Goal: Task Accomplishment & Management: Complete application form

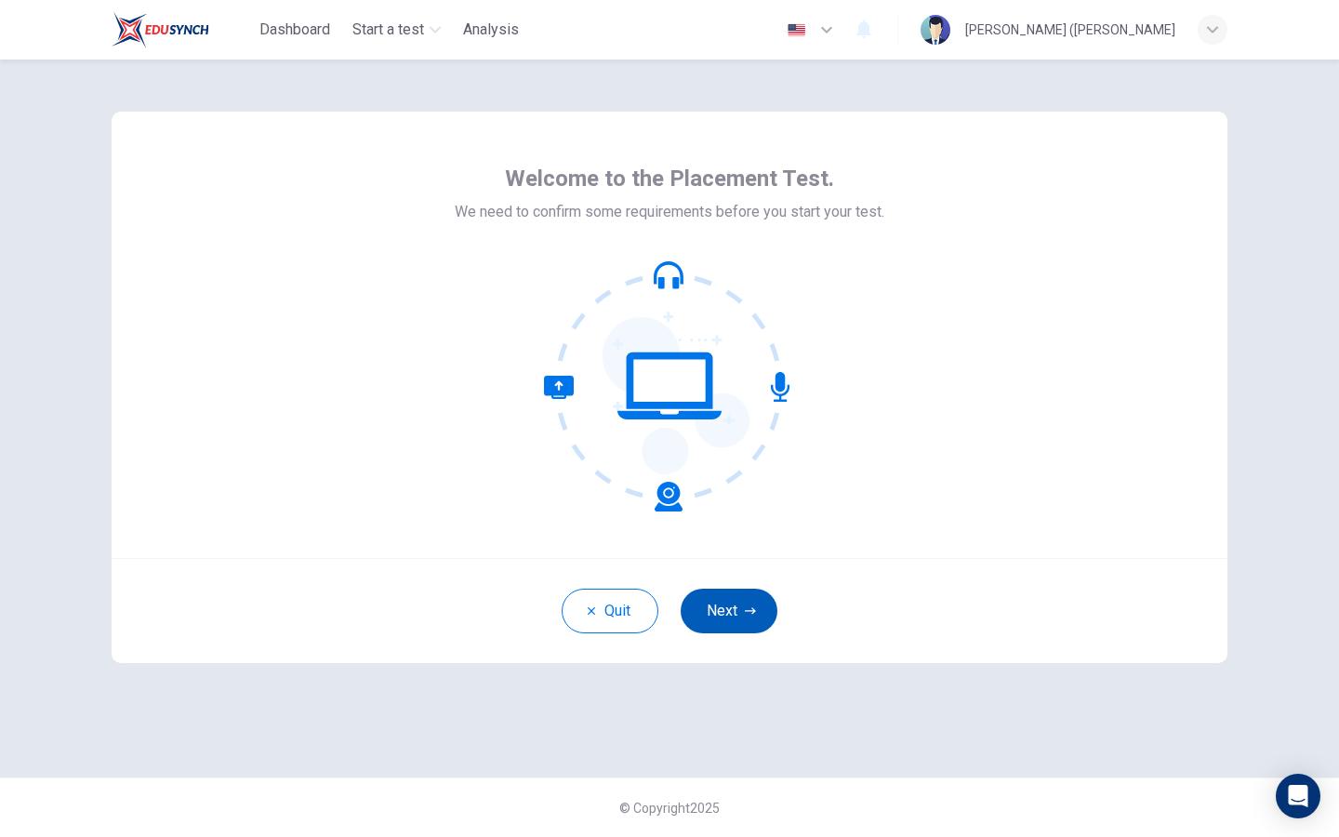
click at [745, 602] on button "Next" at bounding box center [729, 611] width 97 height 45
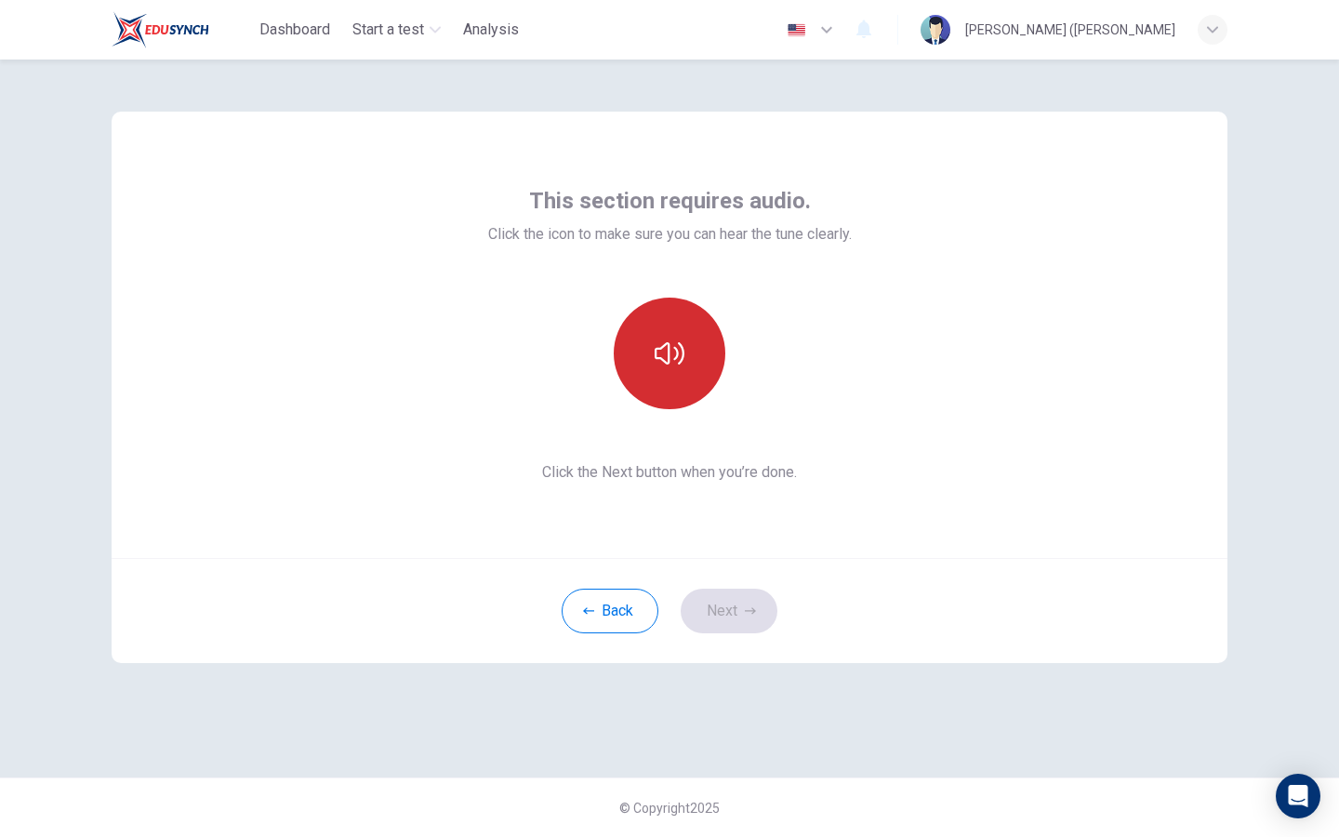
click at [658, 352] on icon "button" at bounding box center [670, 354] width 30 height 30
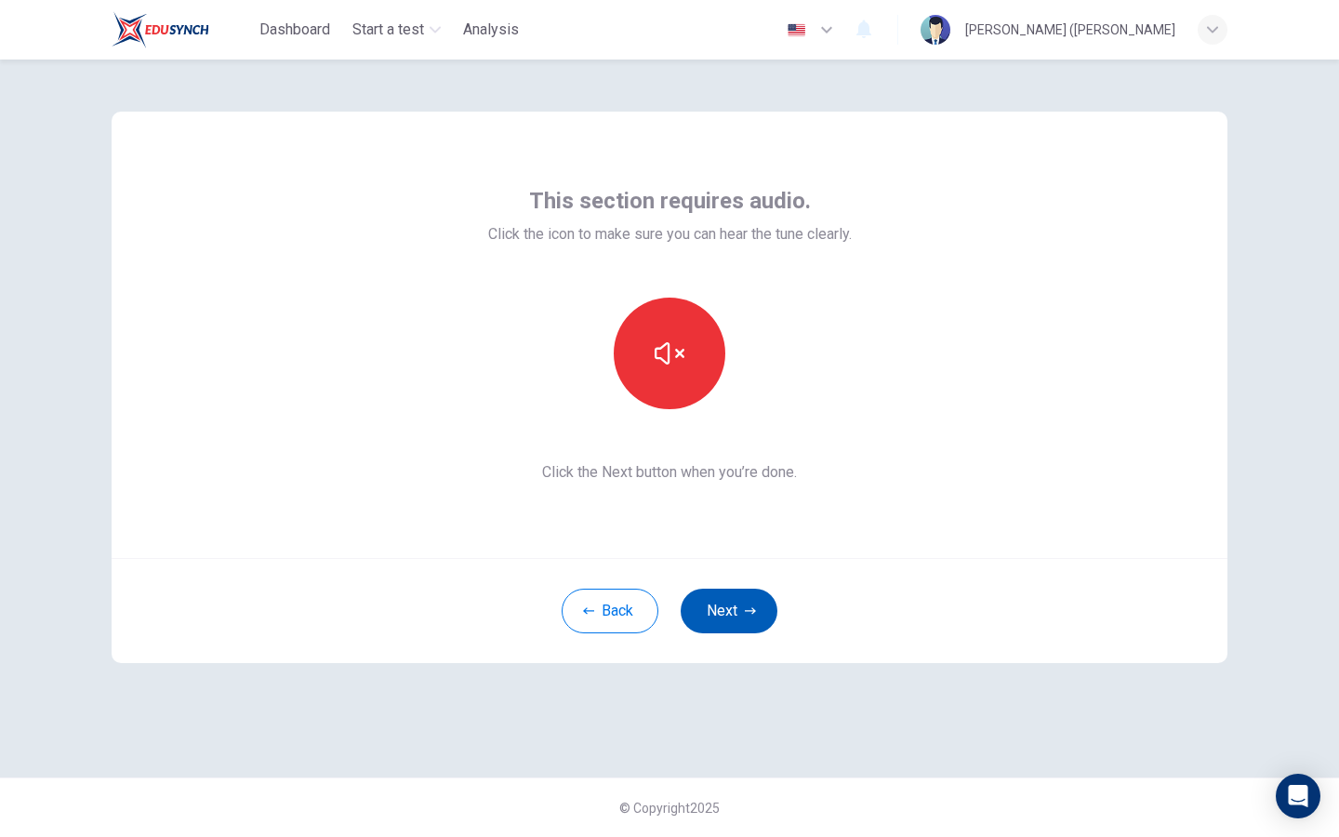
click at [720, 614] on button "Next" at bounding box center [729, 611] width 97 height 45
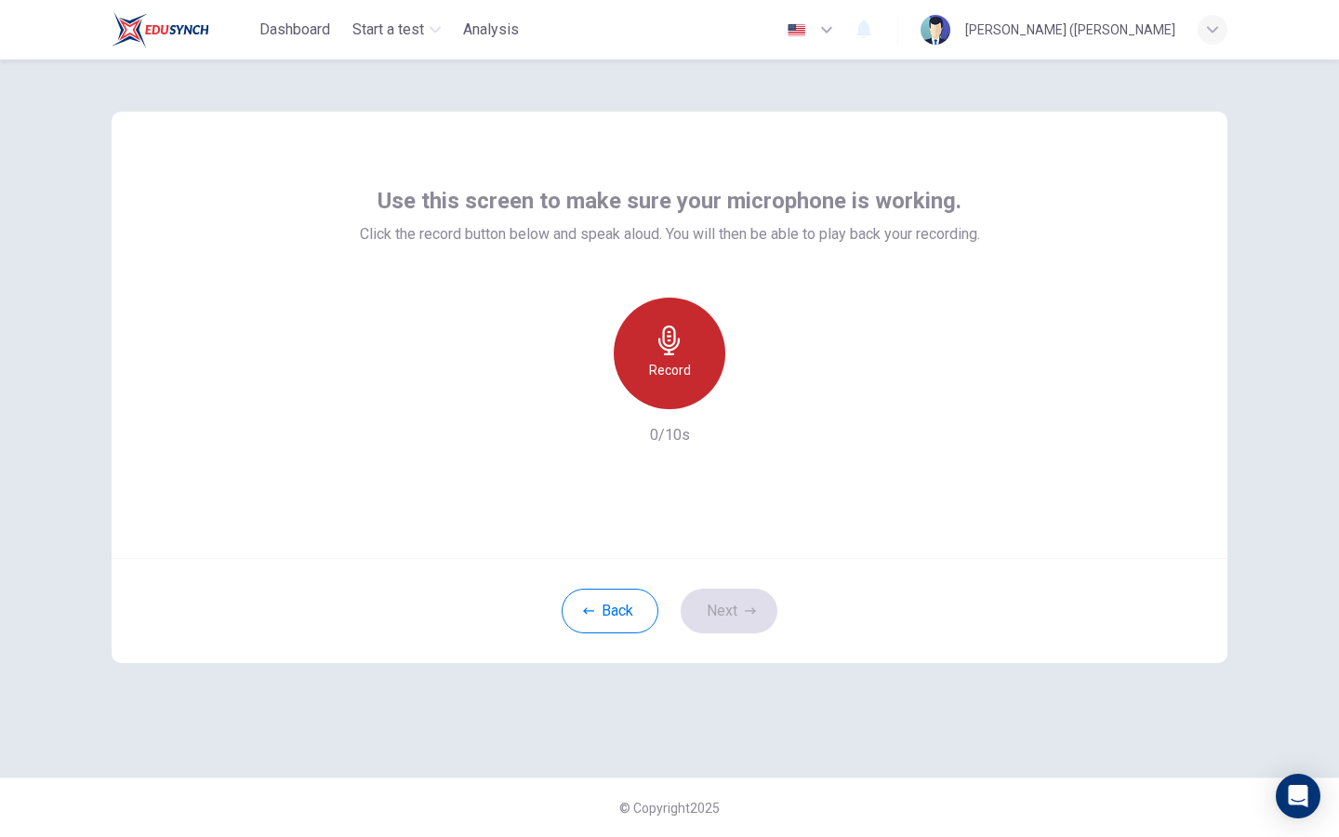
click at [665, 347] on icon "button" at bounding box center [670, 341] width 30 height 30
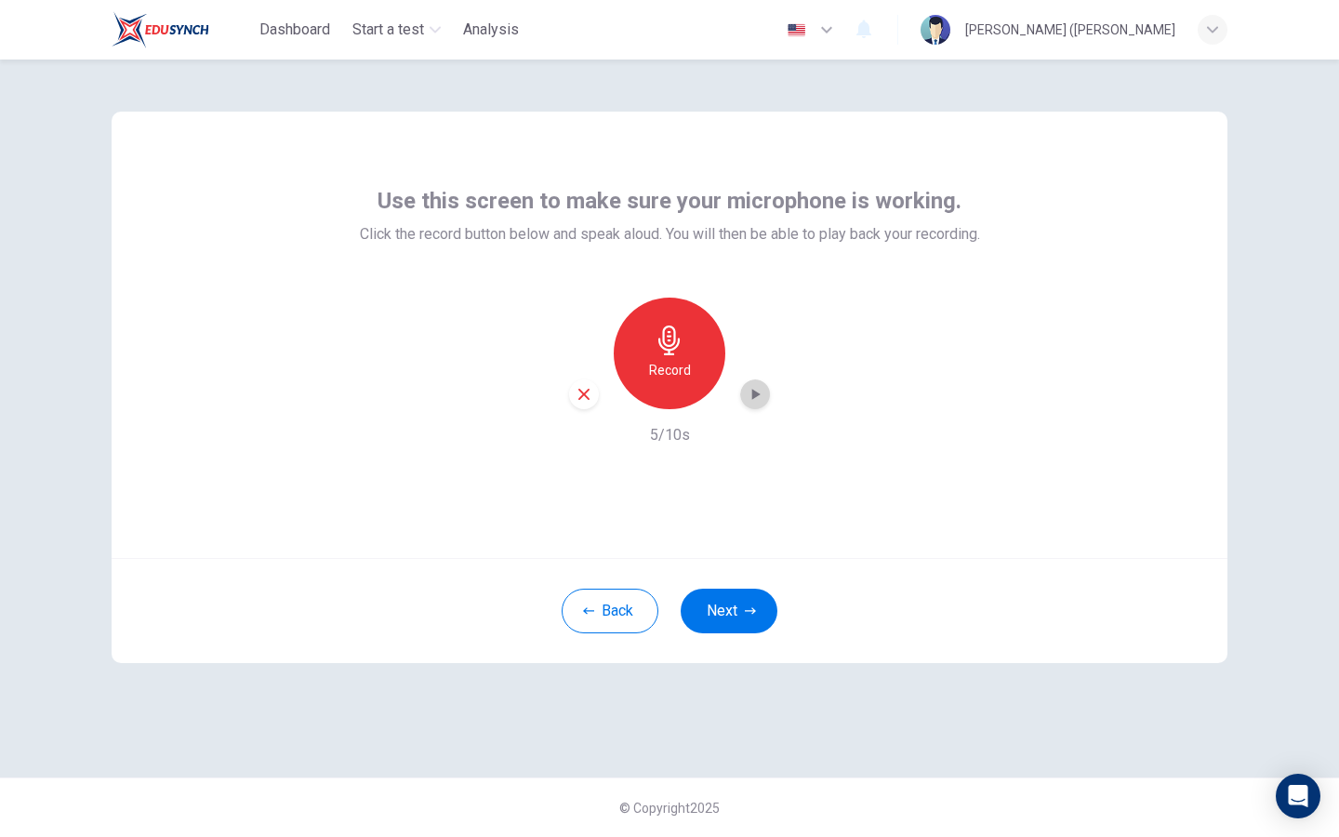
click at [754, 396] on icon "button" at bounding box center [756, 394] width 8 height 11
click at [719, 612] on button "Next" at bounding box center [729, 611] width 97 height 45
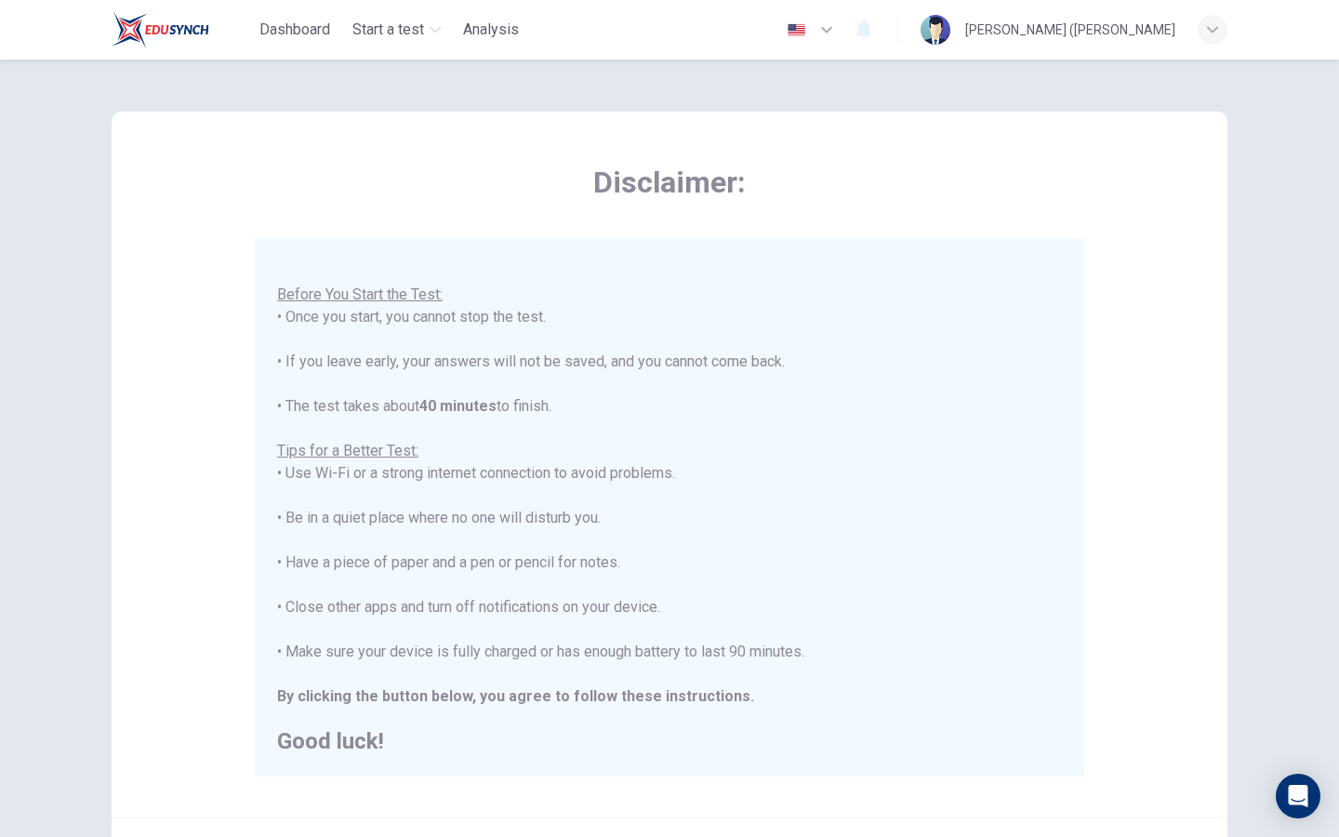
scroll to position [197, 0]
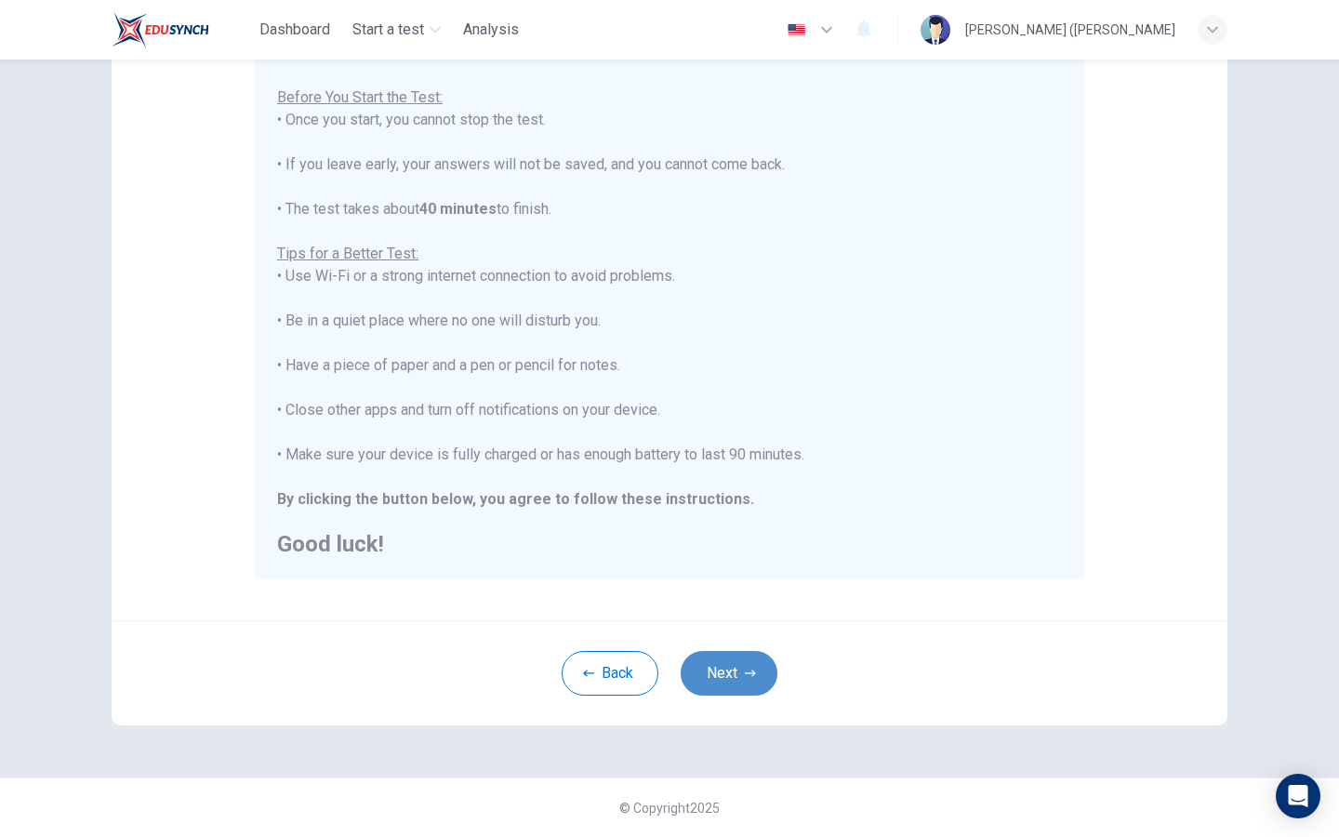
click at [730, 665] on button "Next" at bounding box center [729, 673] width 97 height 45
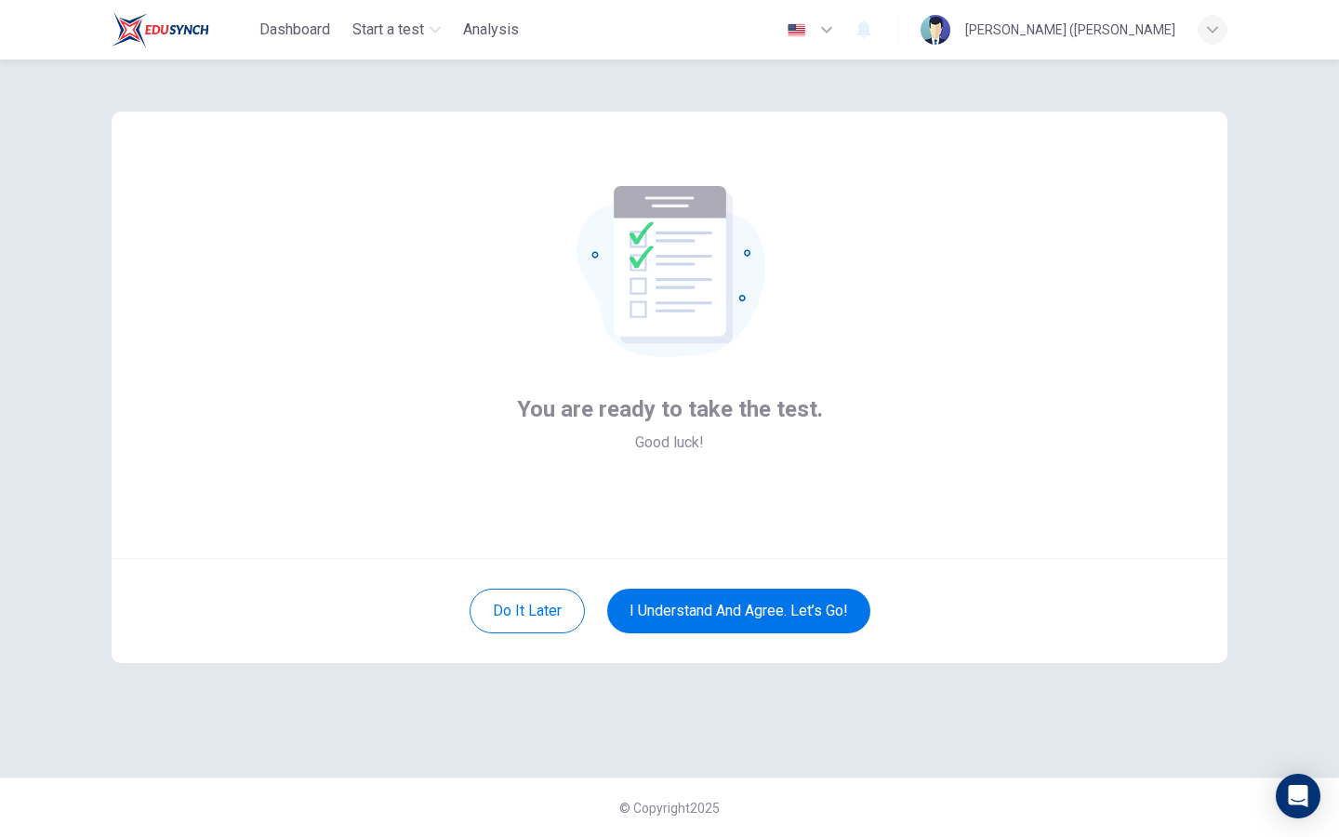
scroll to position [0, 0]
click at [751, 617] on button "I understand and agree. Let’s go!" at bounding box center [738, 611] width 263 height 45
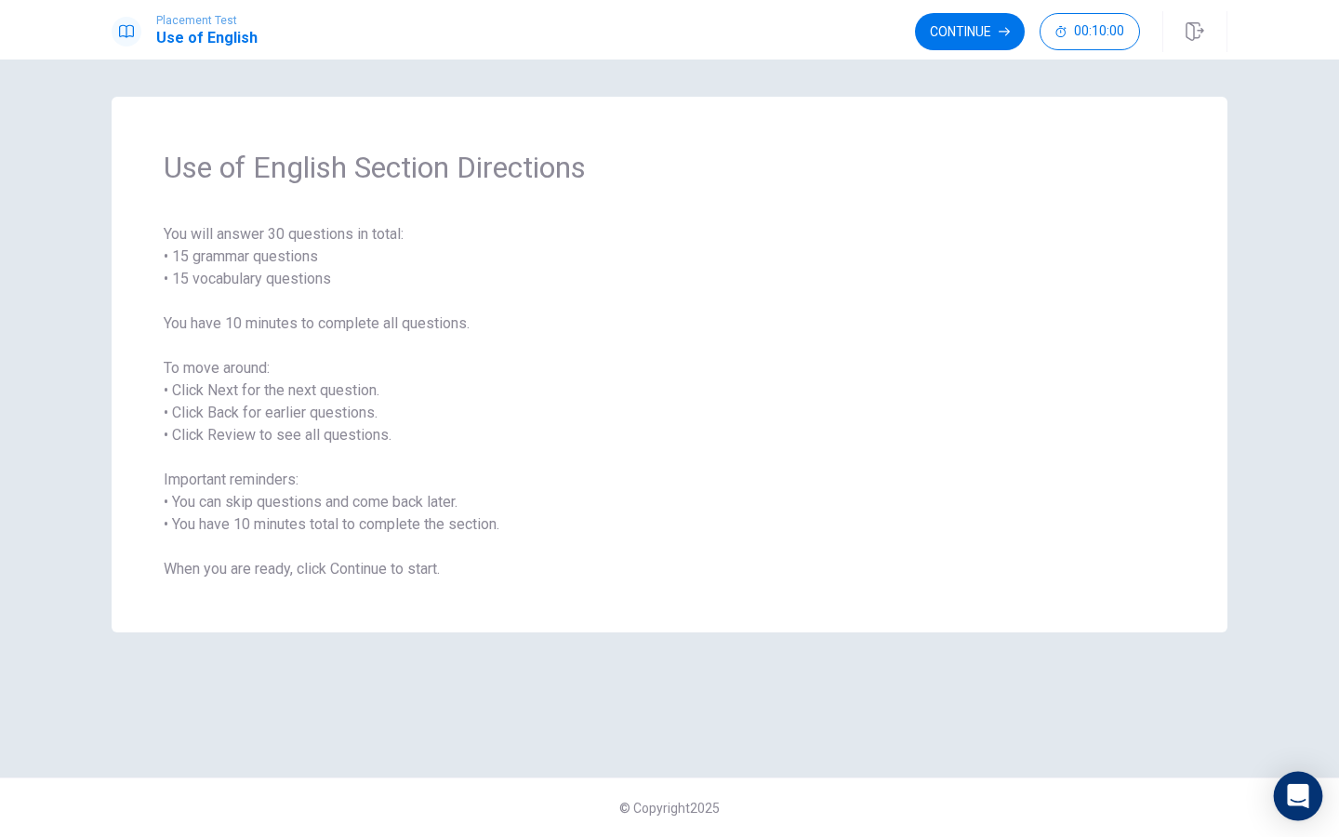
click at [1292, 804] on icon "Open Intercom Messenger" at bounding box center [1298, 796] width 24 height 24
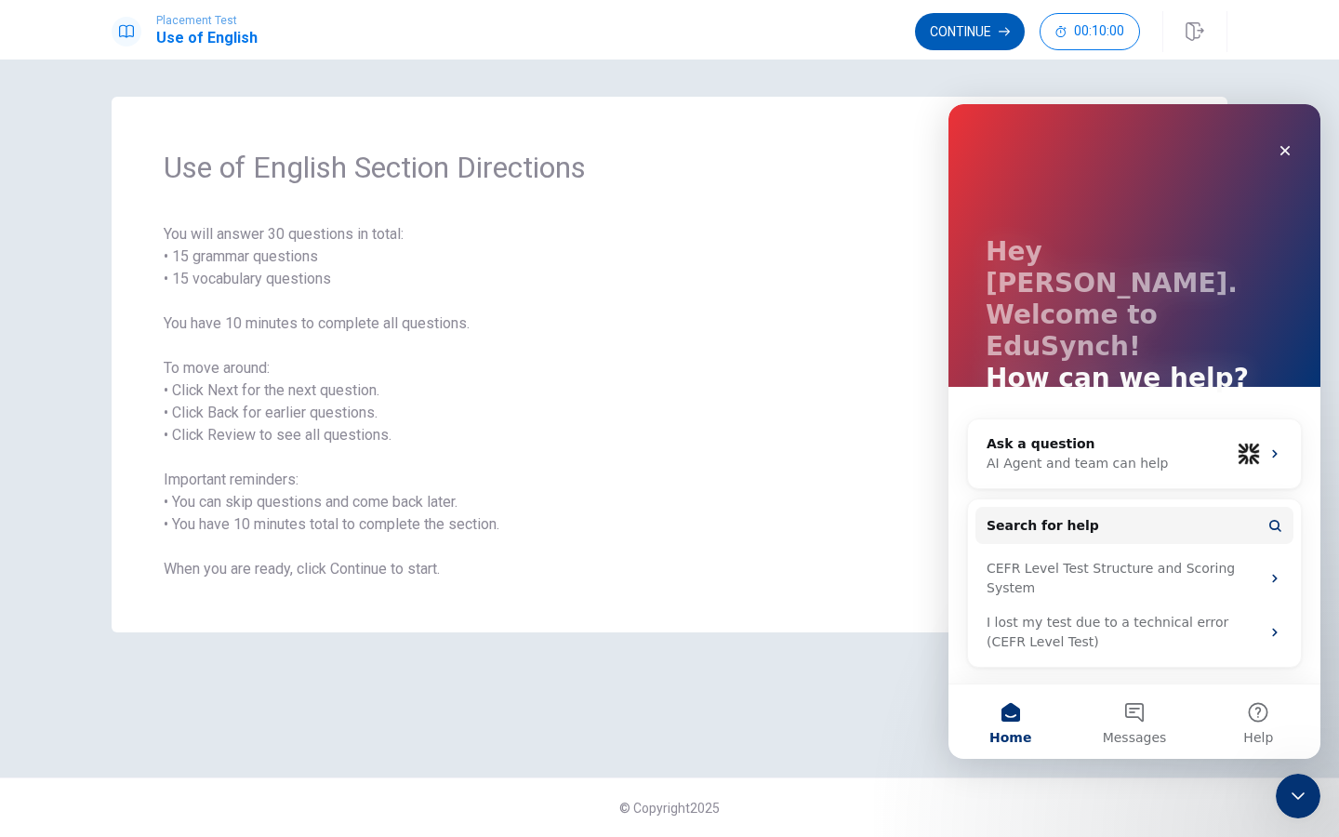
click at [972, 33] on button "Continue" at bounding box center [970, 31] width 110 height 37
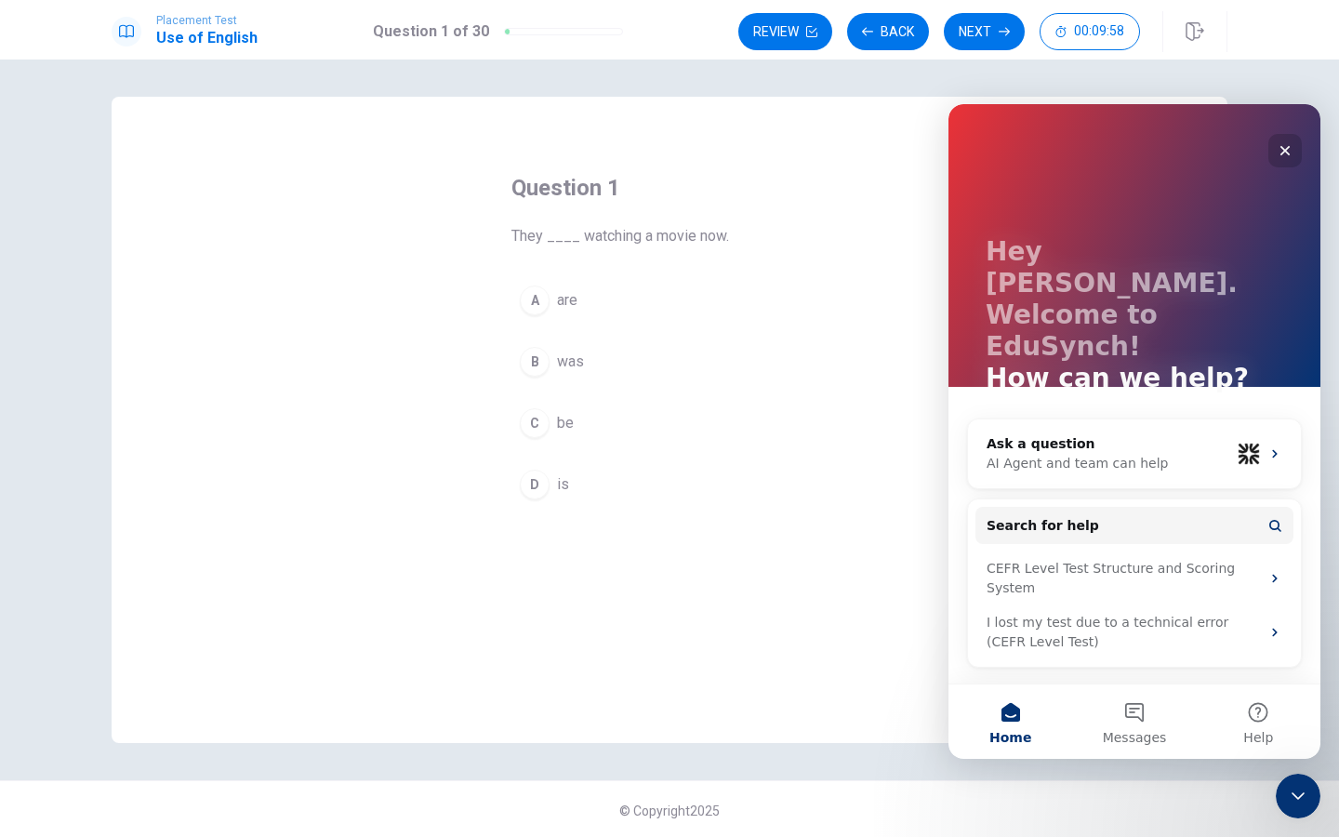
click at [1289, 146] on icon "Close" at bounding box center [1286, 151] width 10 height 10
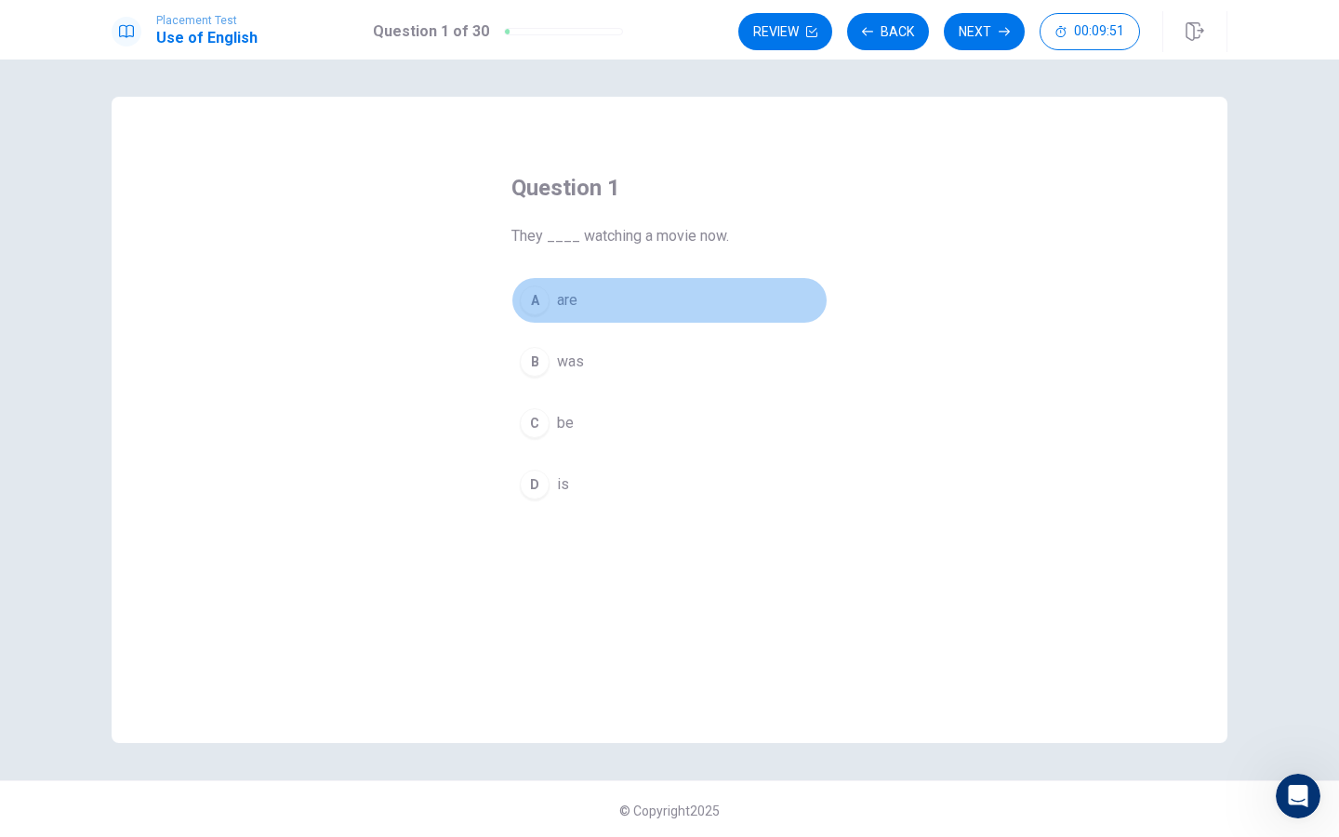
click at [526, 300] on div "A" at bounding box center [535, 301] width 30 height 30
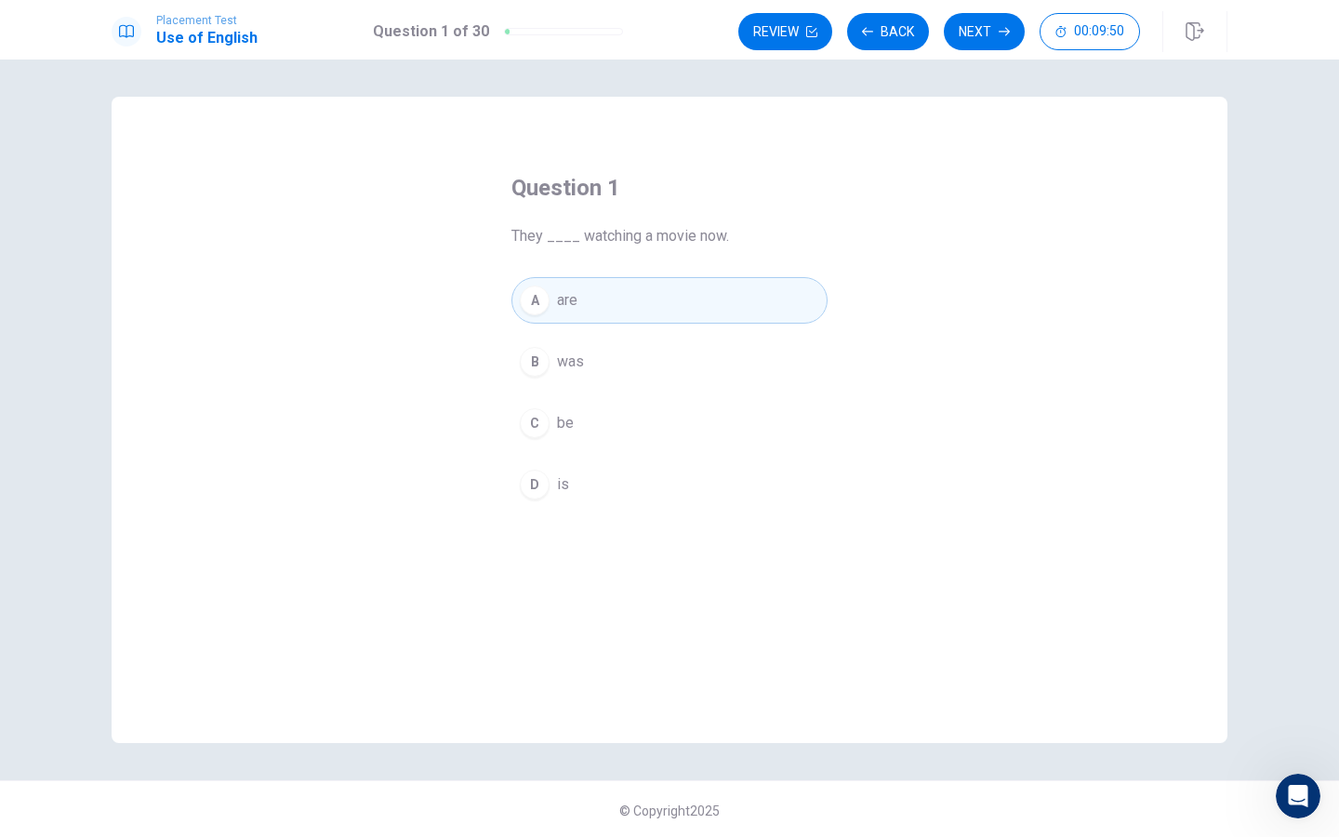
click at [512, 277] on button "A are" at bounding box center [670, 300] width 316 height 47
click at [975, 39] on button "Next" at bounding box center [984, 31] width 81 height 37
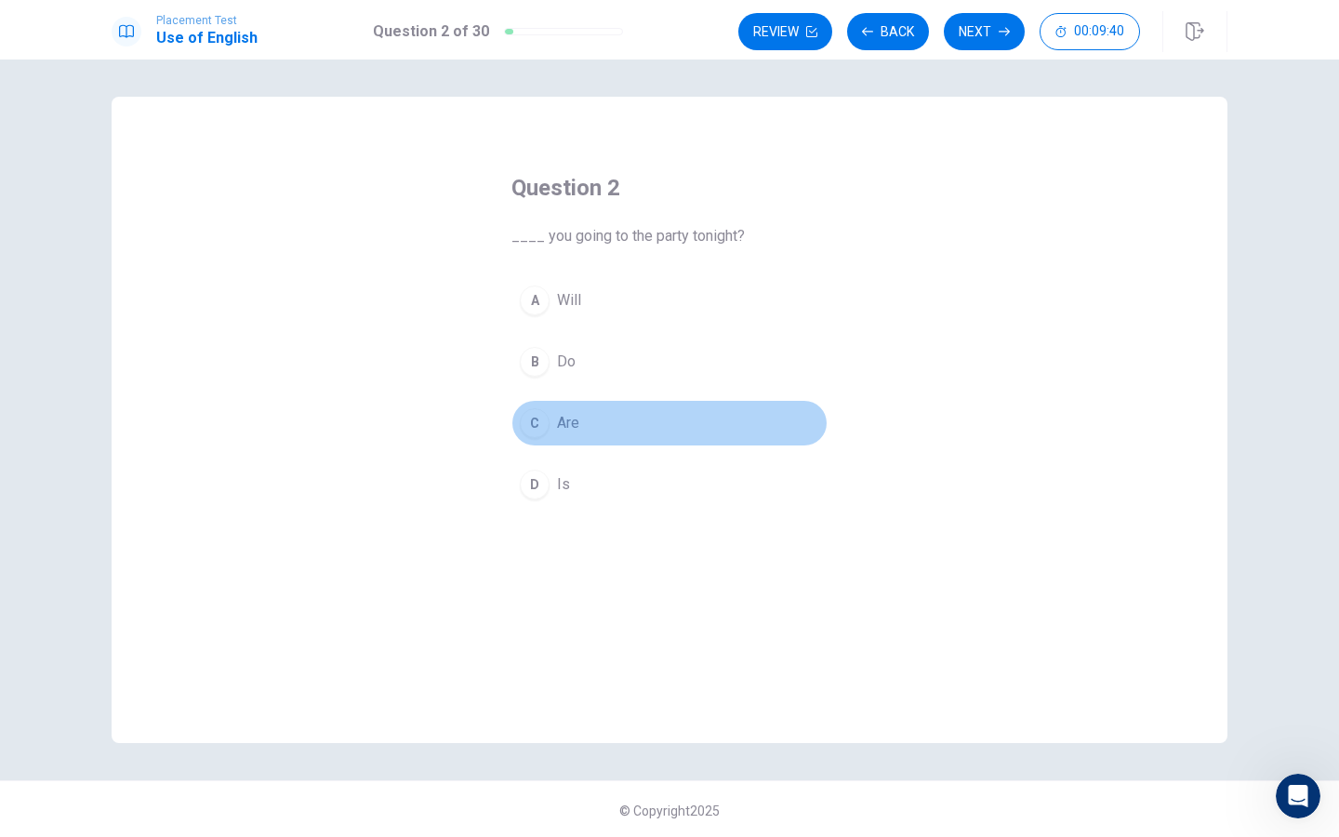
click at [563, 432] on span "Are" at bounding box center [568, 423] width 22 height 22
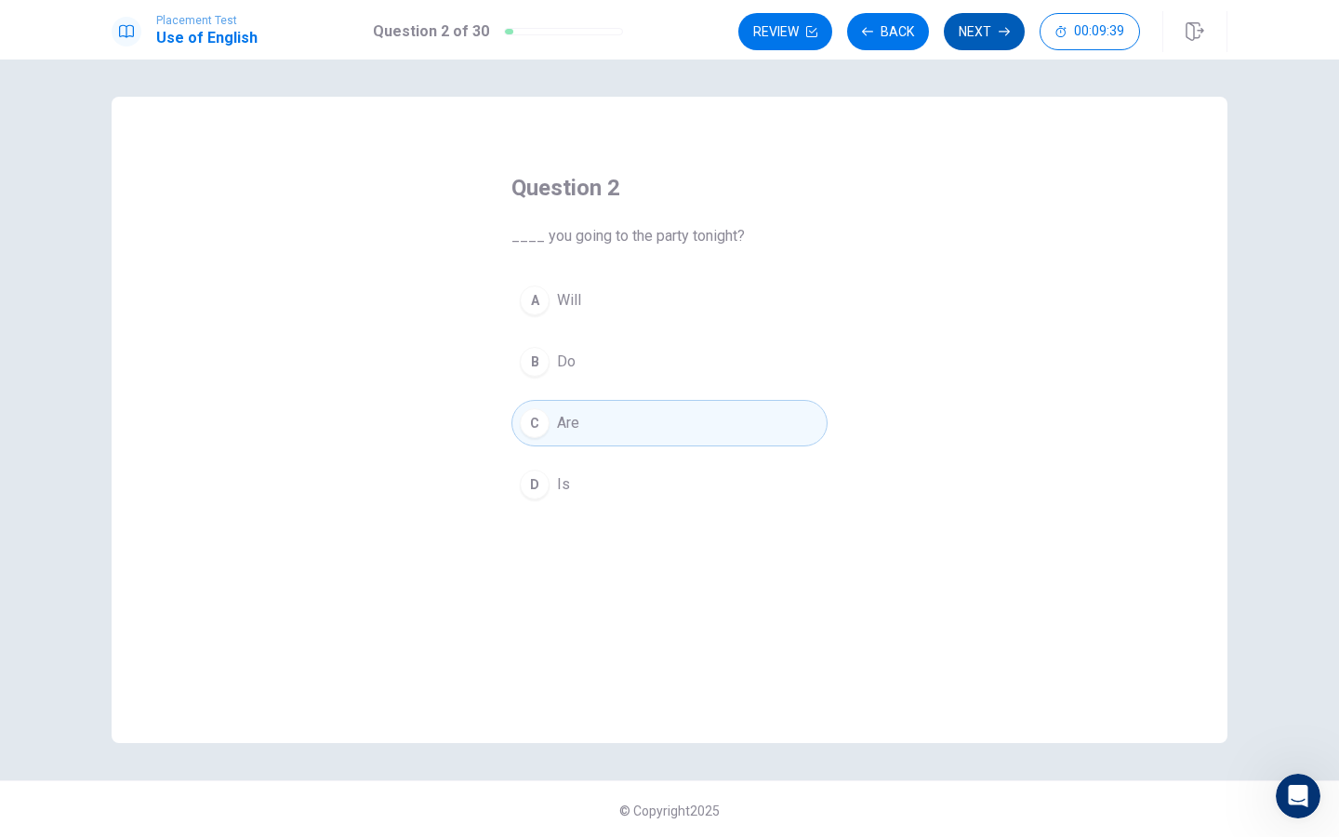
click at [990, 30] on button "Next" at bounding box center [984, 31] width 81 height 37
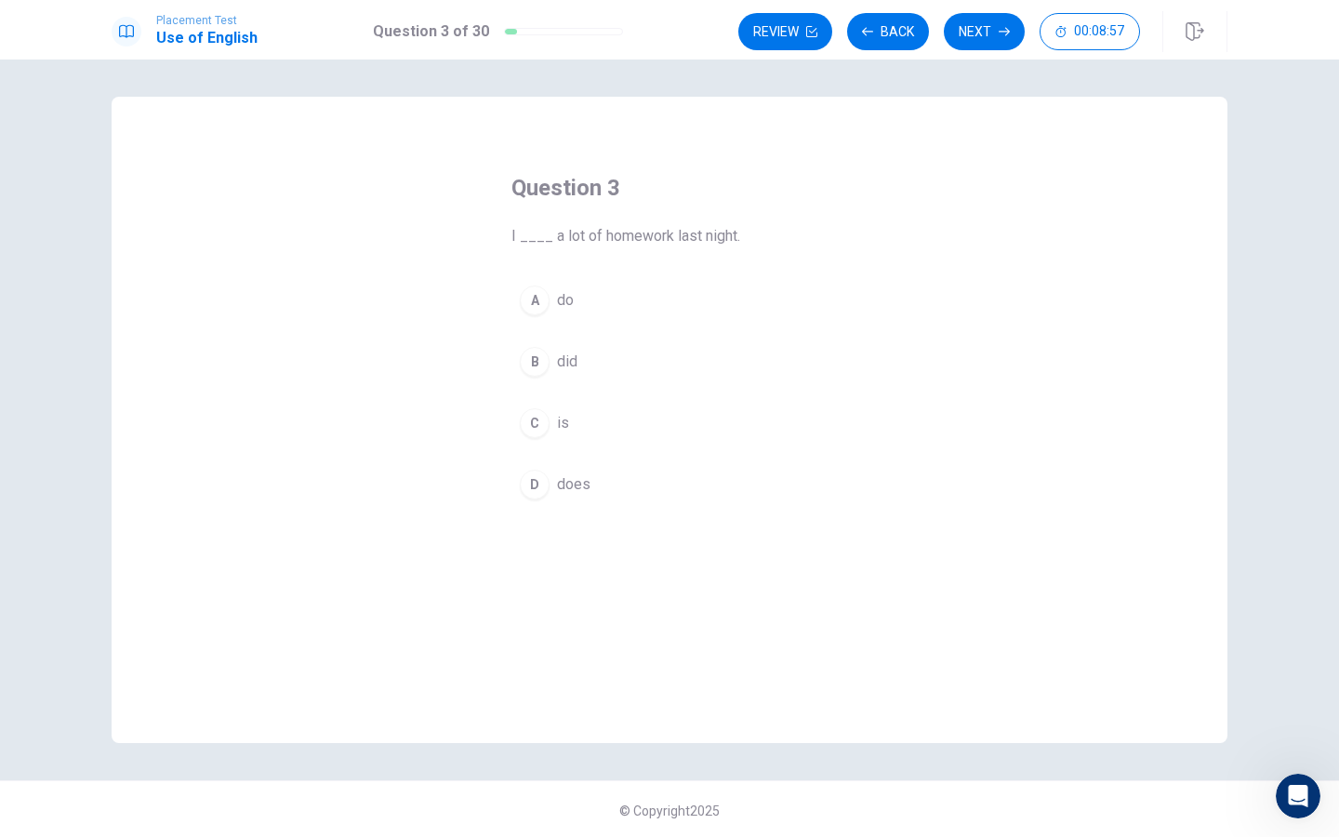
click at [555, 352] on button "B did" at bounding box center [670, 362] width 316 height 47
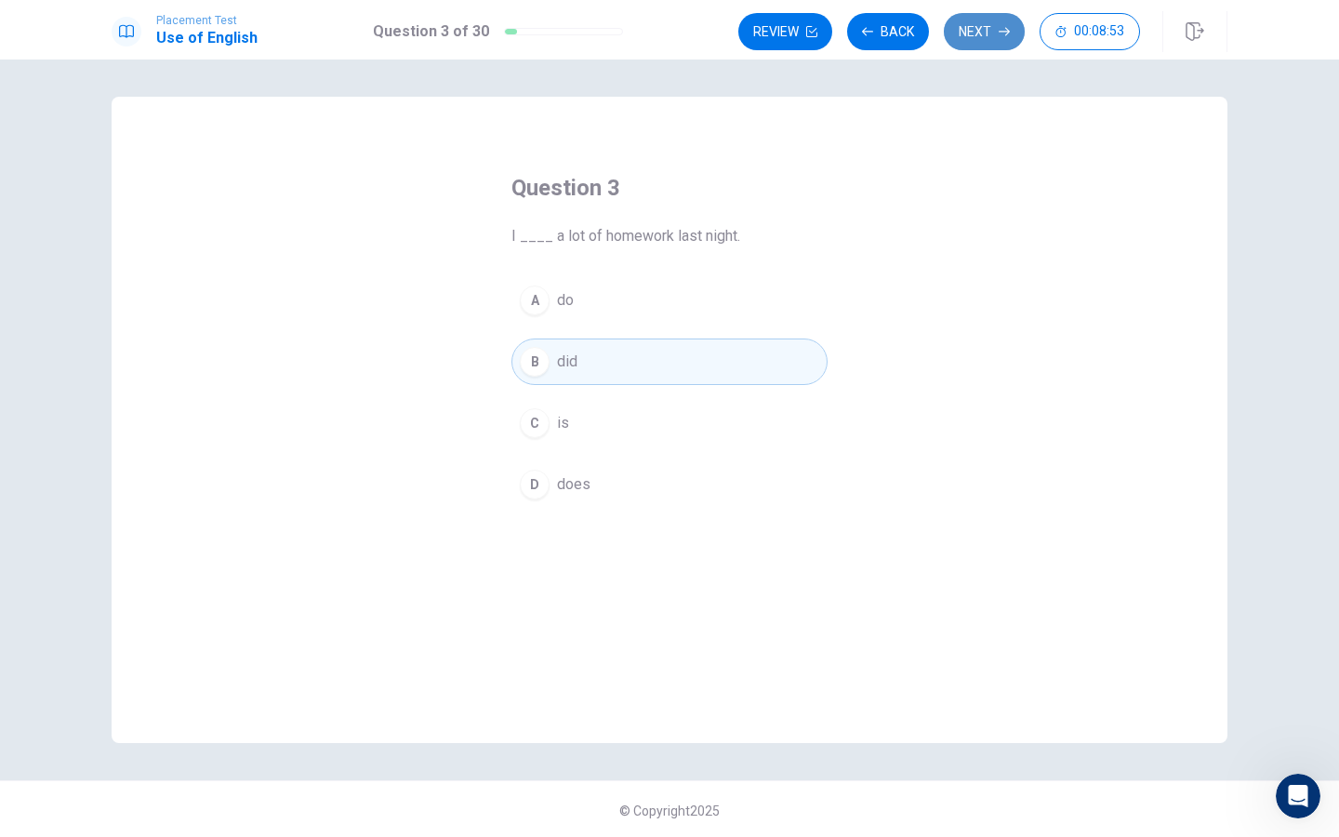
click at [966, 21] on button "Next" at bounding box center [984, 31] width 81 height 37
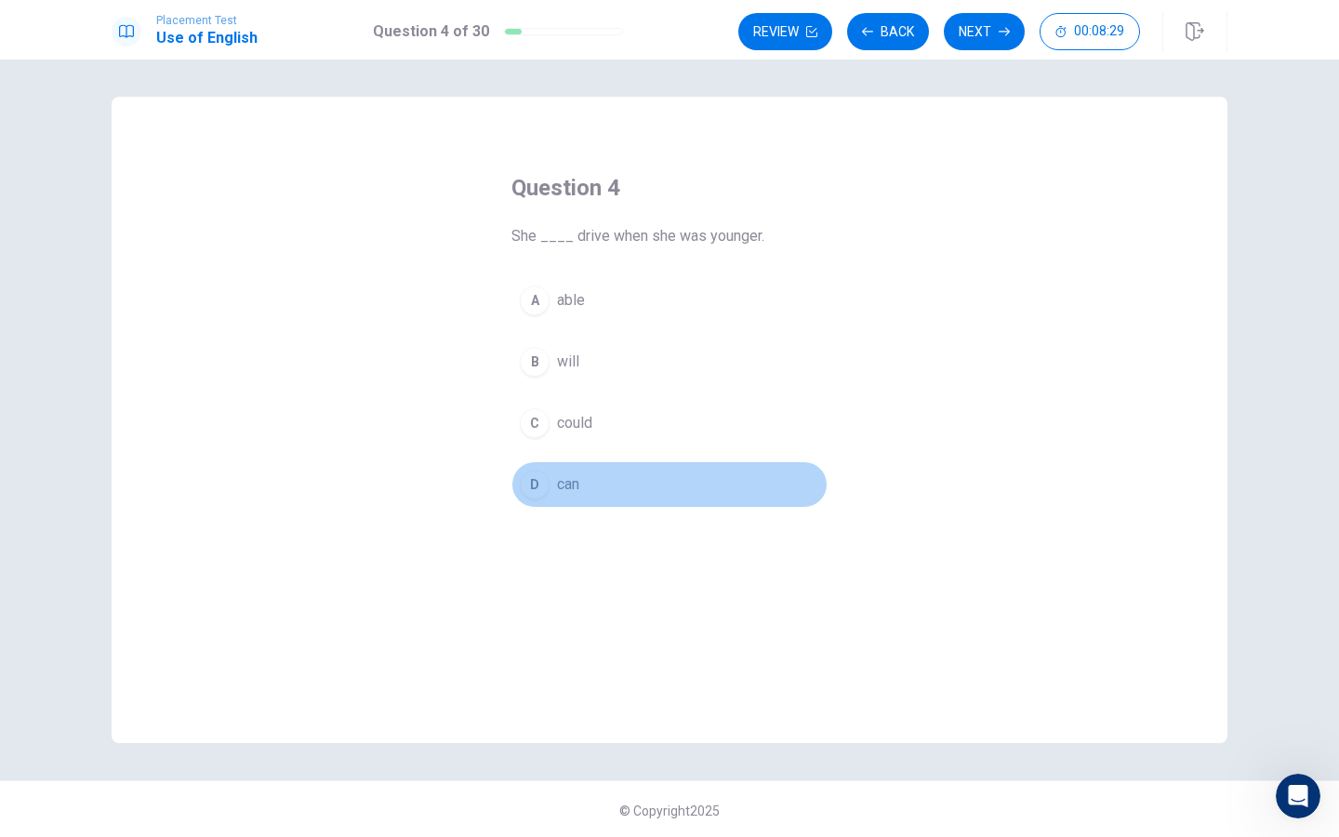
click at [558, 478] on span "can" at bounding box center [568, 484] width 22 height 22
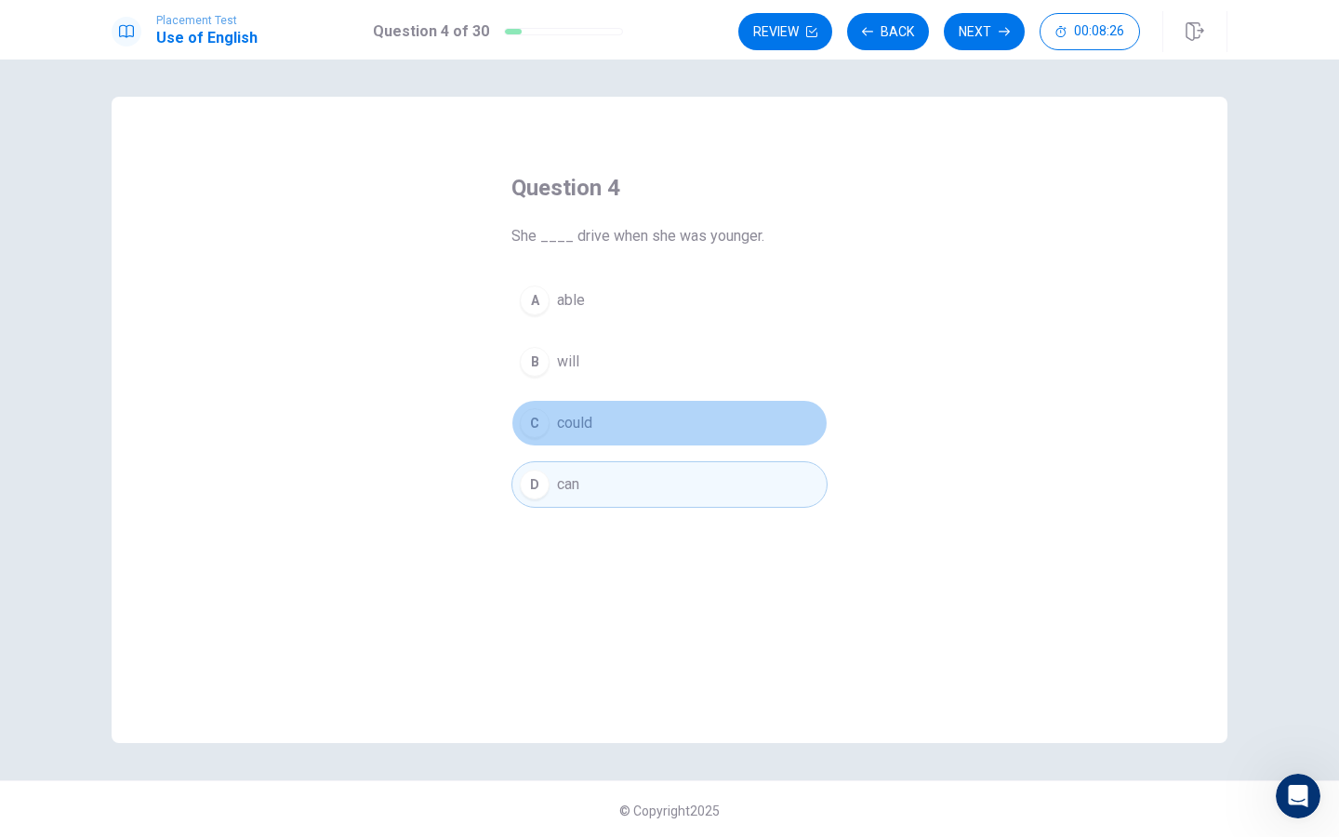
click at [666, 409] on button "C could" at bounding box center [670, 423] width 316 height 47
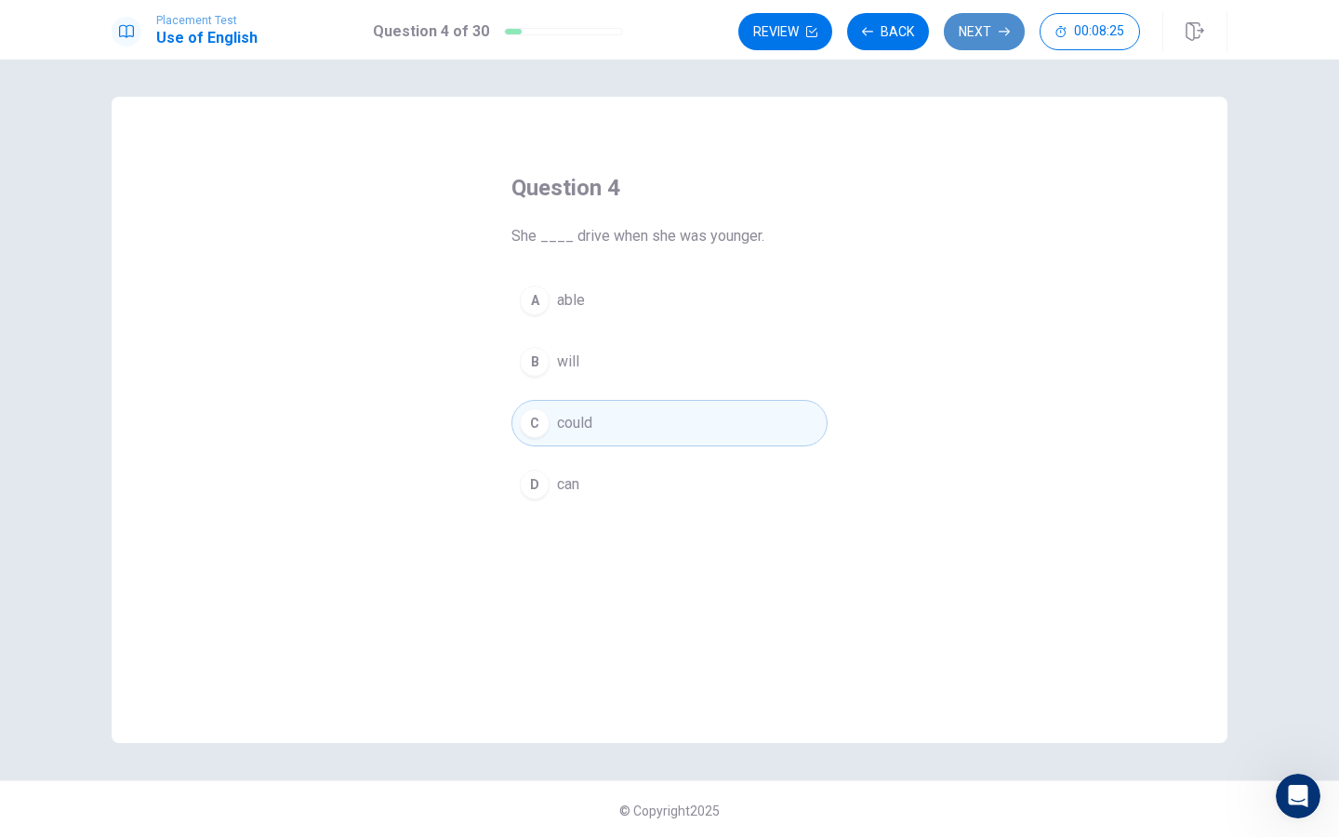
click at [958, 31] on button "Next" at bounding box center [984, 31] width 81 height 37
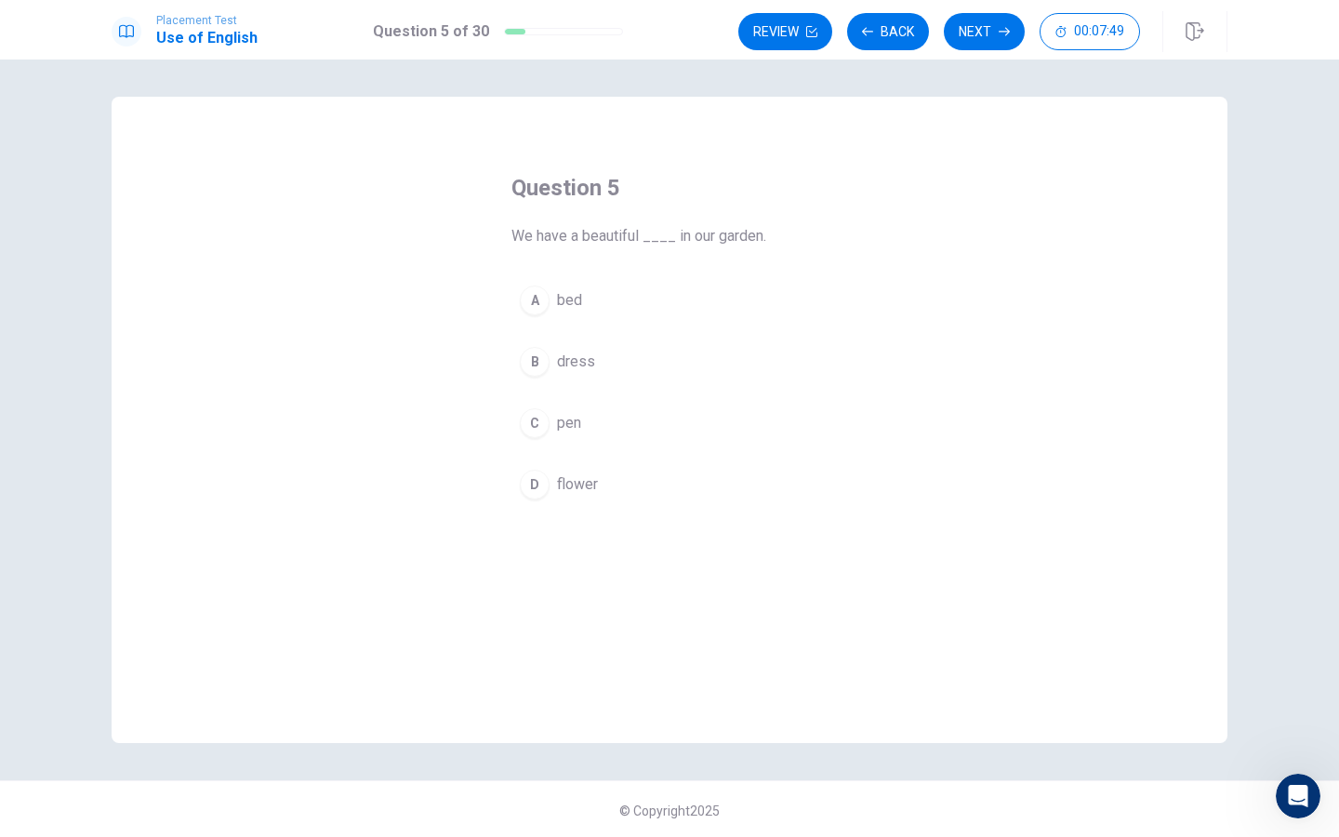
click at [608, 485] on button "D flower" at bounding box center [670, 484] width 316 height 47
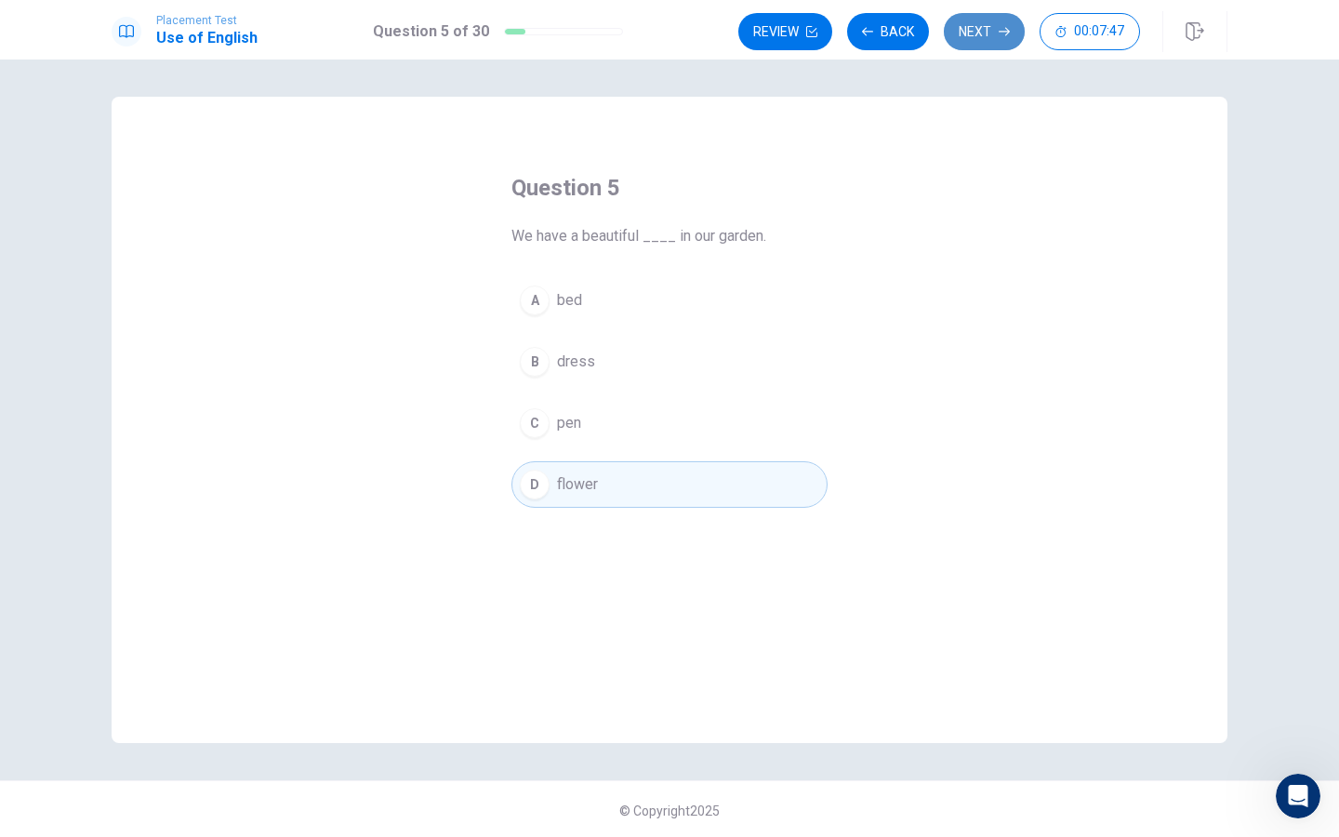
click at [988, 22] on button "Next" at bounding box center [984, 31] width 81 height 37
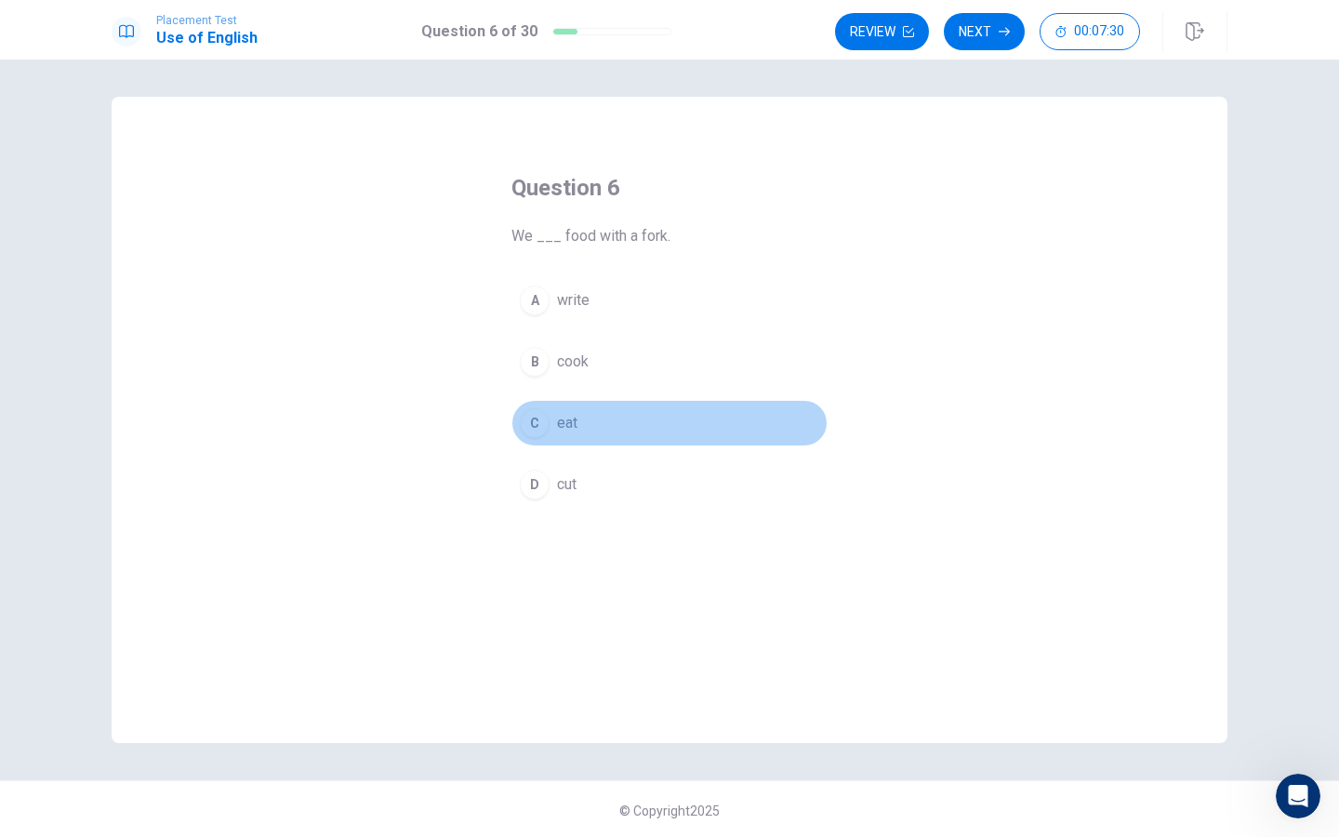
click at [576, 431] on span "eat" at bounding box center [567, 423] width 20 height 22
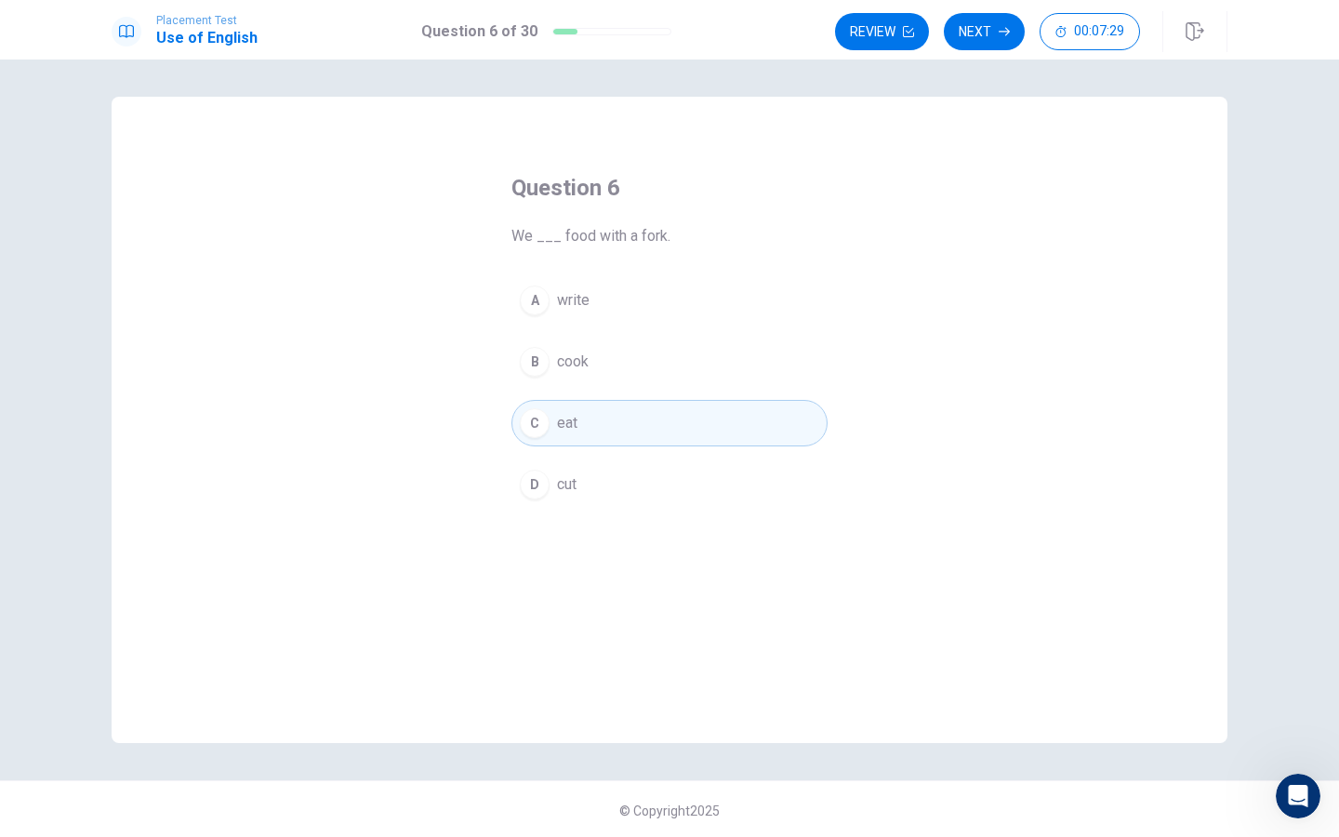
click at [956, 35] on button "Next" at bounding box center [984, 31] width 81 height 37
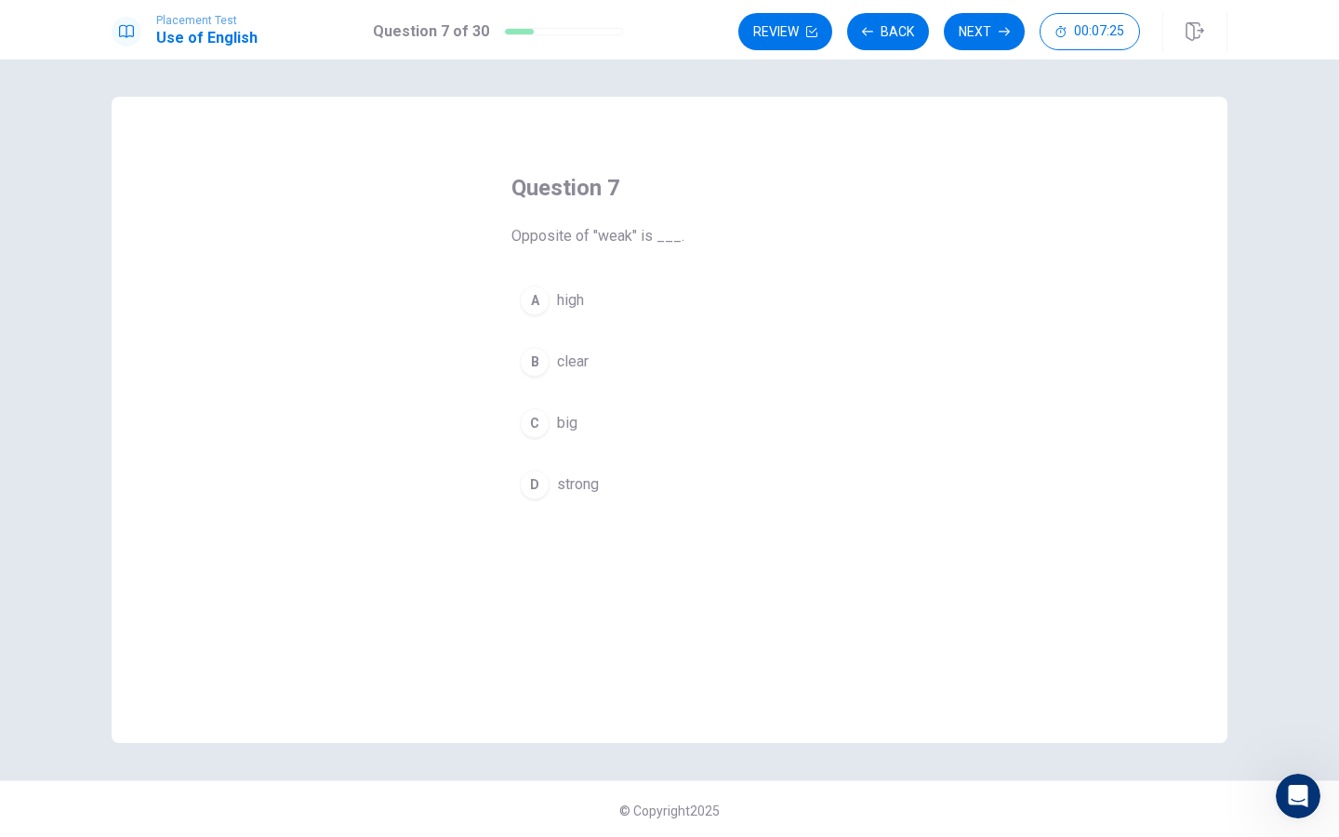
click at [587, 498] on button "D strong" at bounding box center [670, 484] width 316 height 47
click at [982, 27] on button "Next" at bounding box center [984, 31] width 81 height 37
click at [607, 438] on button "C pencil" at bounding box center [670, 423] width 316 height 47
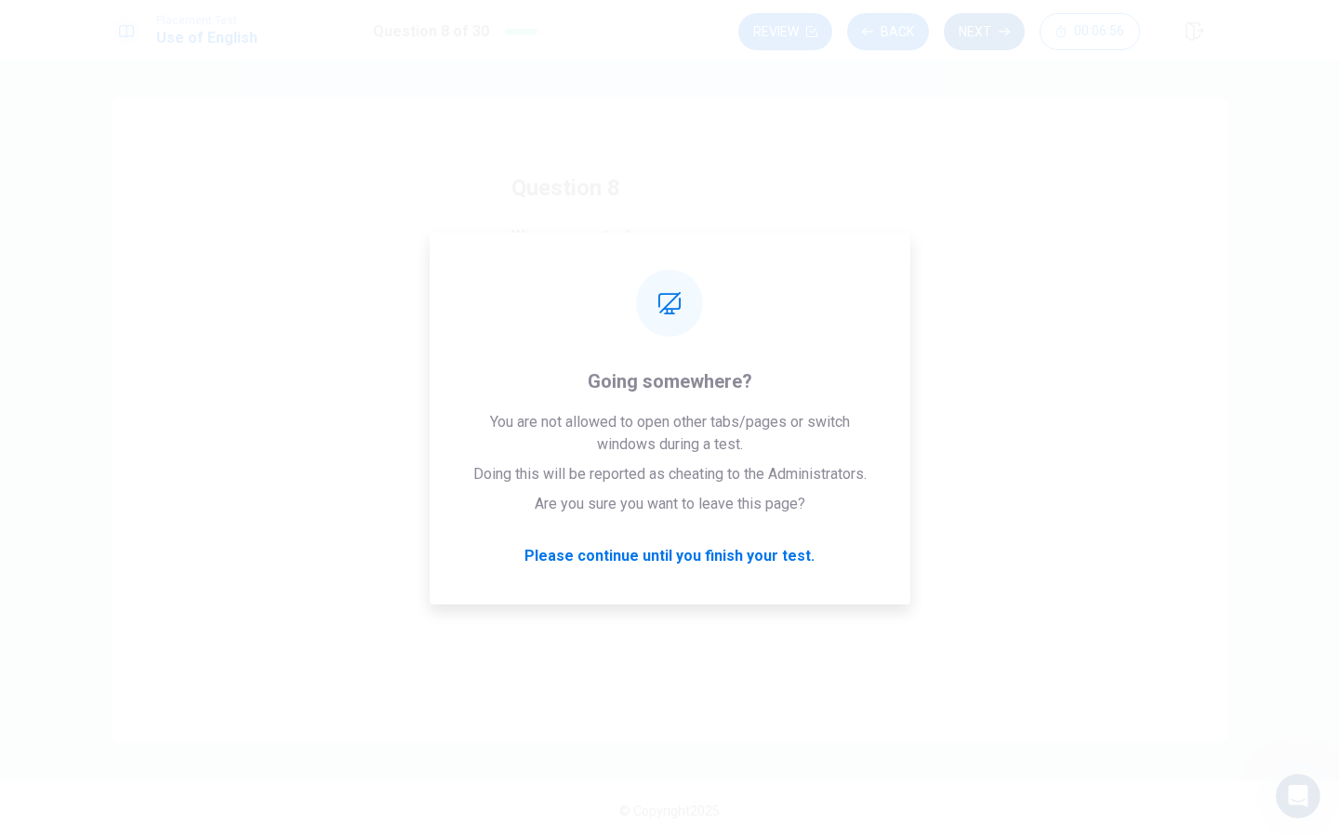
click at [992, 35] on button "Next" at bounding box center [984, 31] width 81 height 37
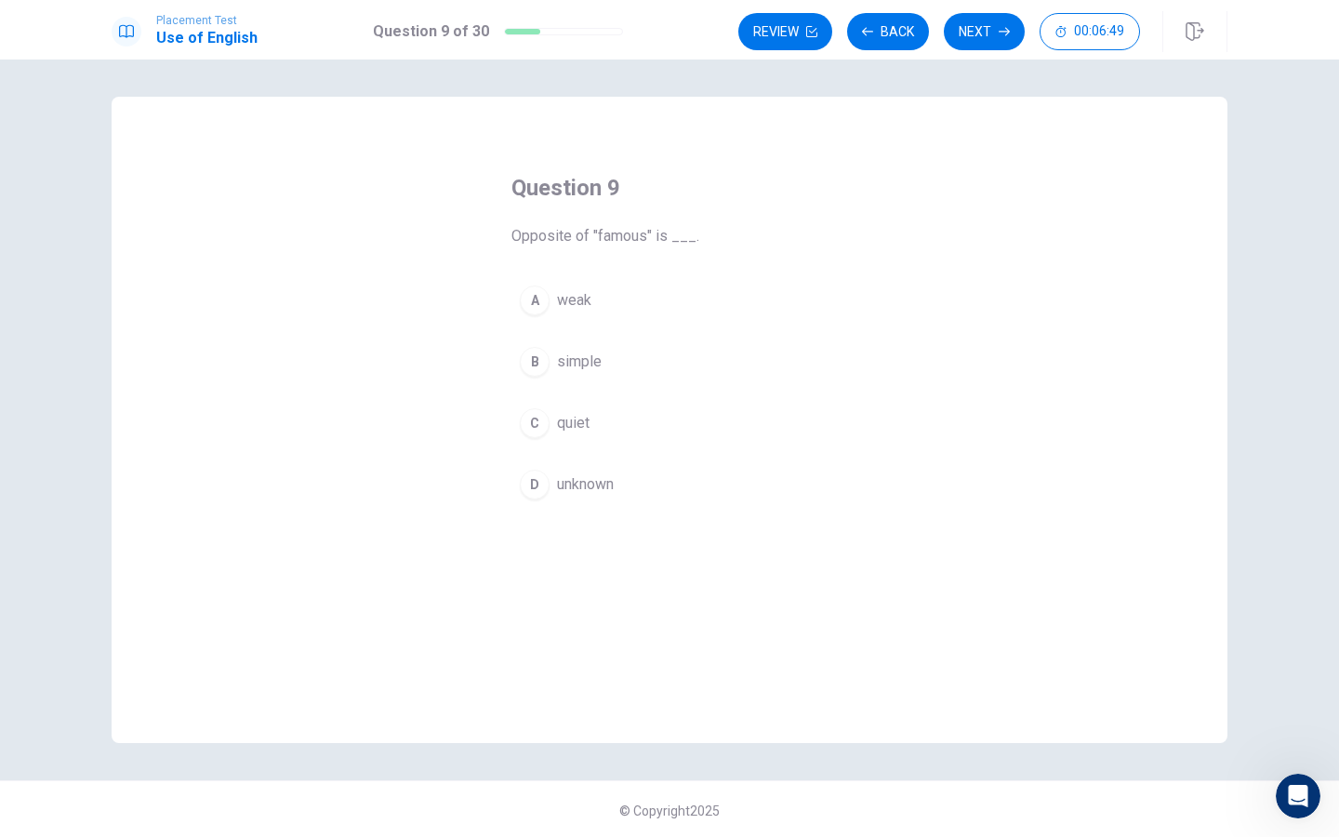
click at [560, 497] on button "D unknown" at bounding box center [670, 484] width 316 height 47
click at [980, 29] on button "Next" at bounding box center [984, 31] width 81 height 37
click at [577, 430] on span "walks" at bounding box center [576, 423] width 38 height 22
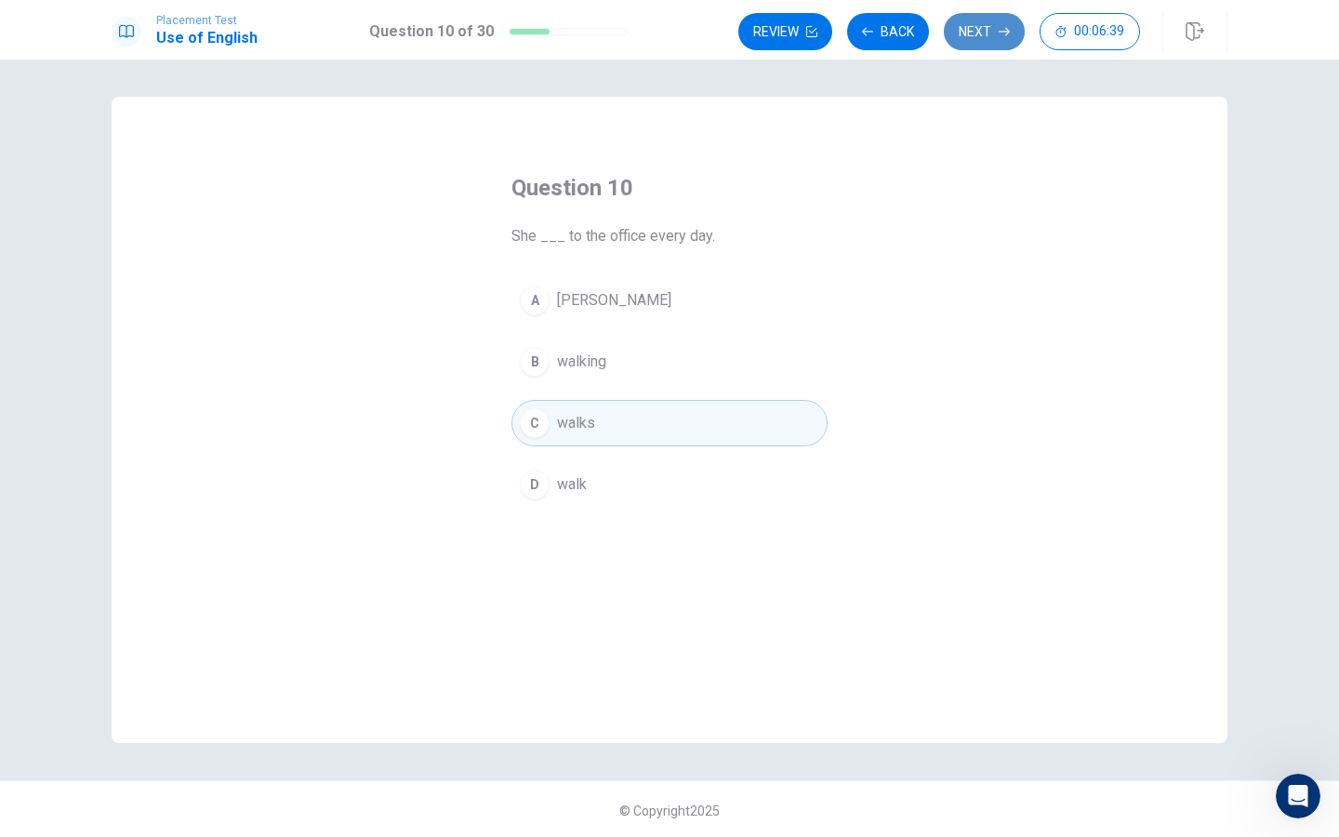
click at [945, 29] on button "Next" at bounding box center [984, 31] width 81 height 37
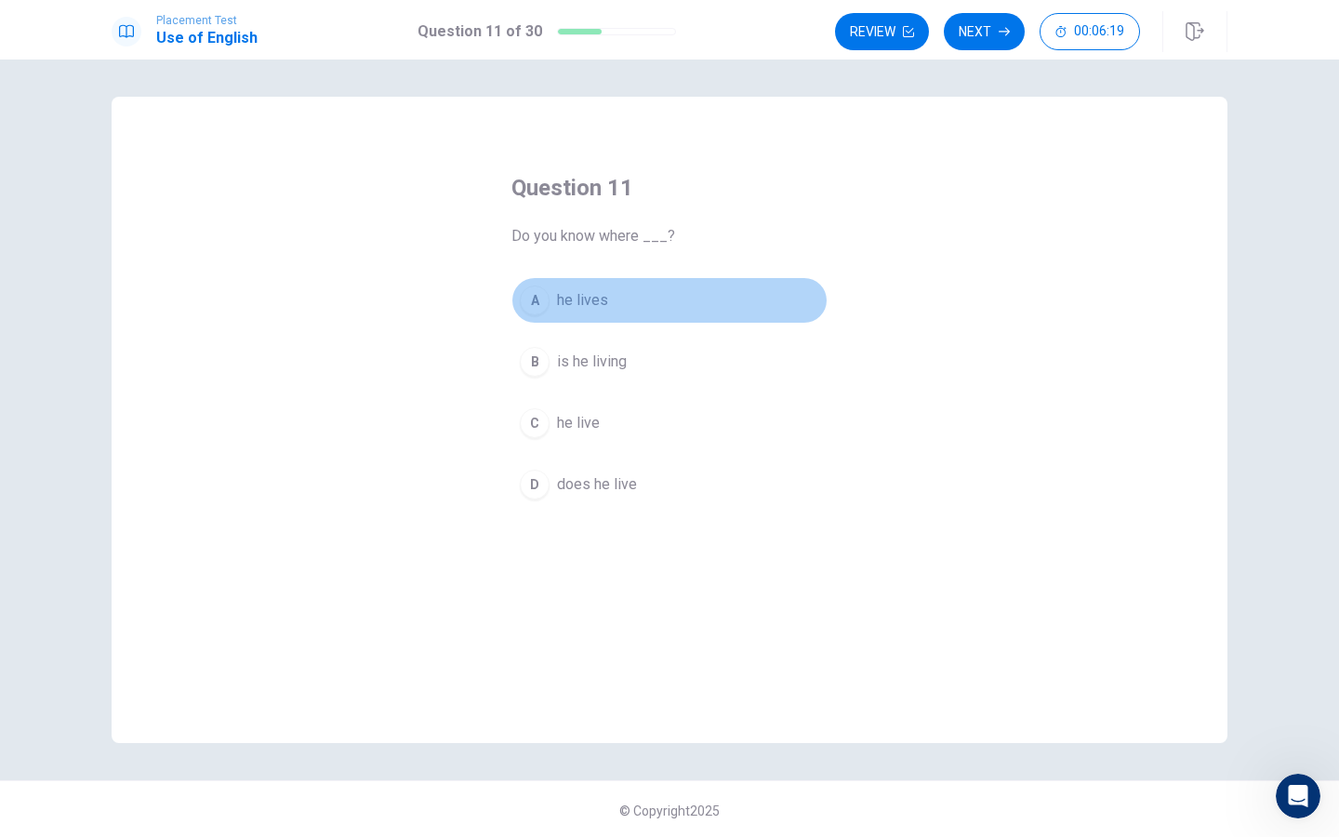
click at [586, 296] on span "he lives" at bounding box center [582, 300] width 51 height 22
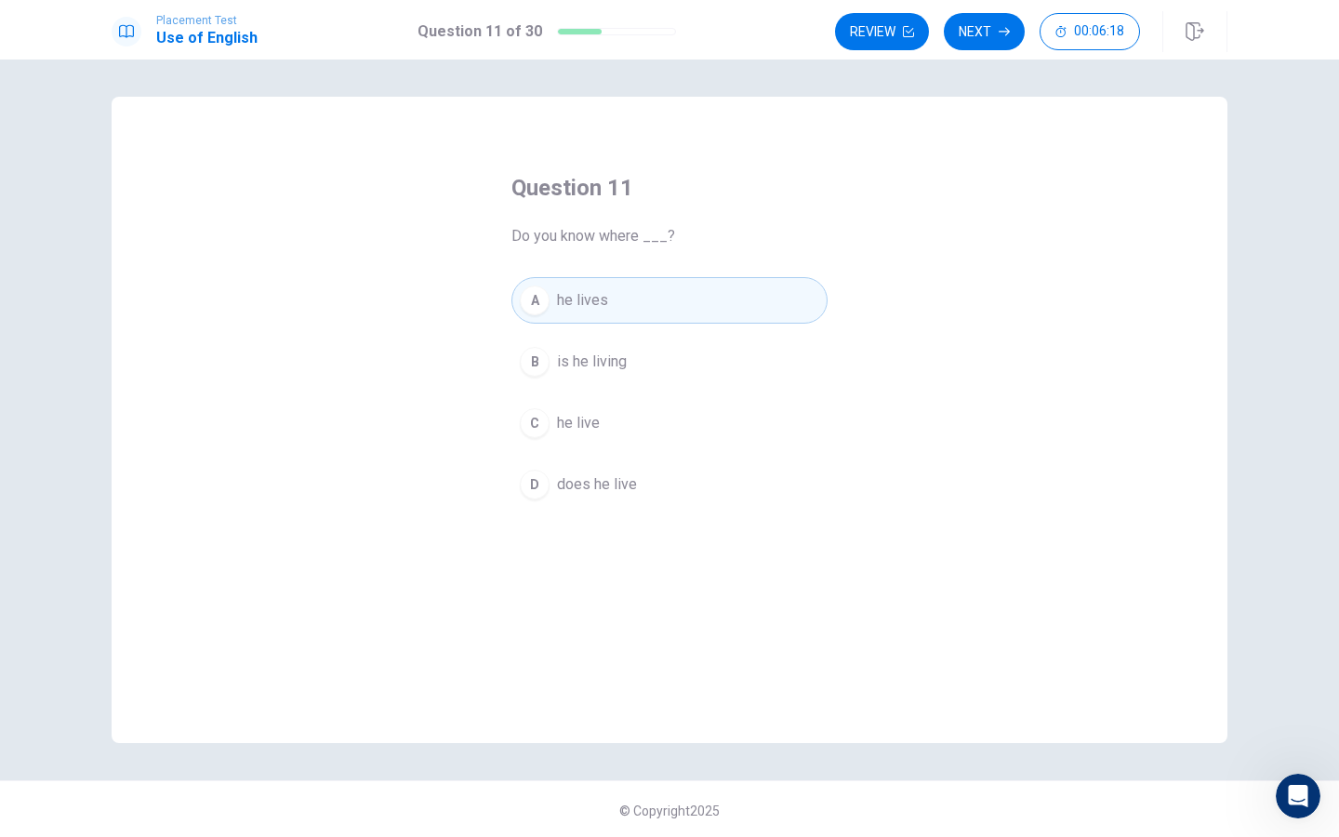
click at [983, 27] on button "Next" at bounding box center [984, 31] width 81 height 37
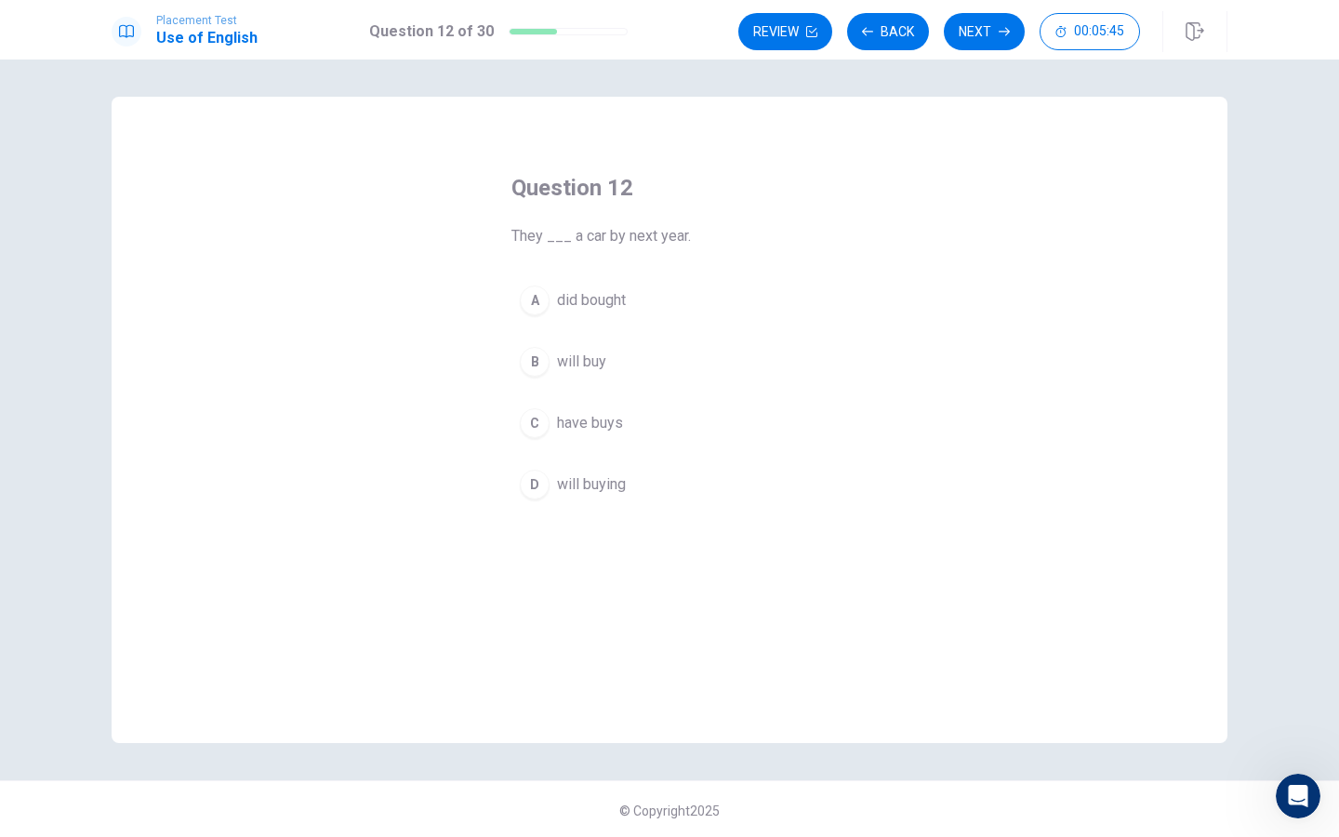
click at [558, 372] on span "will buy" at bounding box center [581, 362] width 49 height 22
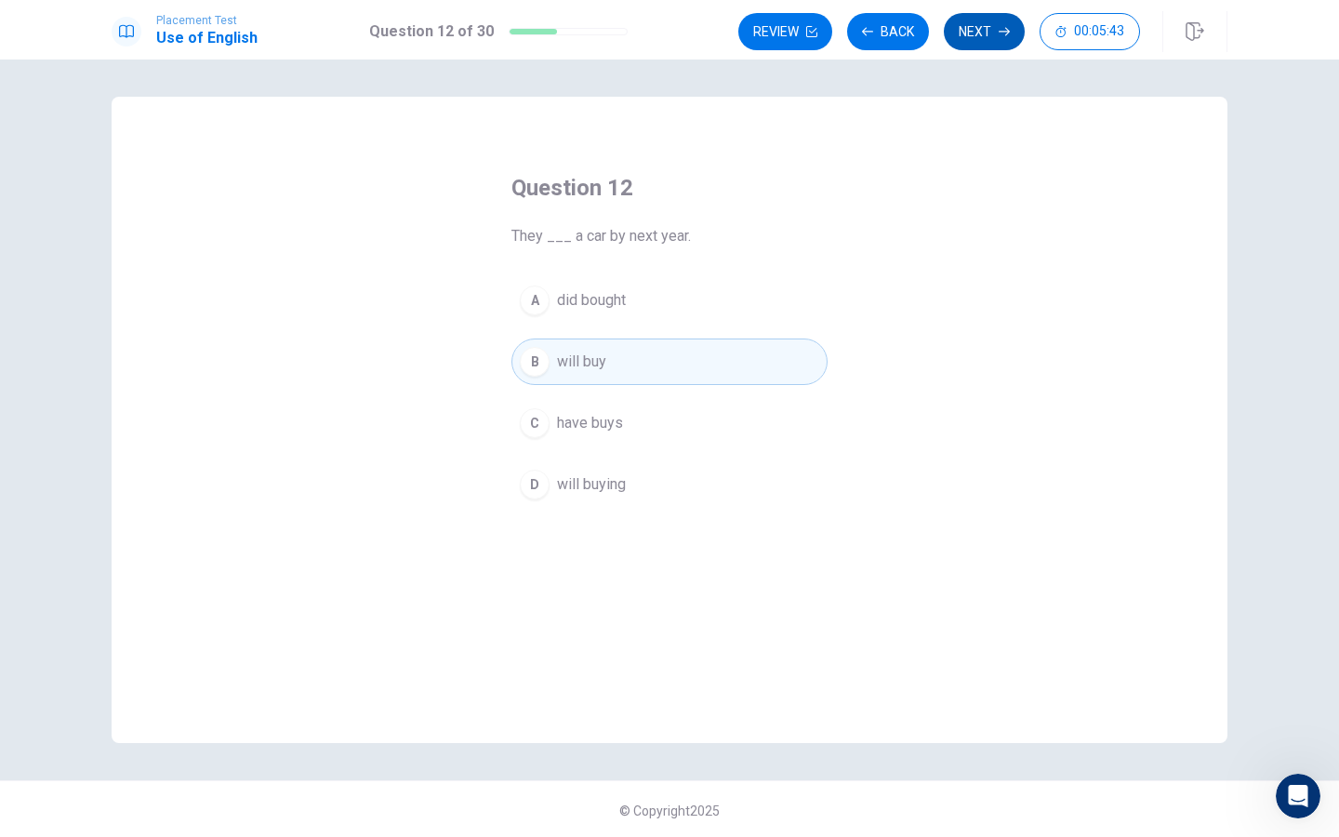
click at [992, 40] on button "Next" at bounding box center [984, 31] width 81 height 37
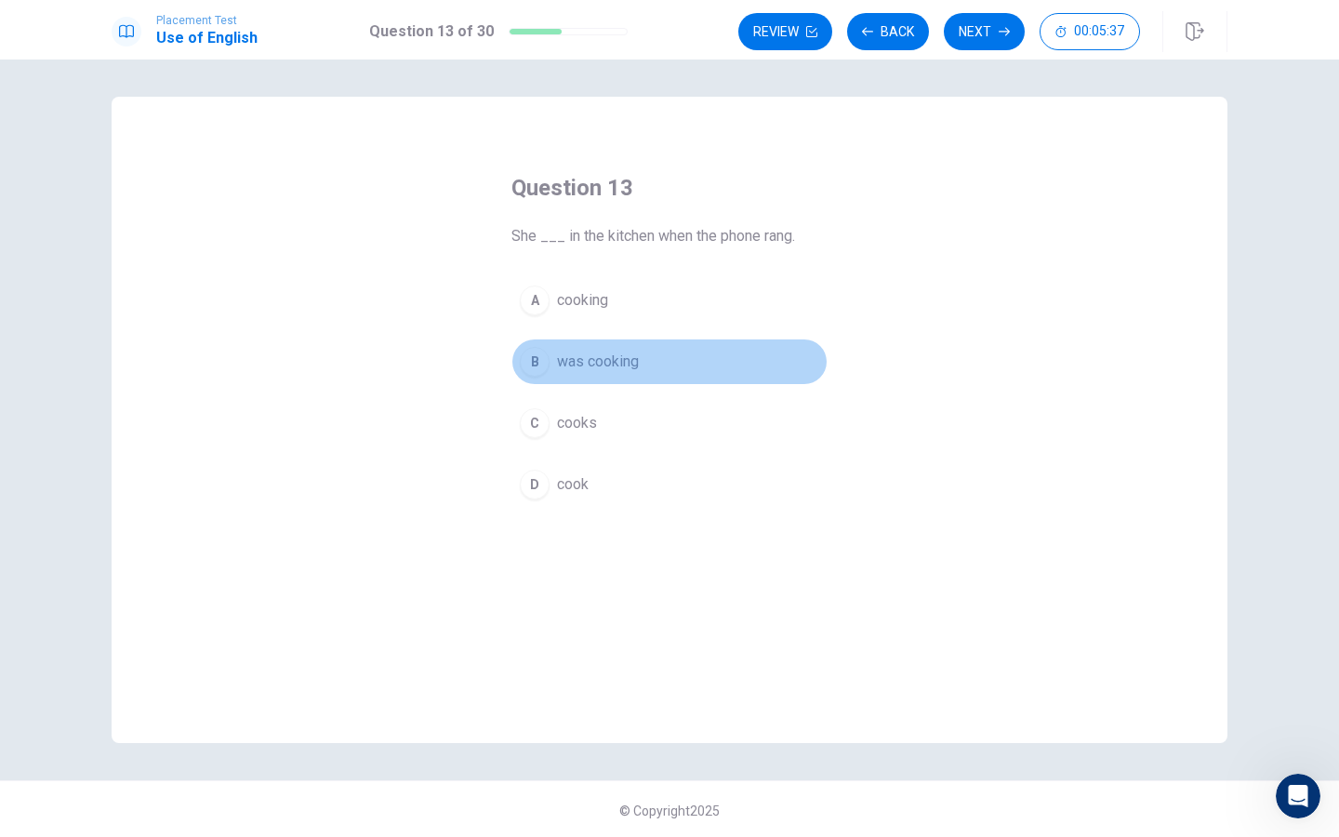
click at [679, 377] on button "B was cooking" at bounding box center [670, 362] width 316 height 47
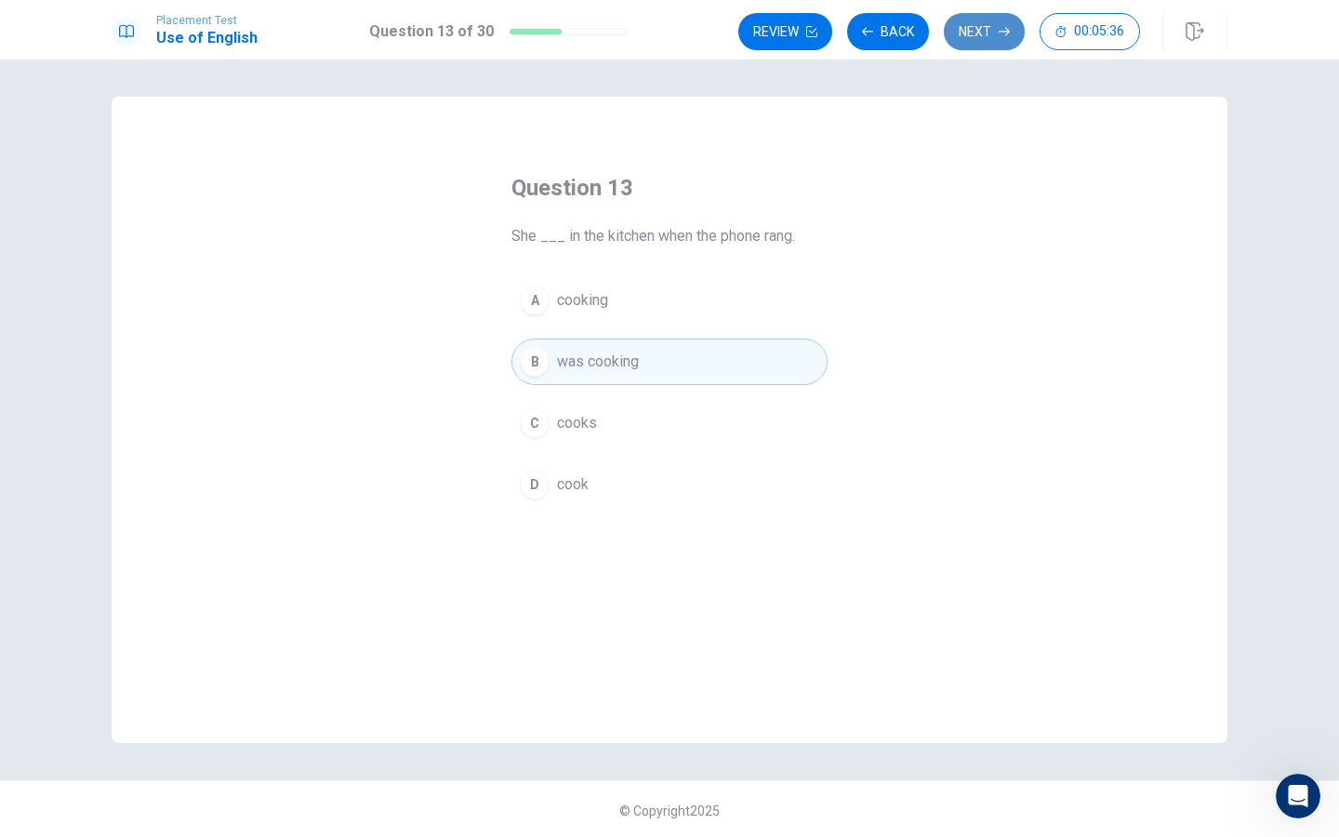
click at [972, 38] on button "Next" at bounding box center [984, 31] width 81 height 37
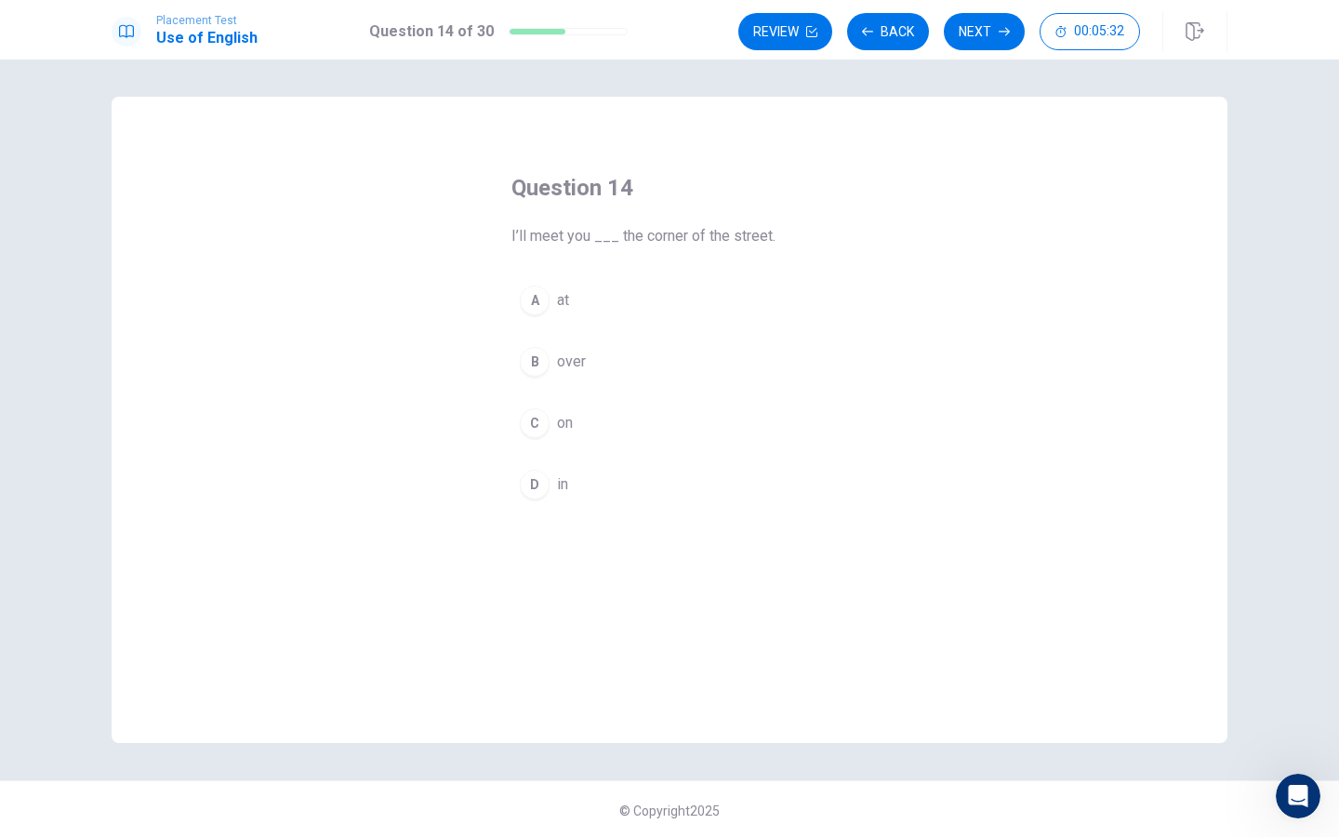
scroll to position [3, 0]
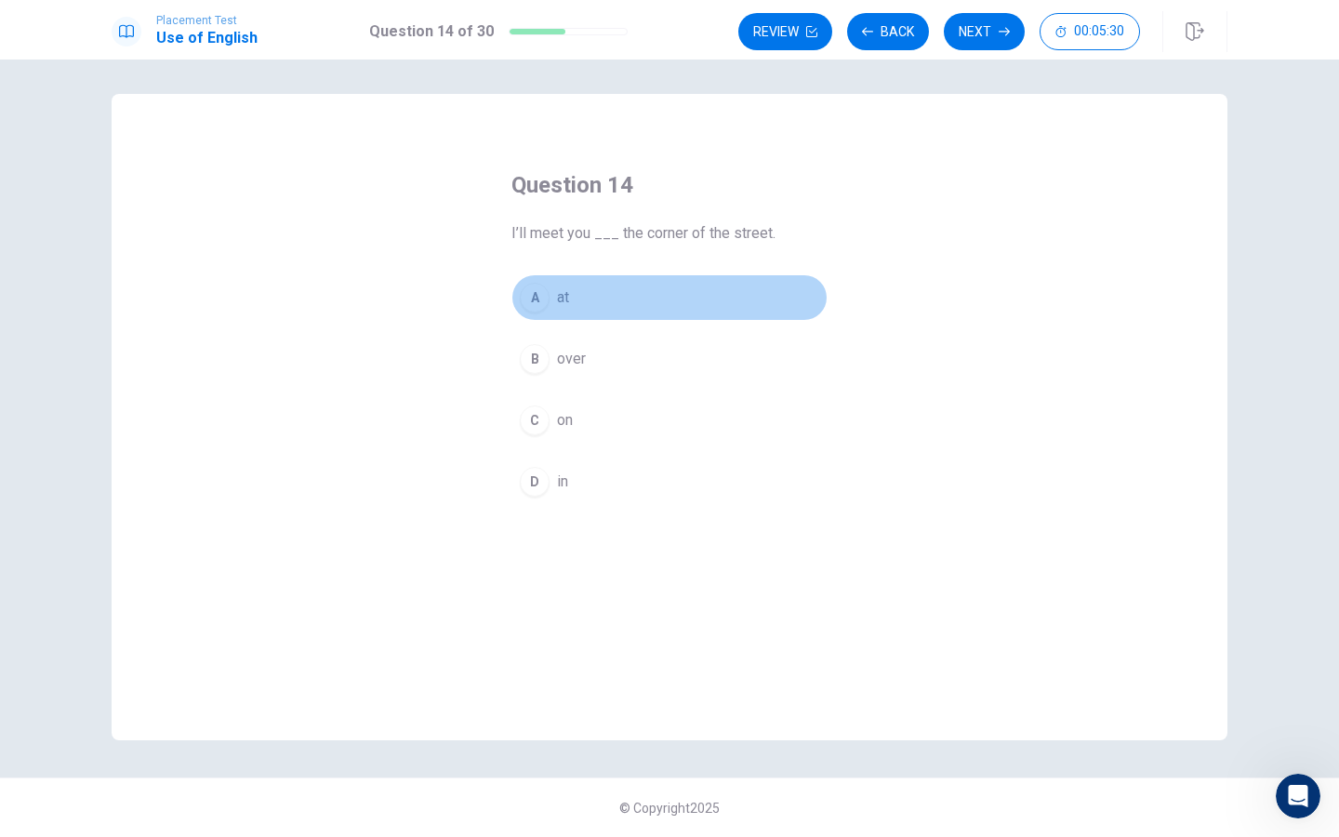
click at [564, 277] on button "A at" at bounding box center [670, 297] width 316 height 47
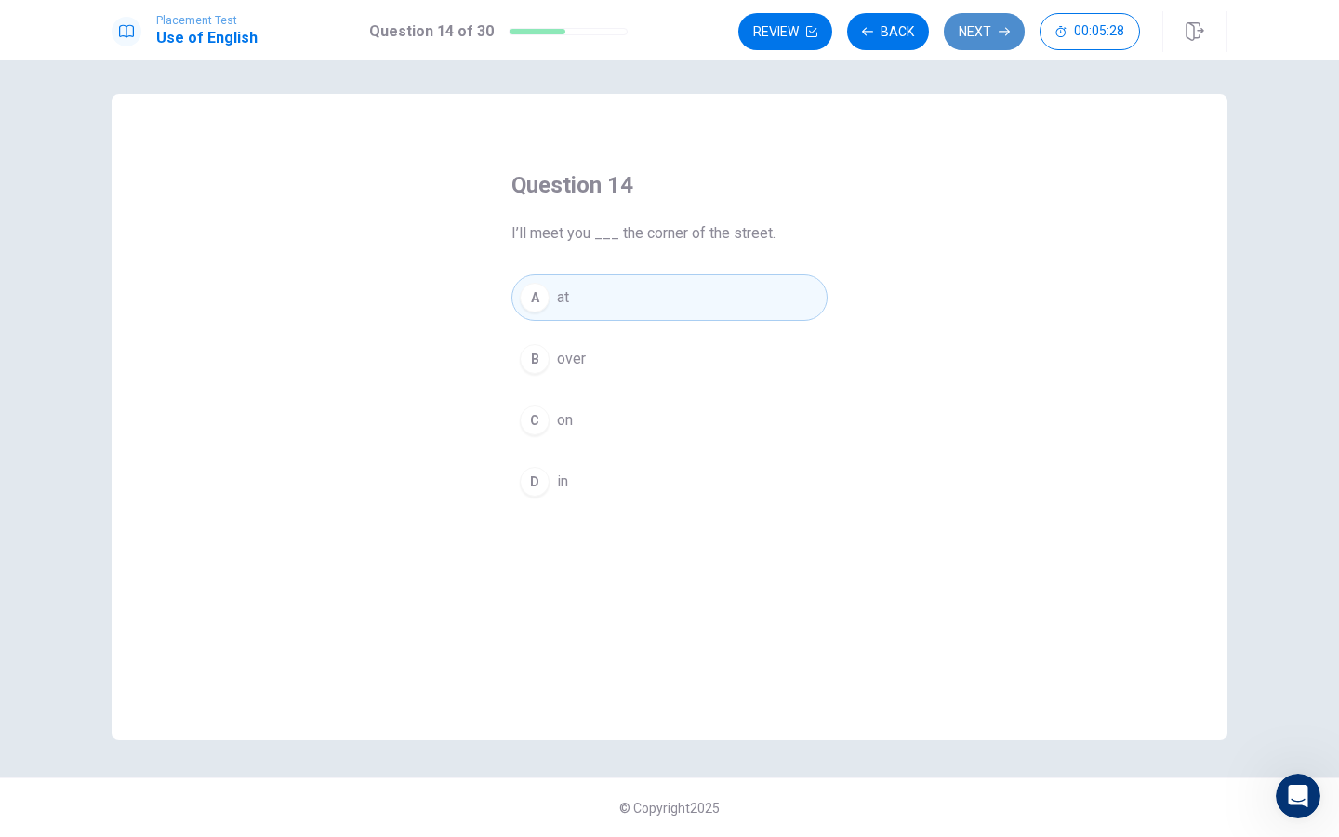
click at [983, 45] on button "Next" at bounding box center [984, 31] width 81 height 37
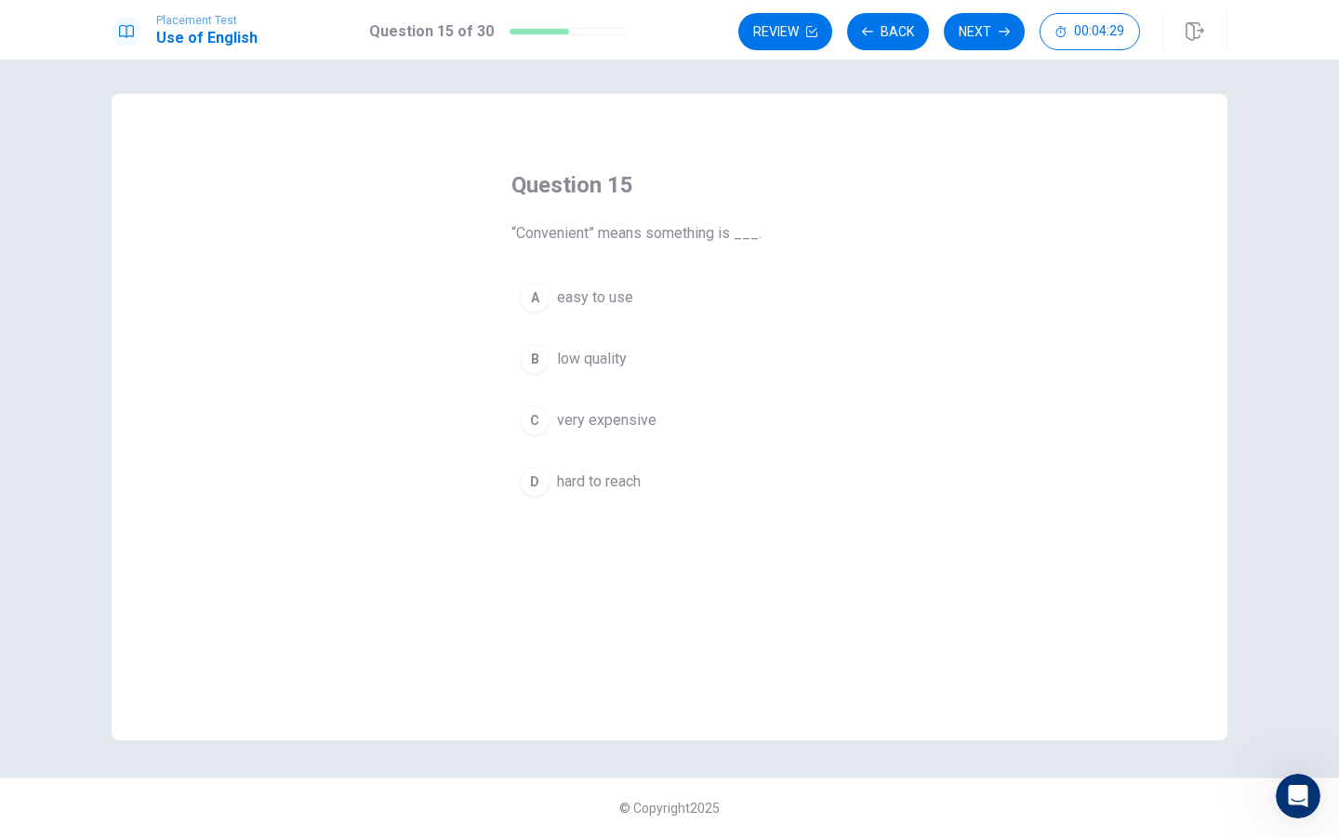
click at [615, 269] on div "Question 15 “Convenient” means something is ___. A easy to use B low quality C …" at bounding box center [669, 337] width 391 height 394
click at [651, 418] on span "very expensive" at bounding box center [607, 420] width 100 height 22
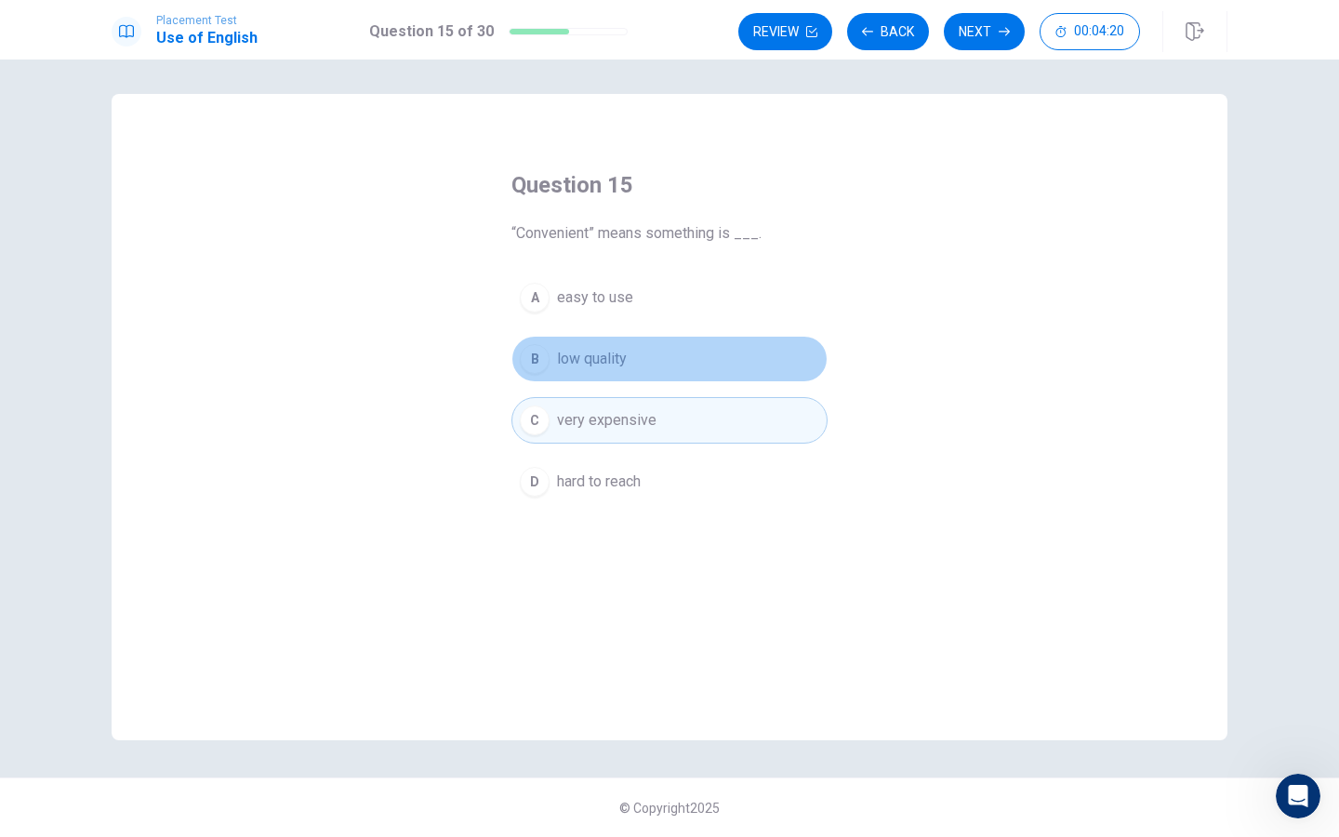
click at [660, 355] on button "B low quality" at bounding box center [670, 359] width 316 height 47
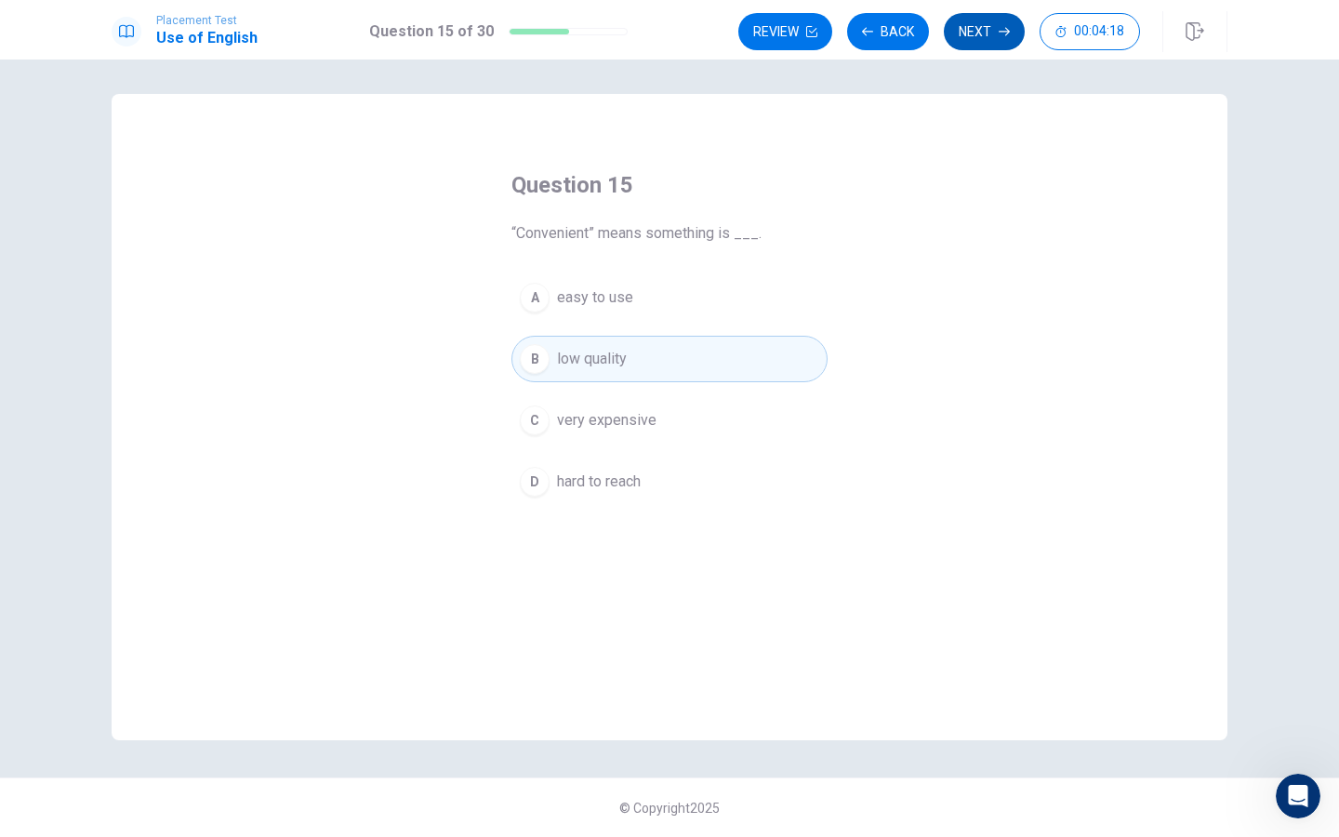
click at [960, 32] on button "Next" at bounding box center [984, 31] width 81 height 37
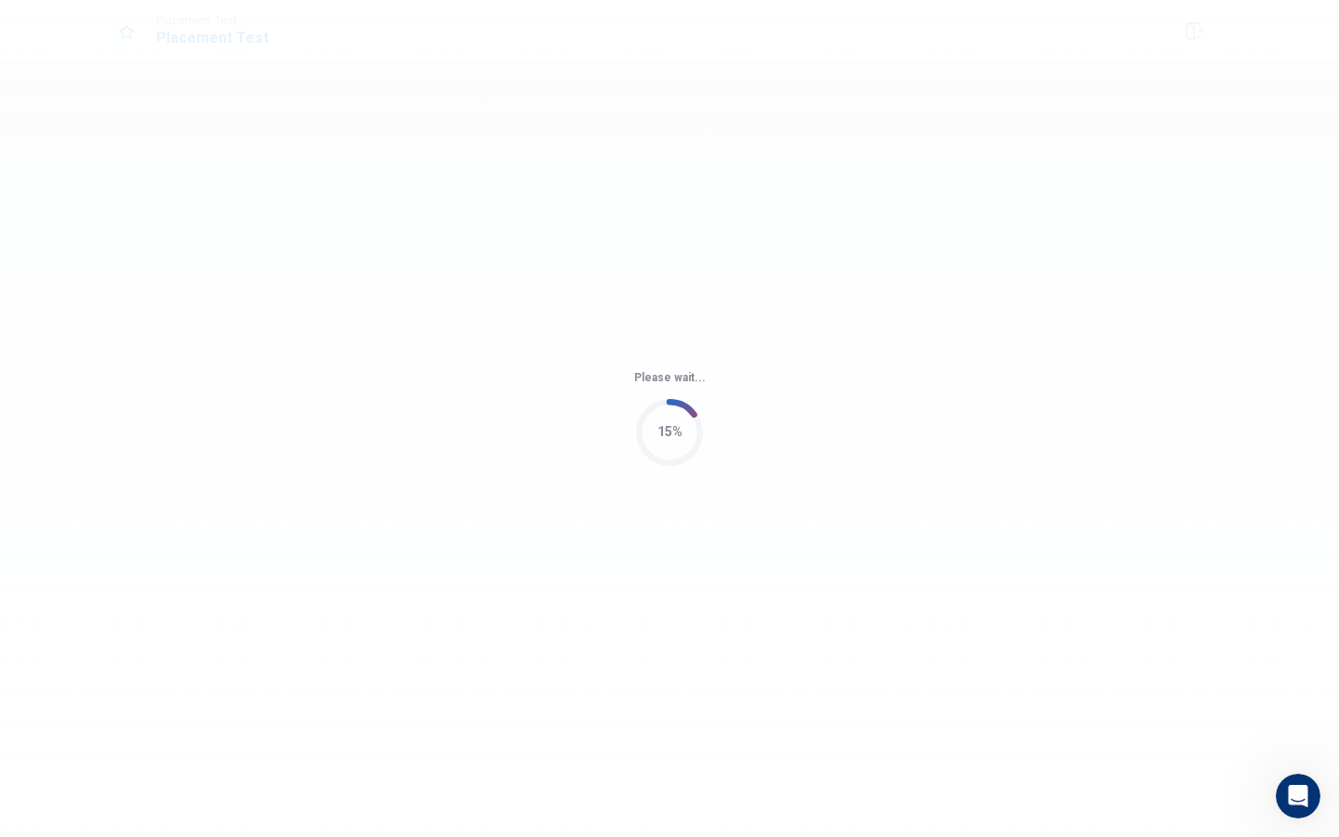
scroll to position [0, 0]
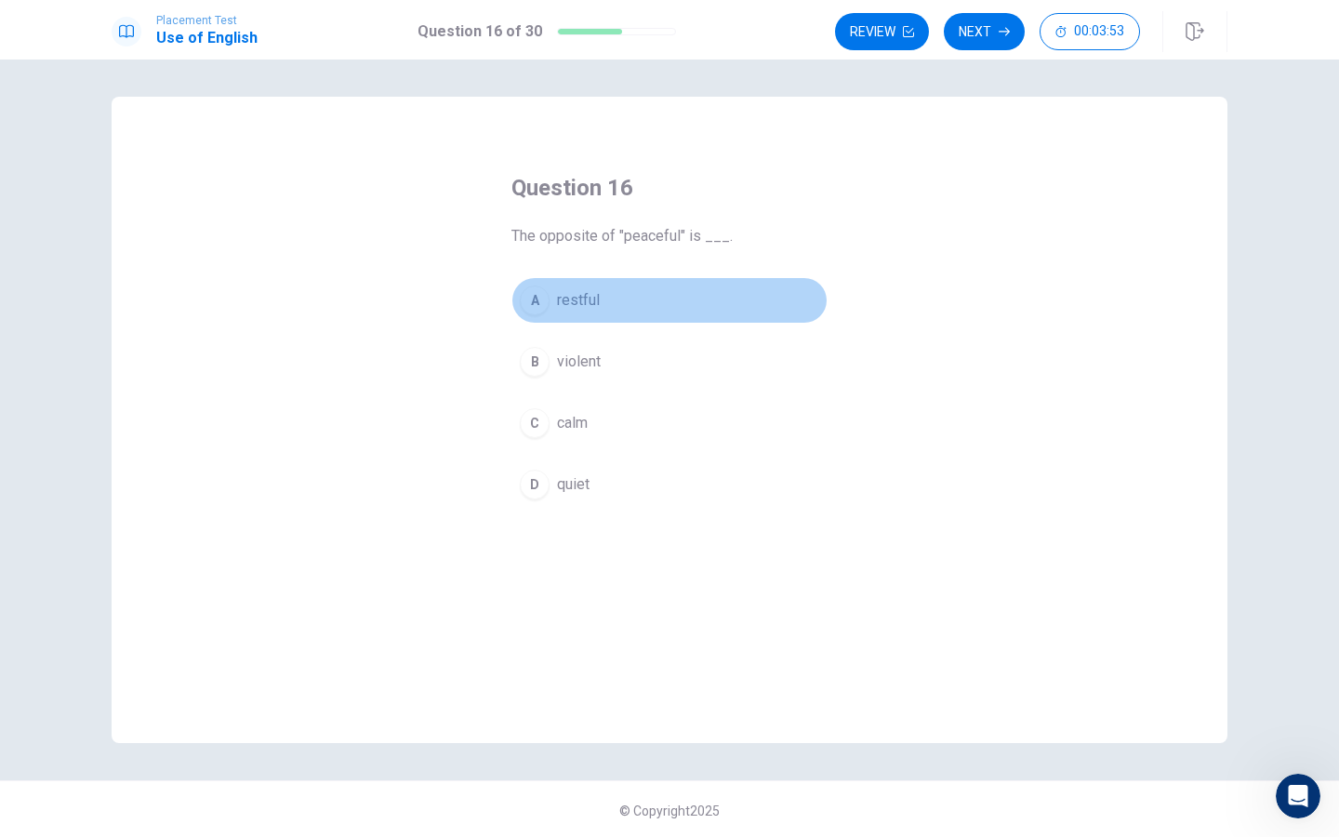
click at [618, 302] on button "A restful" at bounding box center [670, 300] width 316 height 47
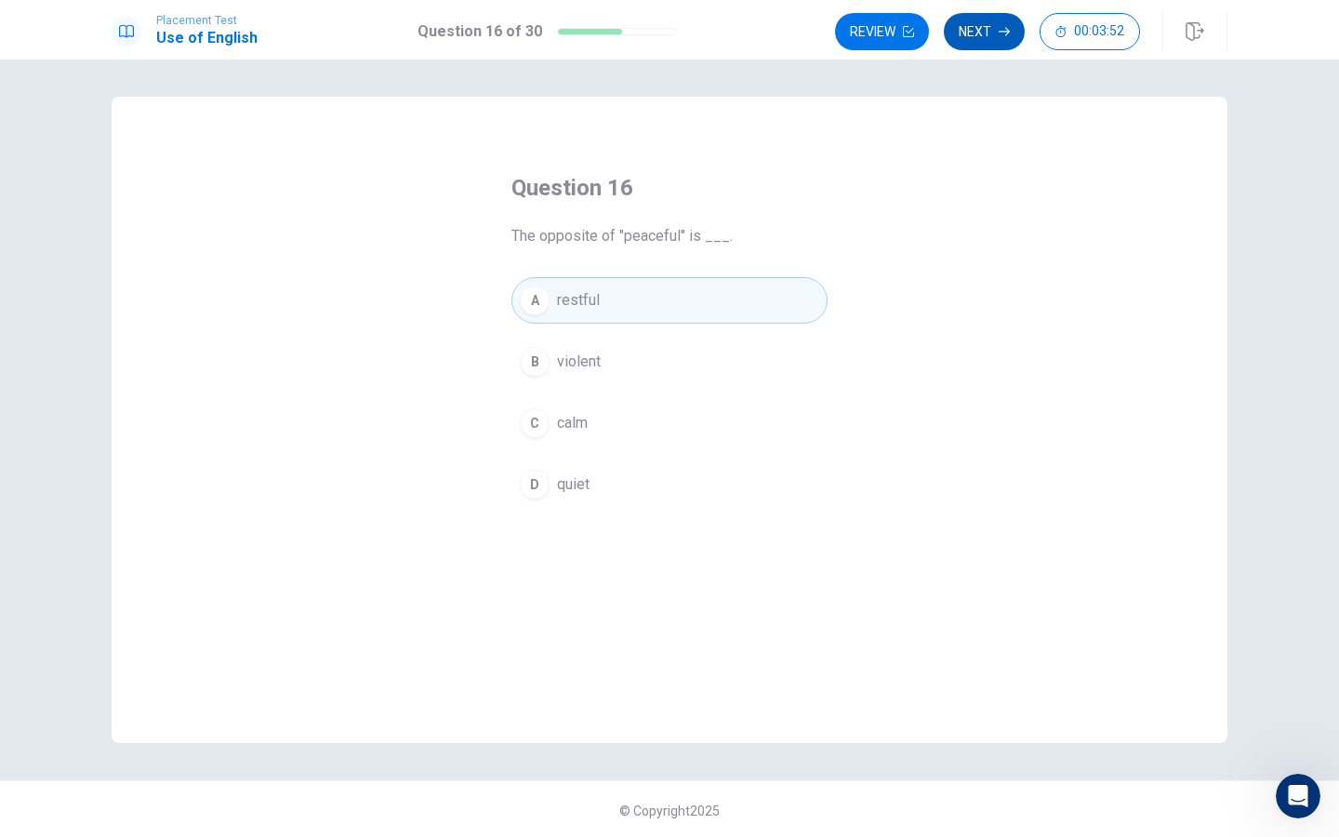
click at [961, 20] on button "Next" at bounding box center [984, 31] width 81 height 37
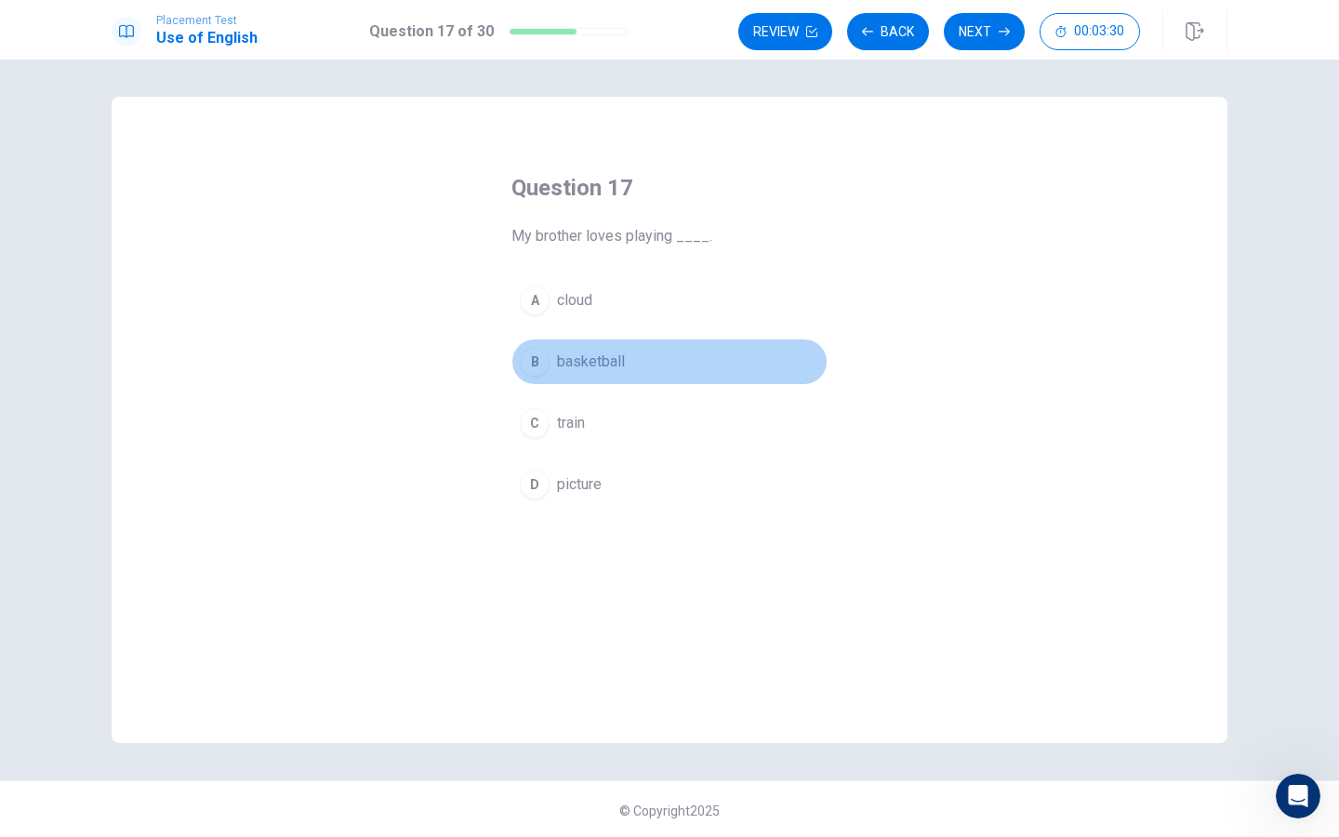
click at [653, 362] on button "B basketball" at bounding box center [670, 362] width 316 height 47
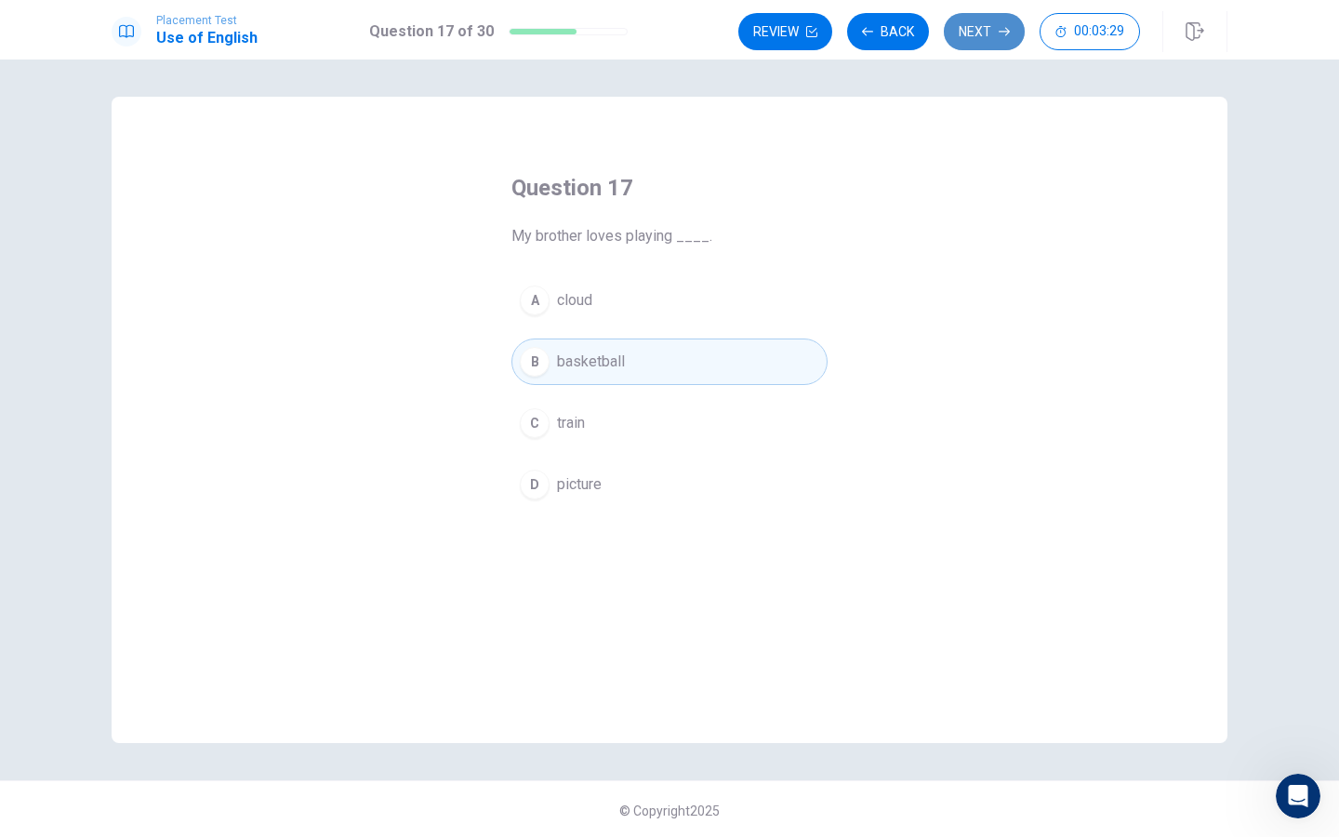
click at [958, 24] on button "Next" at bounding box center [984, 31] width 81 height 37
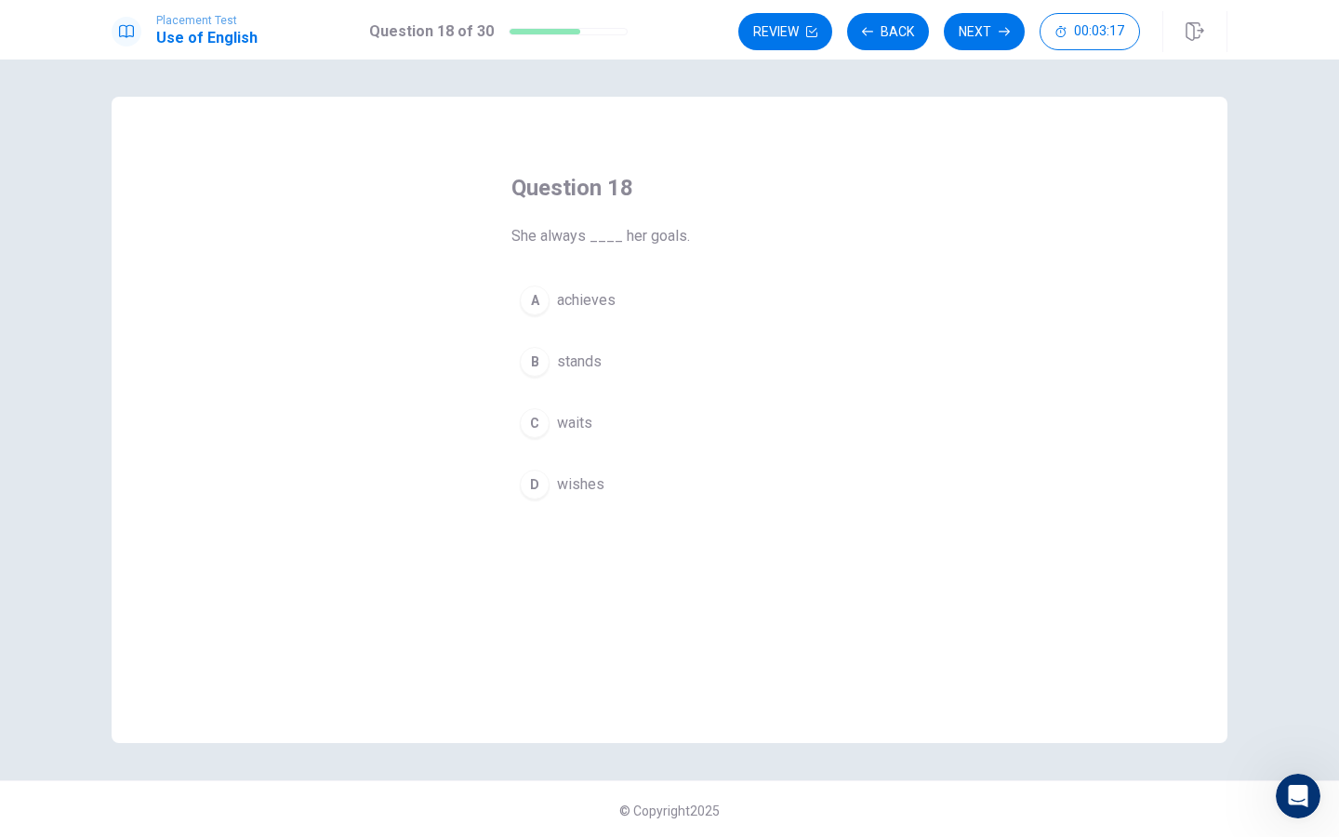
click at [652, 357] on button "B stands" at bounding box center [670, 362] width 316 height 47
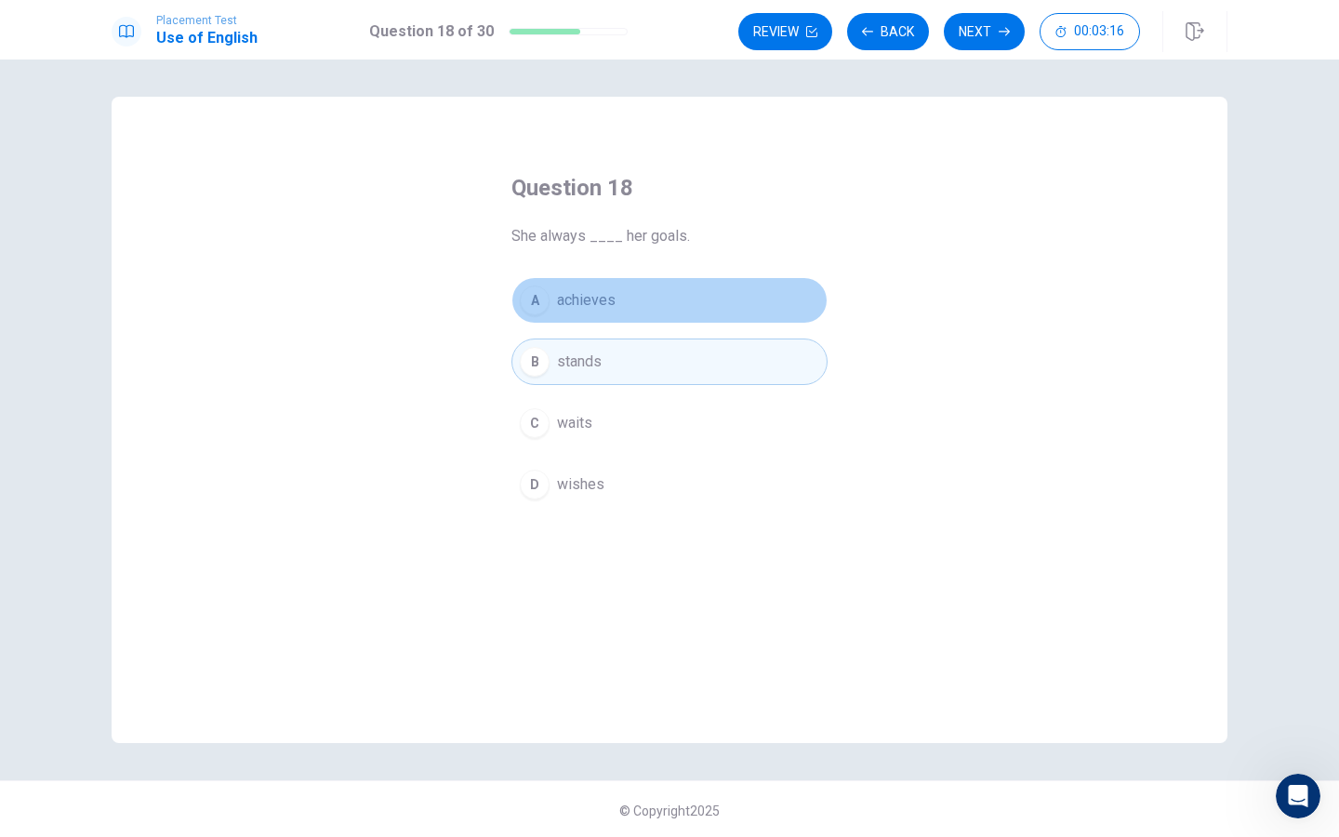
click at [649, 315] on button "A achieves" at bounding box center [670, 300] width 316 height 47
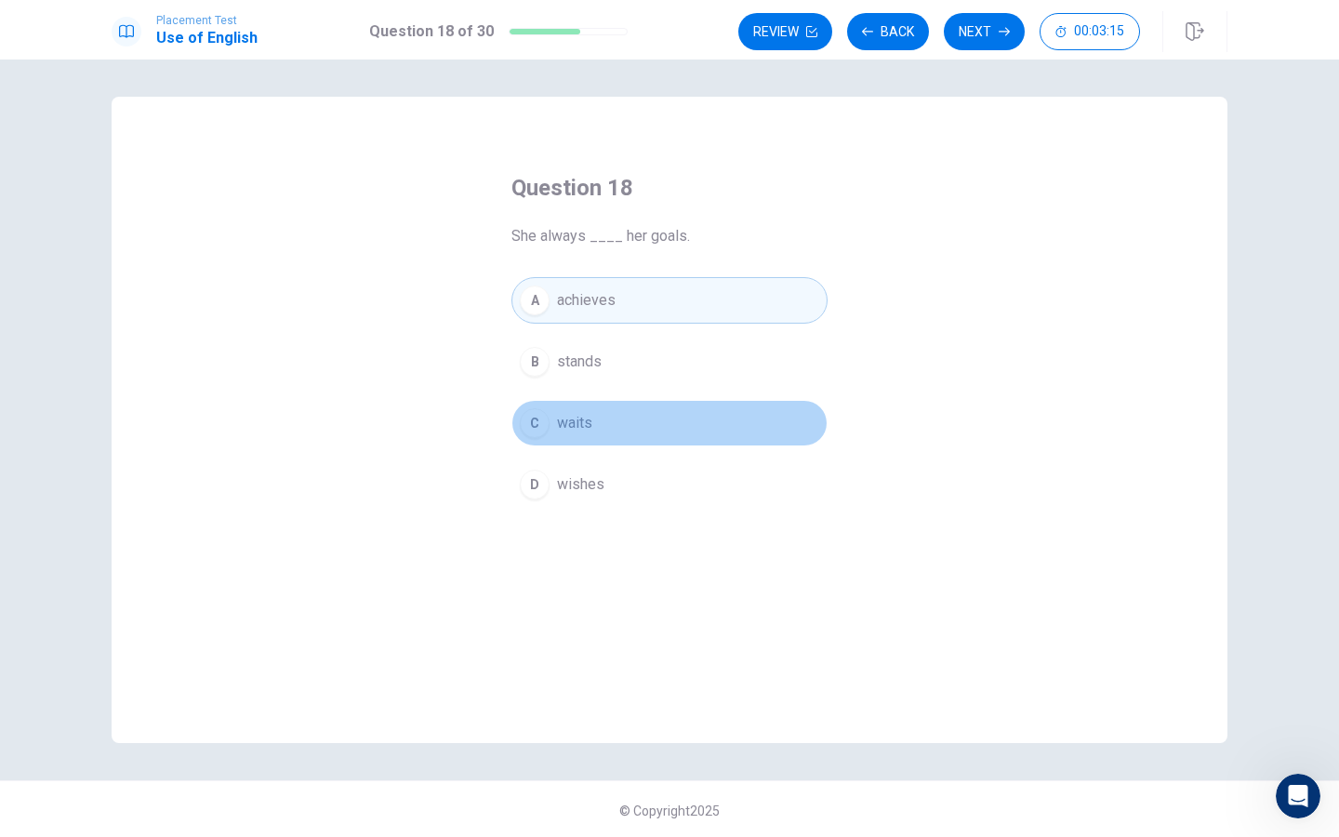
click at [657, 414] on button "C waits" at bounding box center [670, 423] width 316 height 47
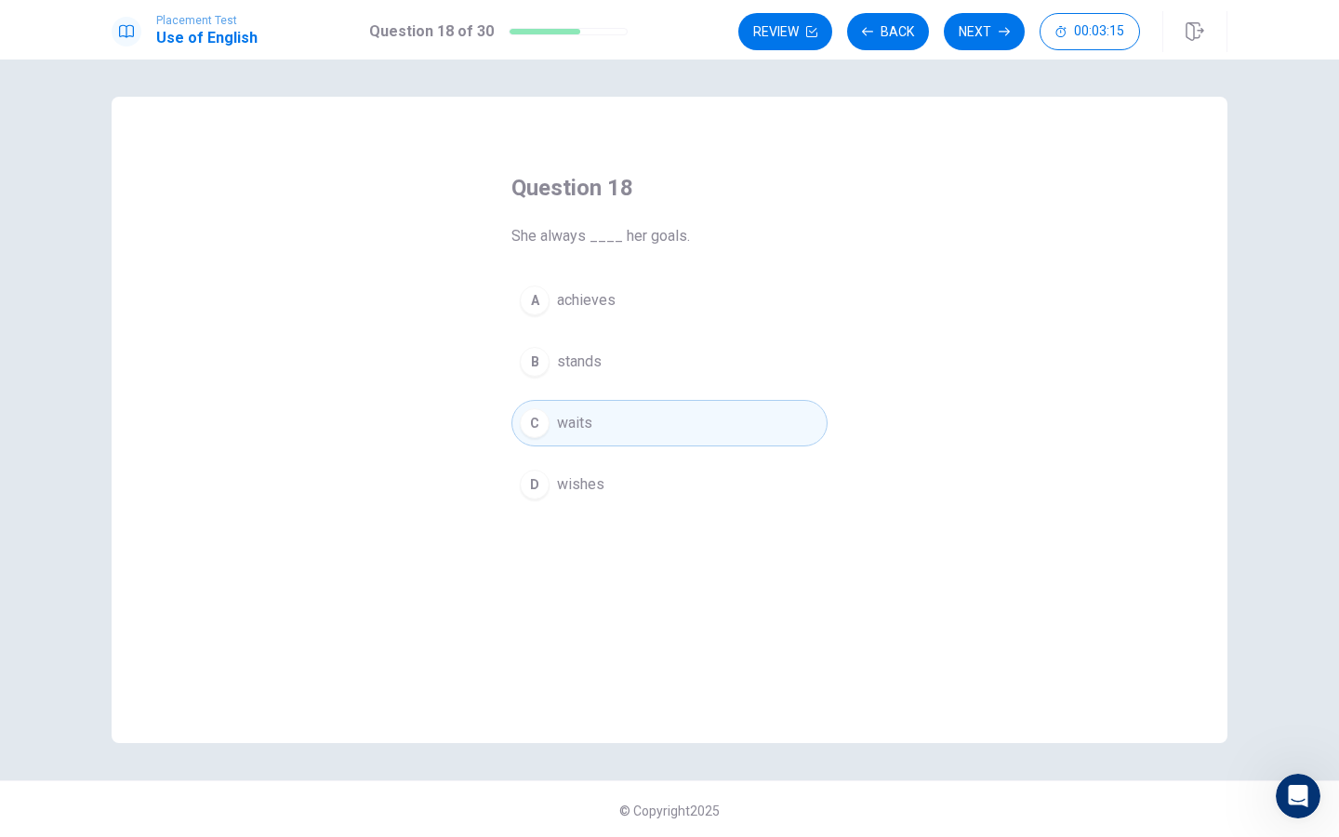
click at [675, 477] on button "D wishes" at bounding box center [670, 484] width 316 height 47
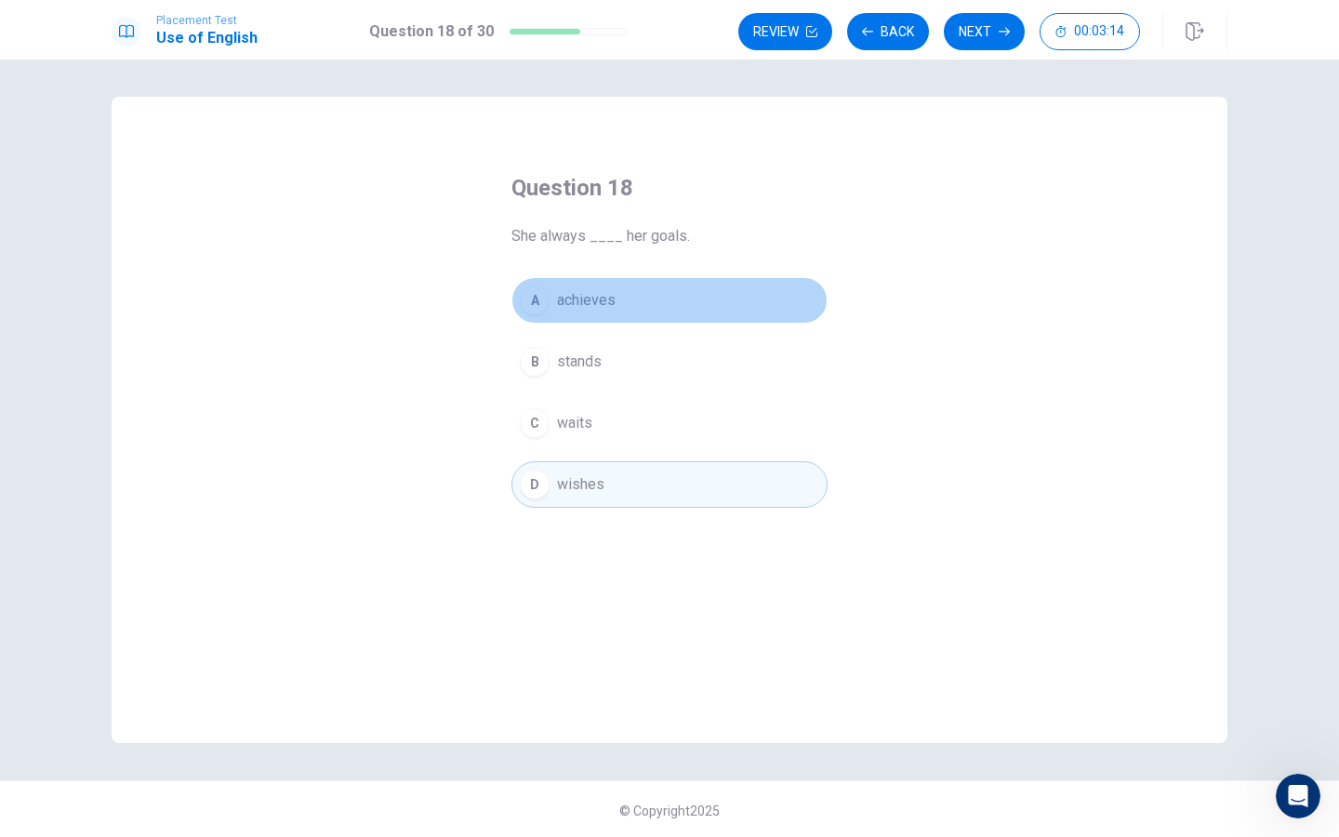
click at [642, 316] on button "A achieves" at bounding box center [670, 300] width 316 height 47
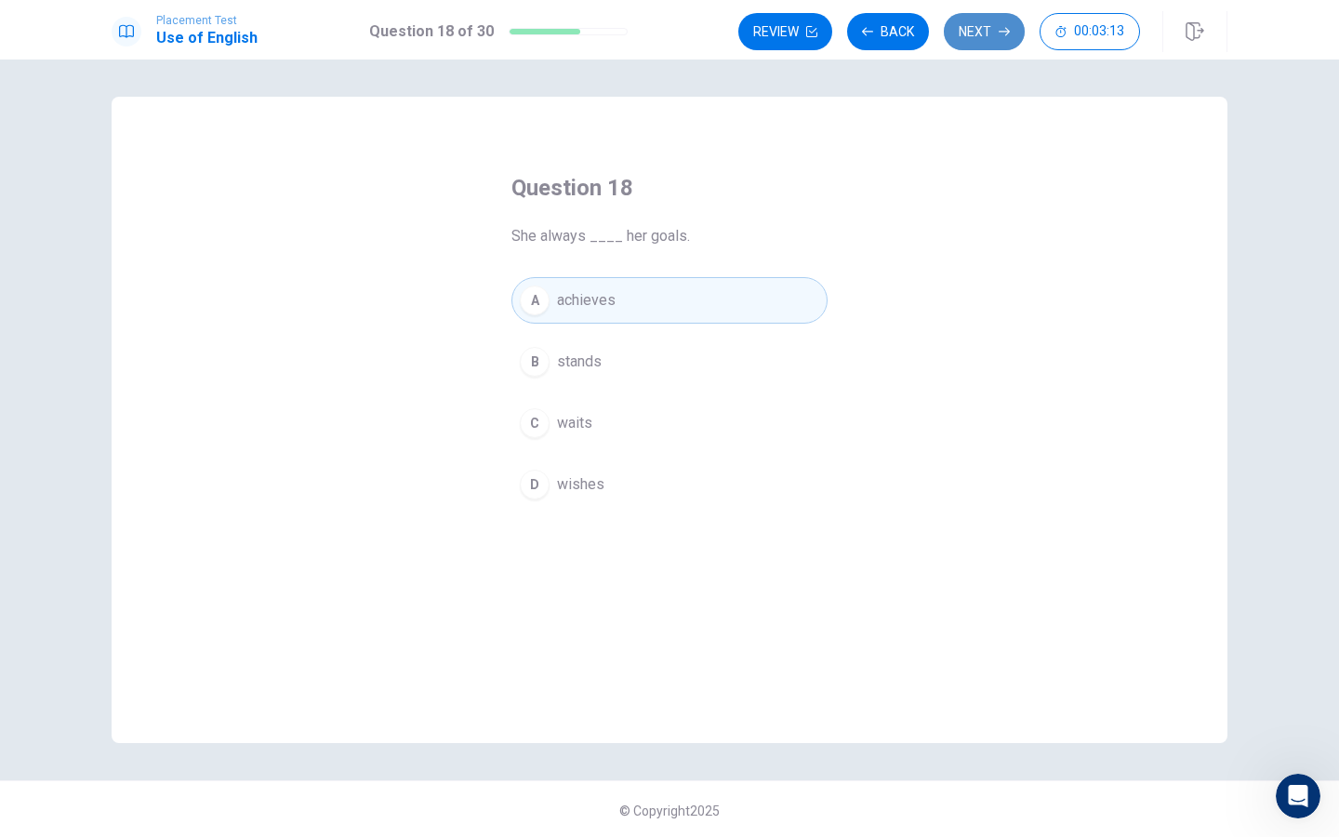
click at [965, 41] on button "Next" at bounding box center [984, 31] width 81 height 37
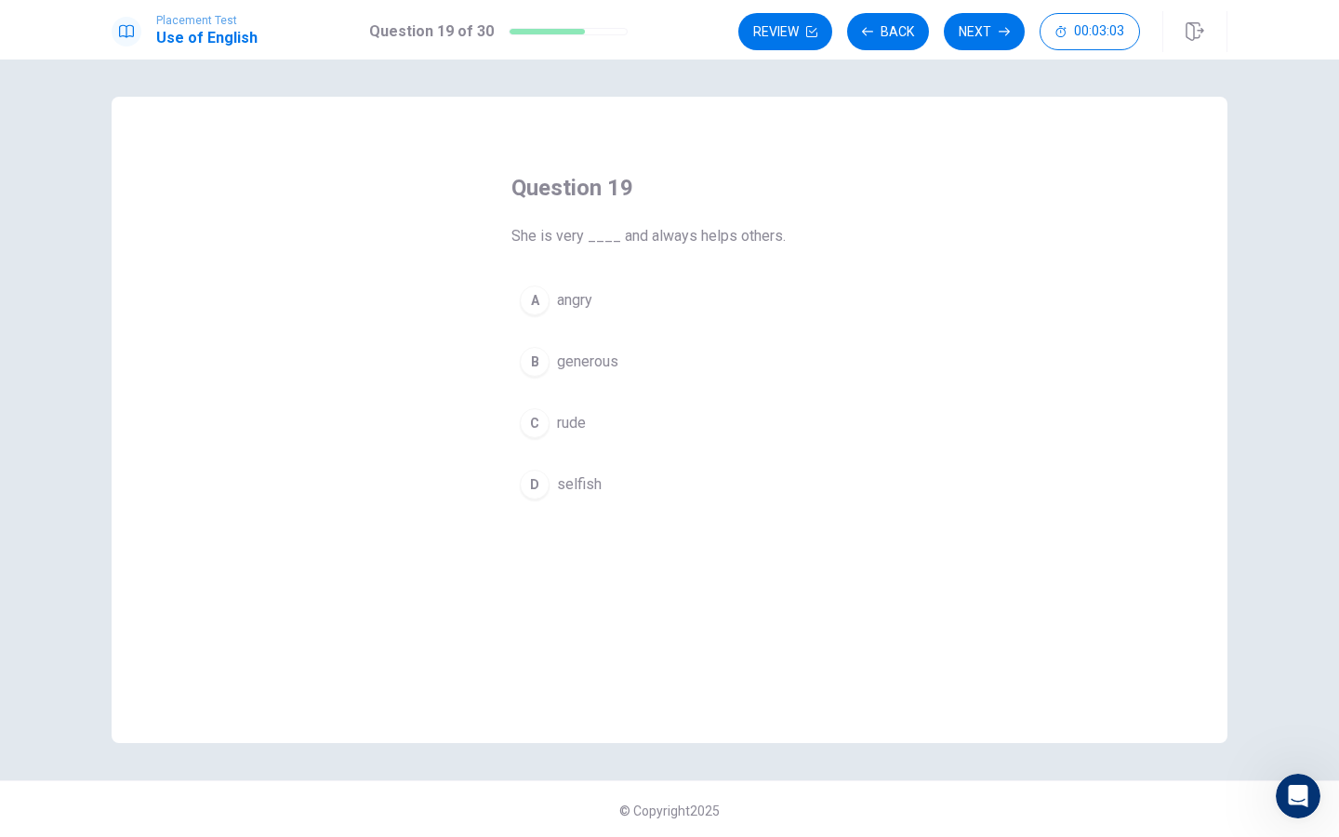
click at [720, 370] on button "B generous" at bounding box center [670, 362] width 316 height 47
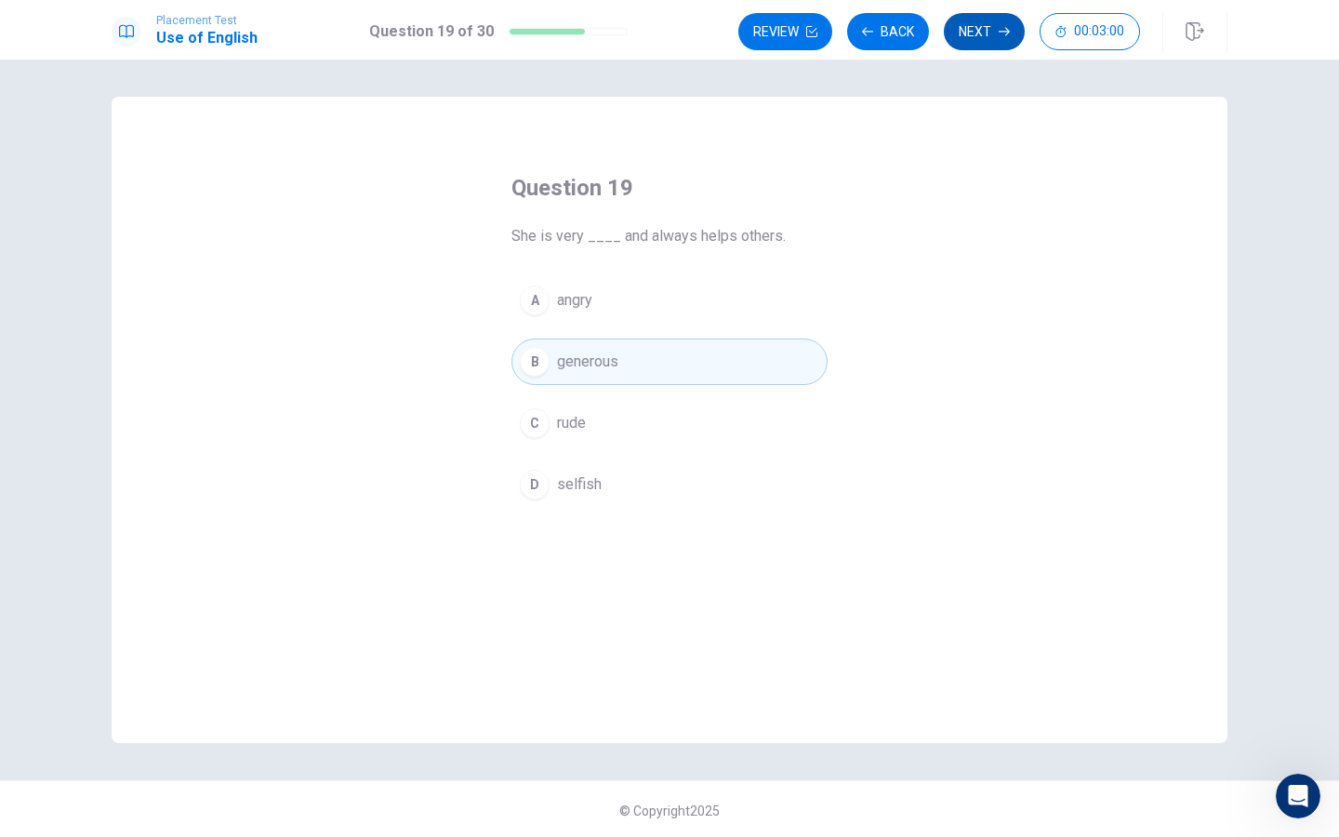
click at [1000, 36] on icon "button" at bounding box center [1004, 31] width 11 height 11
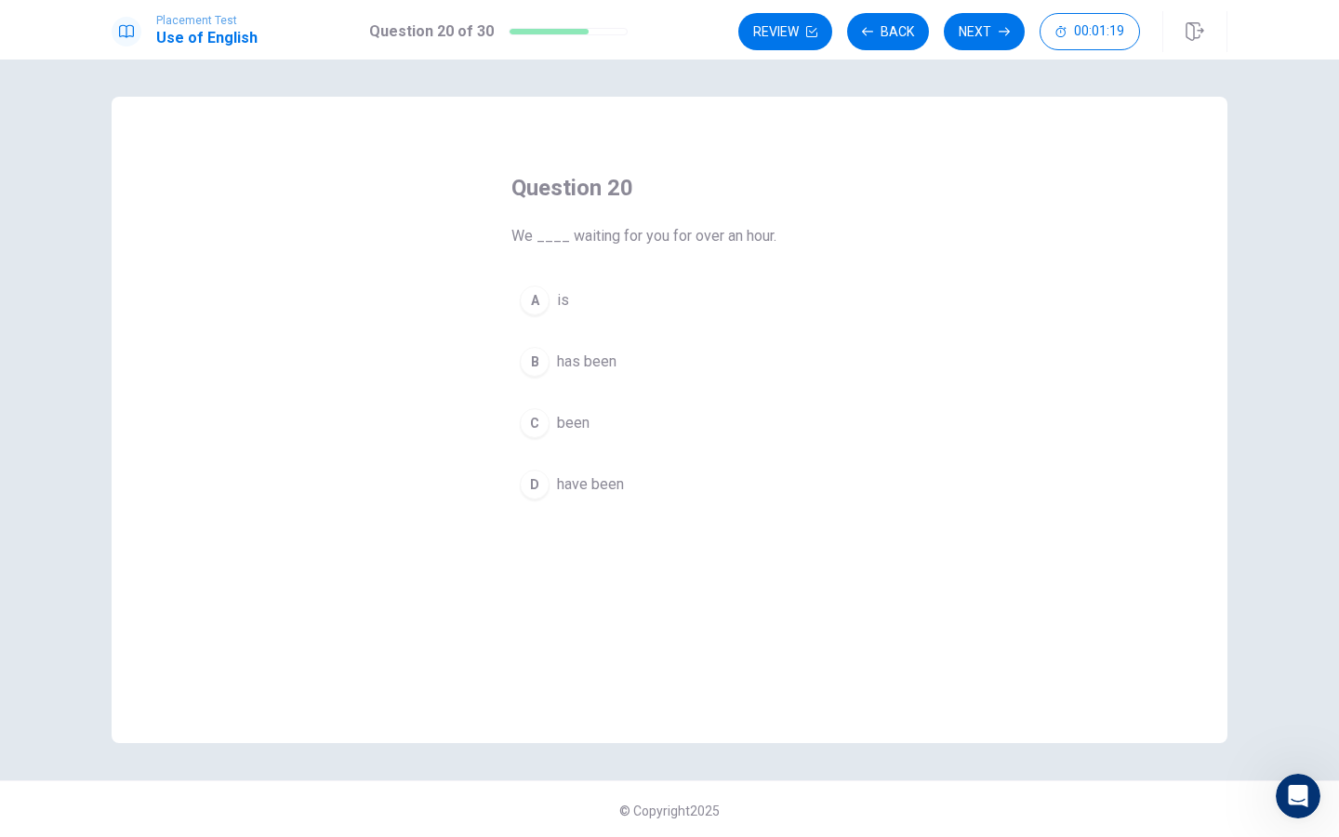
click at [578, 357] on span "has been" at bounding box center [587, 362] width 60 height 22
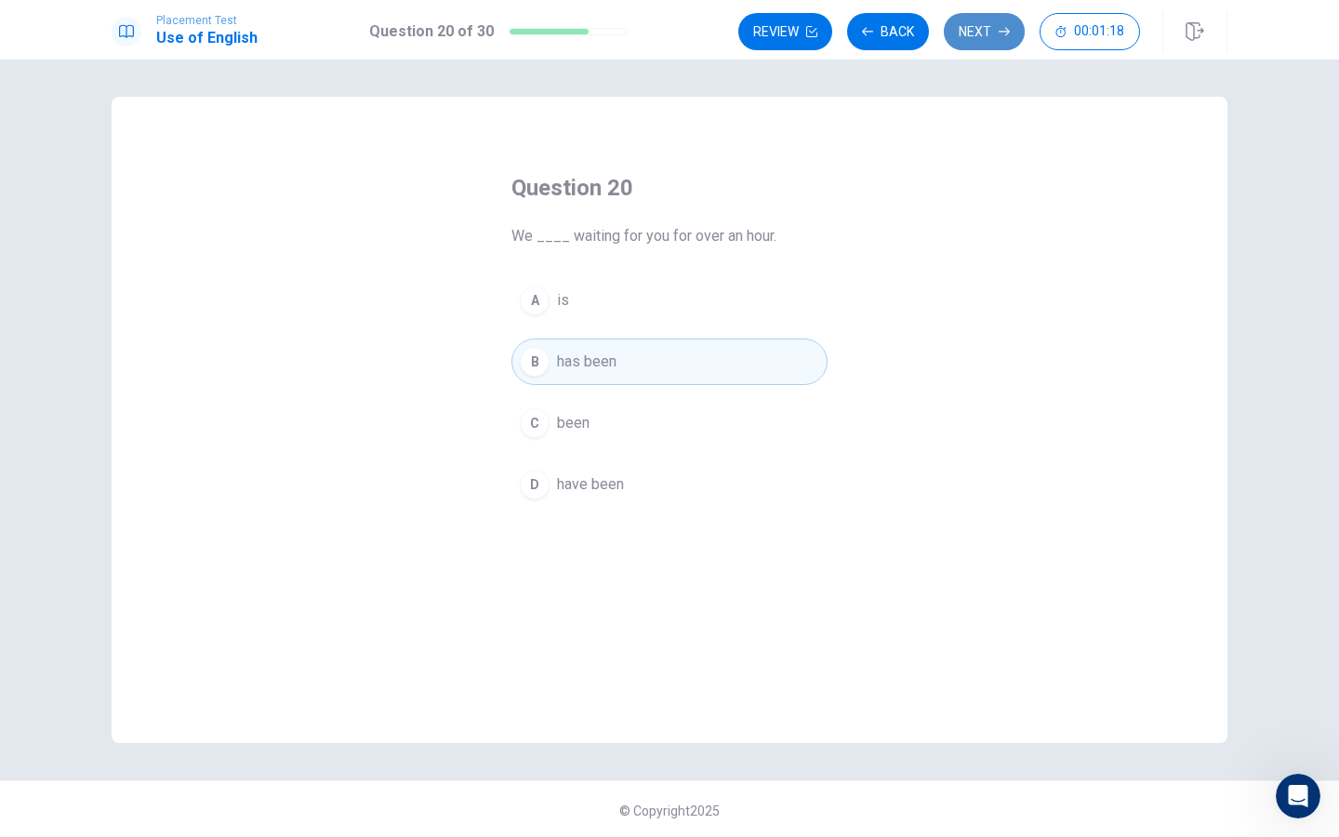
click at [972, 28] on button "Next" at bounding box center [984, 31] width 81 height 37
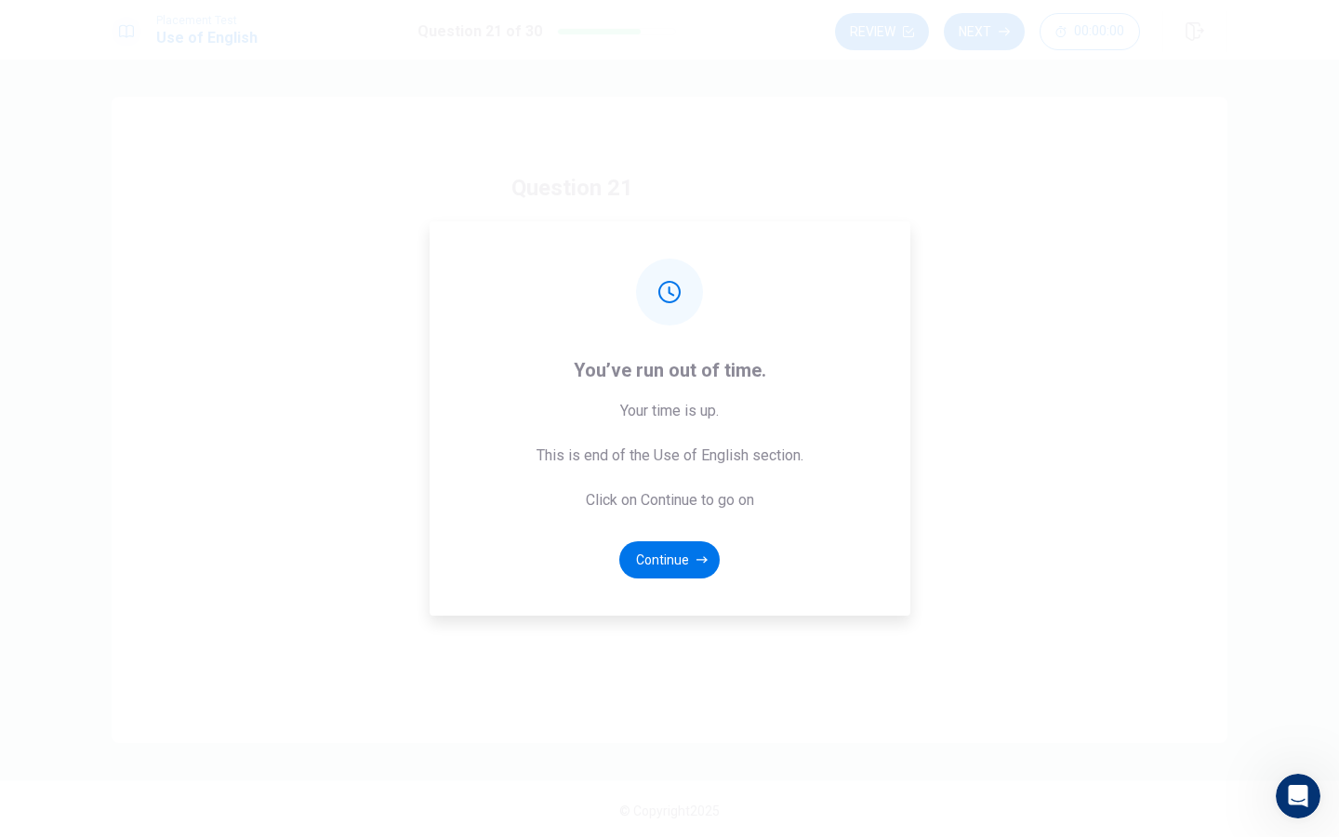
click at [697, 564] on icon "button" at bounding box center [702, 559] width 11 height 11
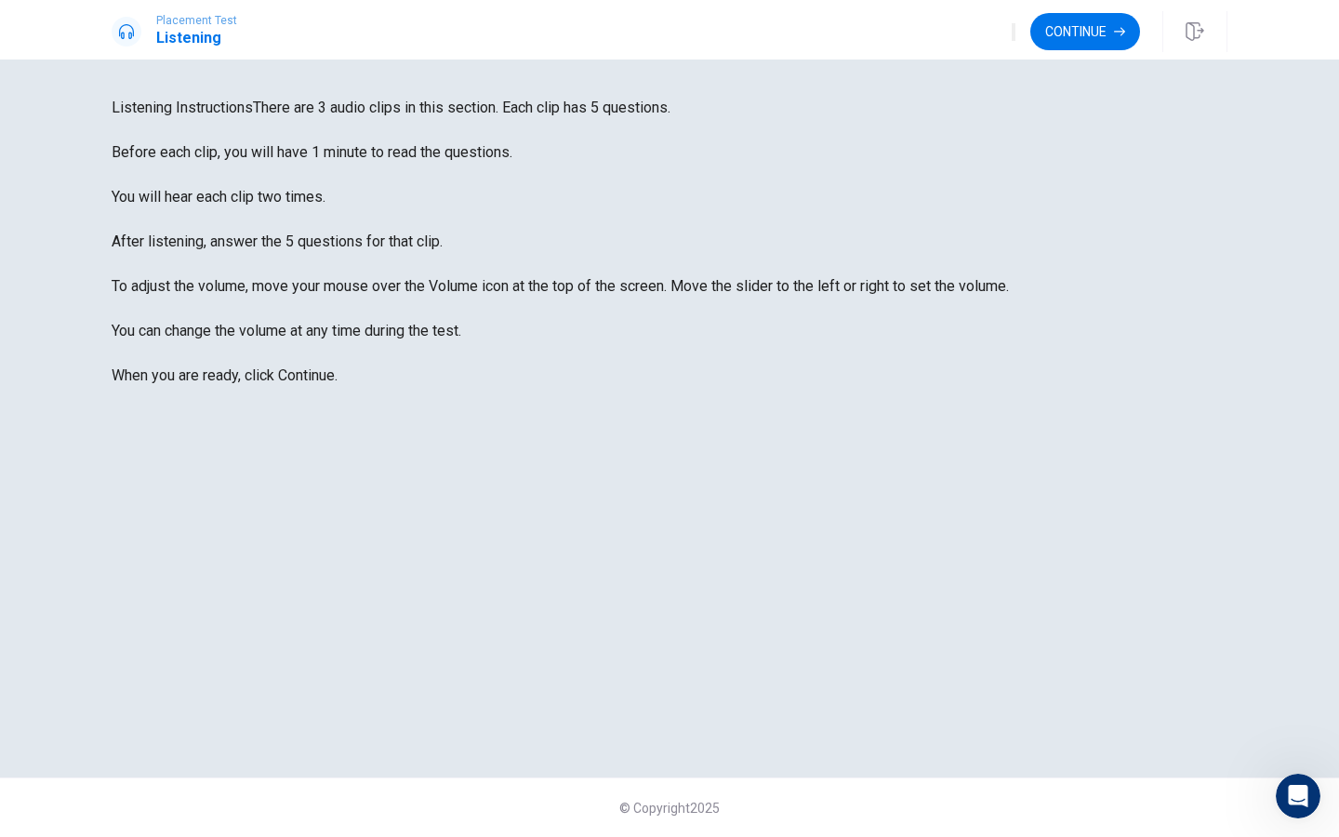
click at [1075, 19] on button "Continue" at bounding box center [1085, 31] width 110 height 37
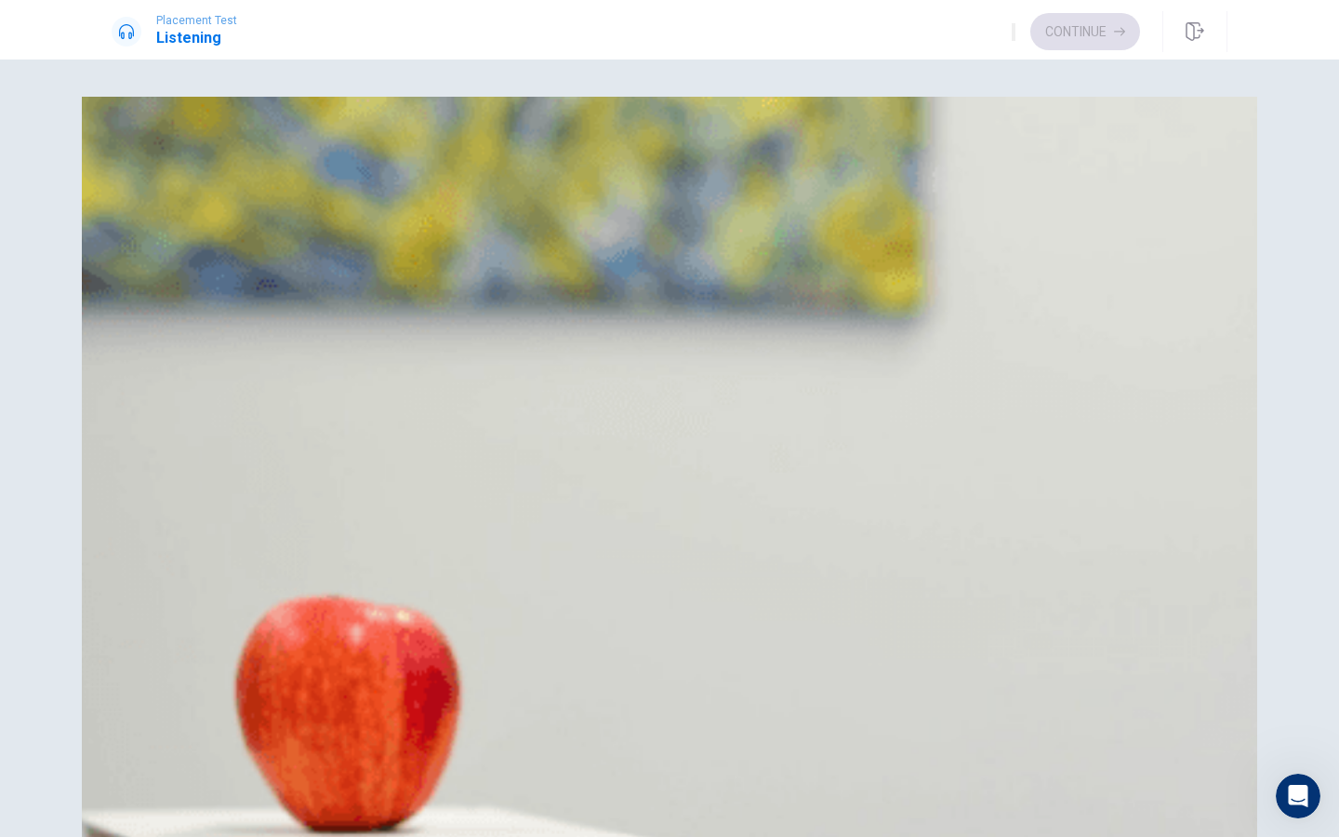
click at [246, 198] on span "Get groceries" at bounding box center [201, 187] width 88 height 22
click at [150, 449] on div "B" at bounding box center [135, 464] width 30 height 30
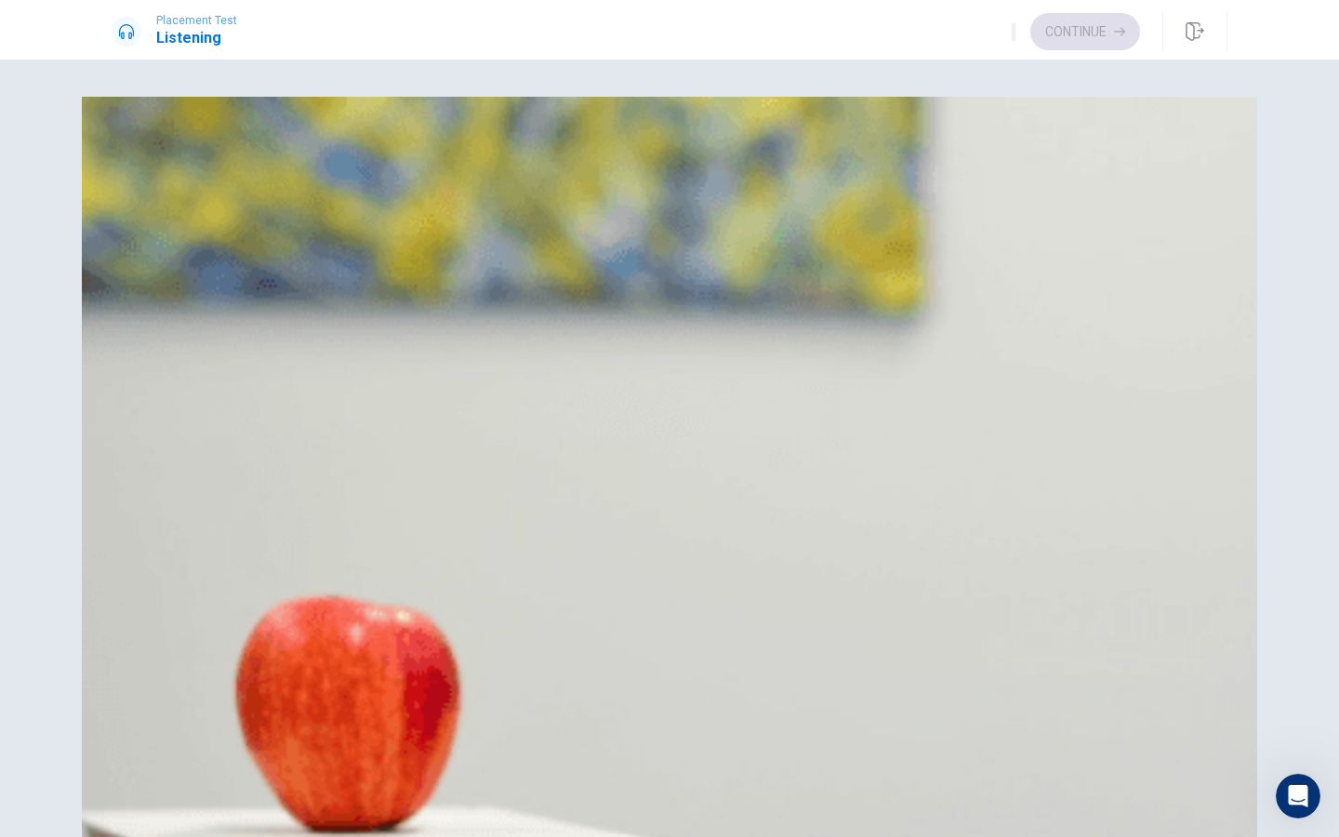
drag, startPoint x: 359, startPoint y: 271, endPoint x: 321, endPoint y: 274, distance: 38.3
click at [758, 625] on button "A [DATE] afternoon" at bounding box center [670, 648] width 1116 height 47
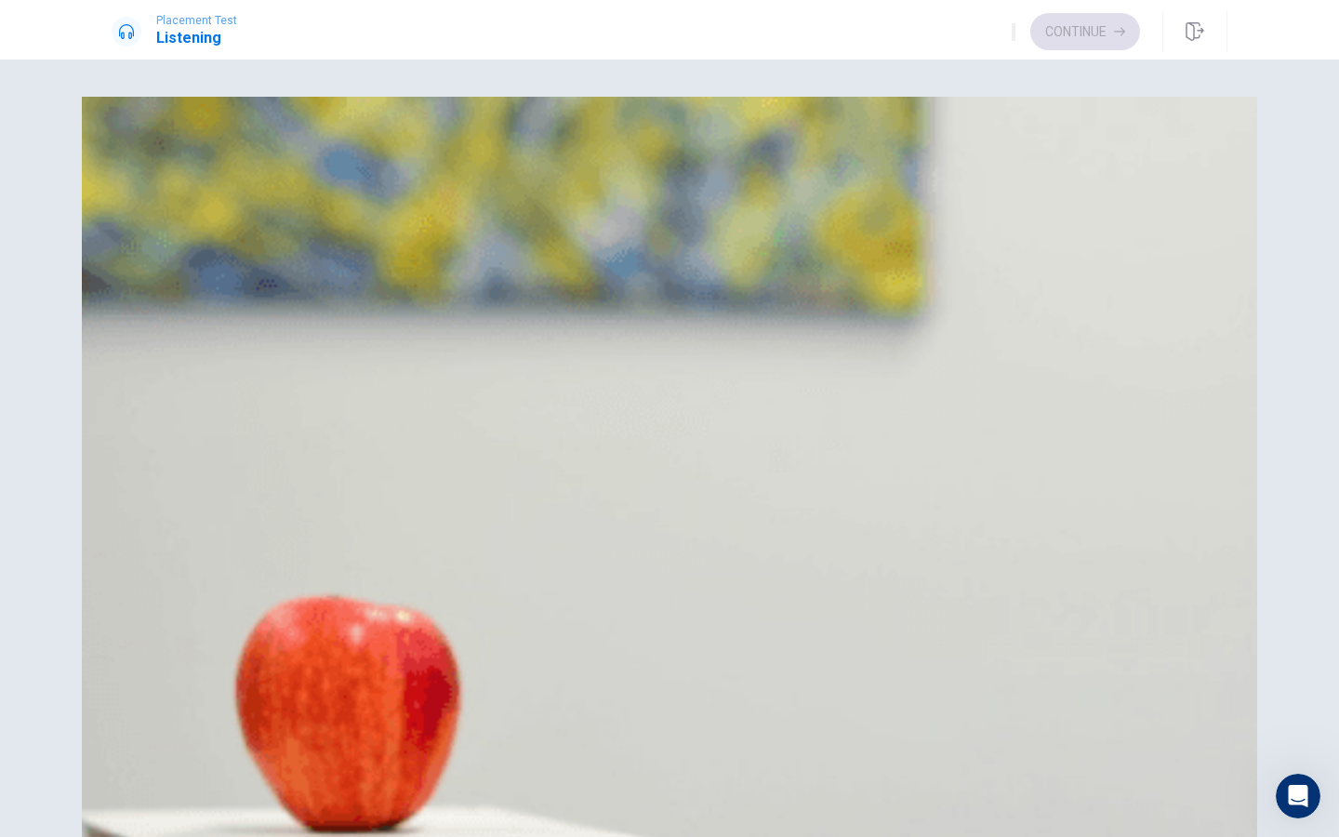
scroll to position [1725, 0]
click at [1084, 39] on button "Continue" at bounding box center [1085, 31] width 110 height 37
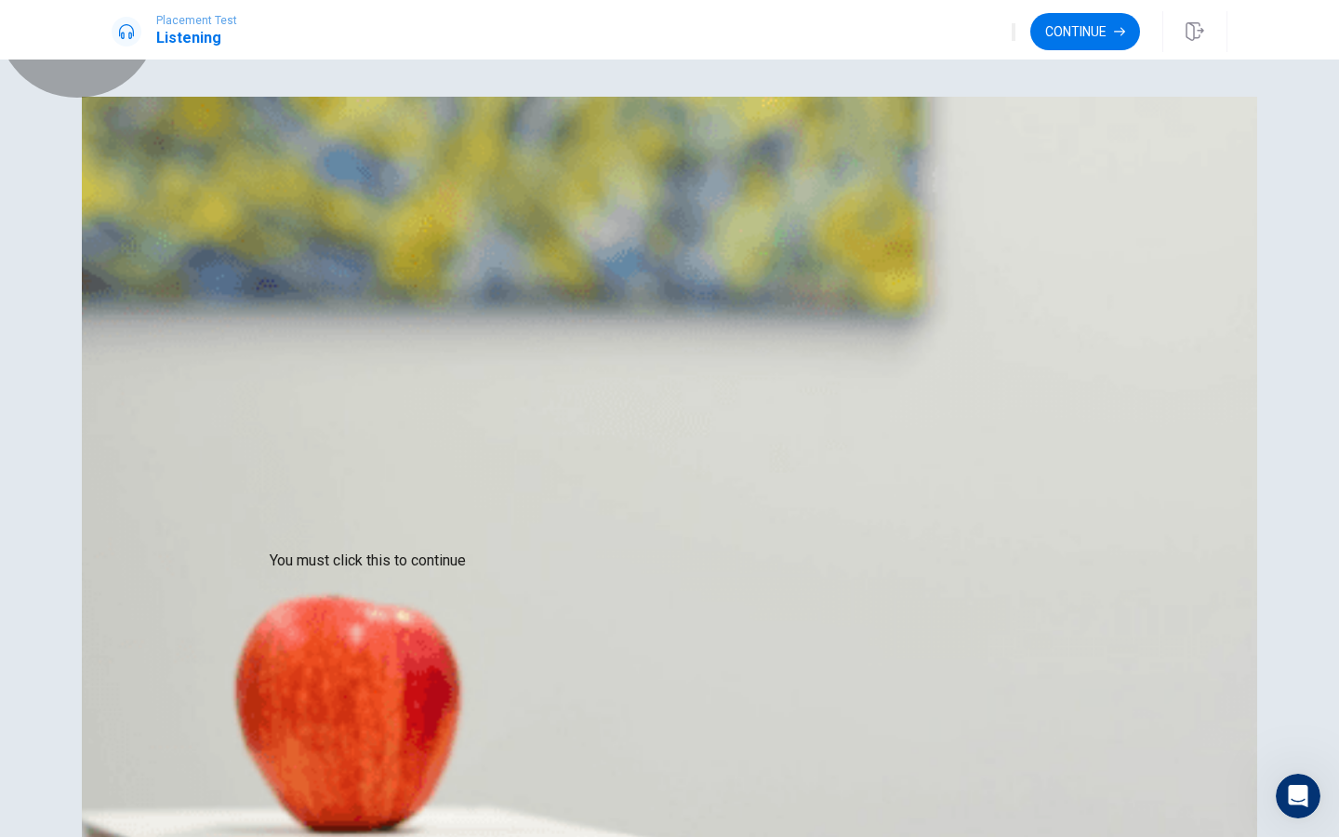
type input "0"
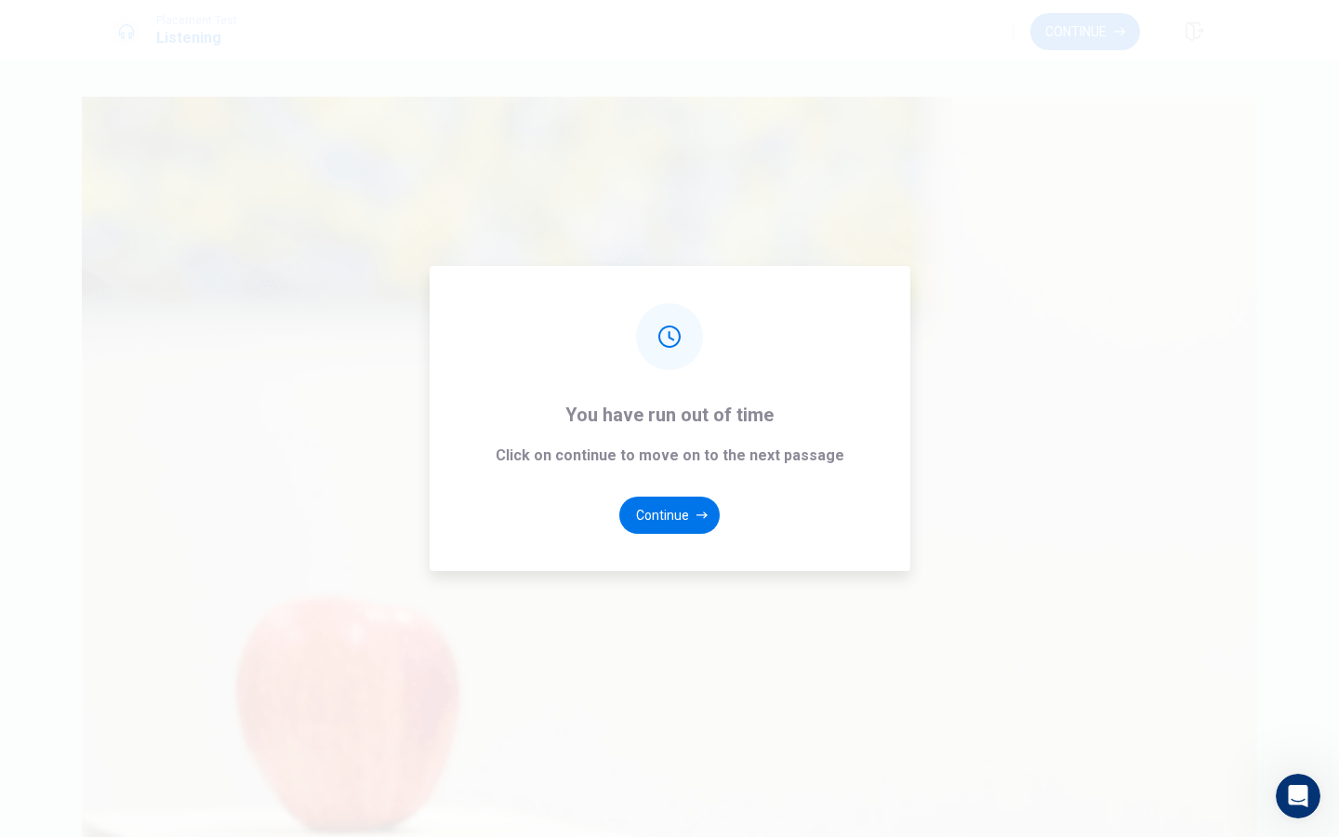
click at [694, 517] on button "Continue" at bounding box center [669, 515] width 100 height 37
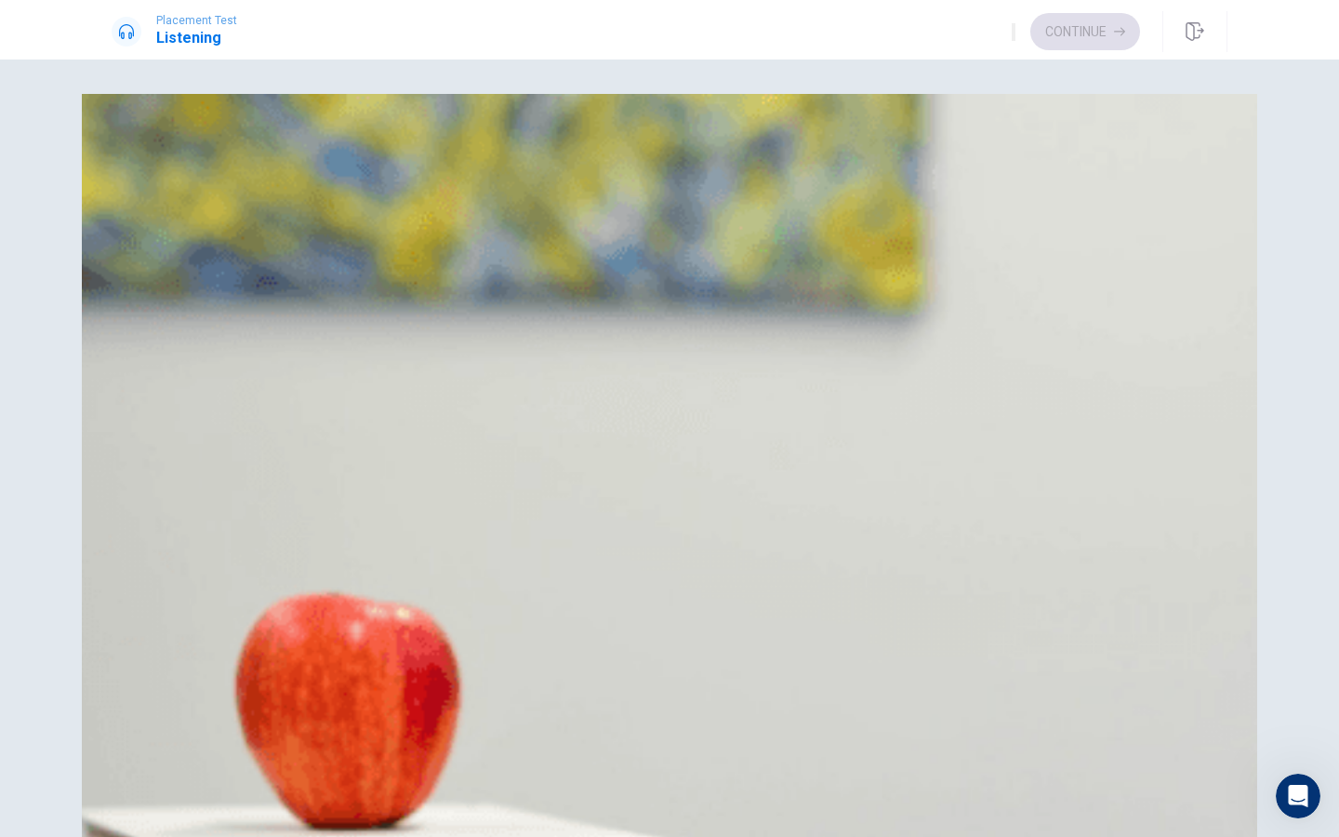
scroll to position [0, 0]
click at [212, 195] on span "Nervous" at bounding box center [184, 184] width 55 height 22
click at [268, 519] on span "He is very gentle" at bounding box center [212, 508] width 111 height 22
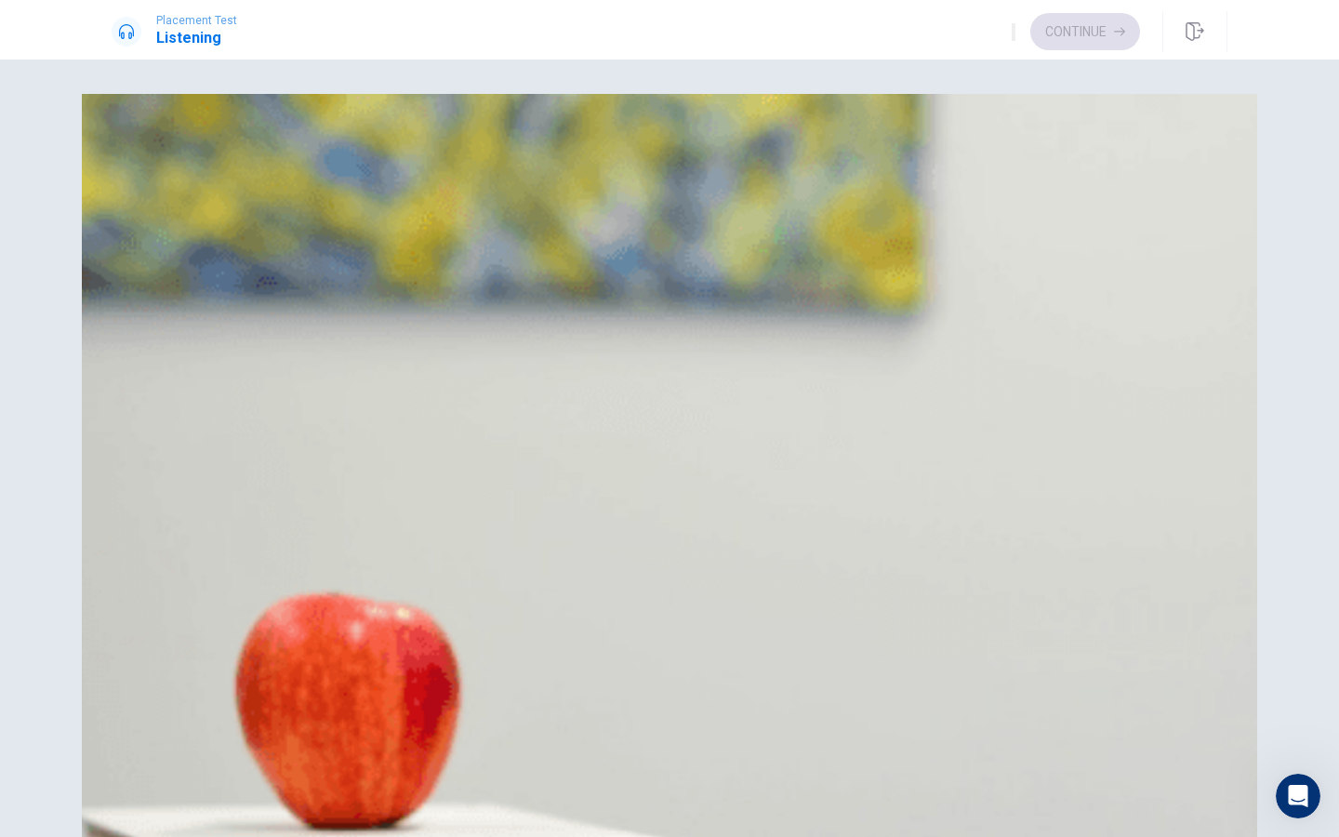
click at [717, 669] on button "B [PERSON_NAME]" at bounding box center [670, 692] width 1116 height 47
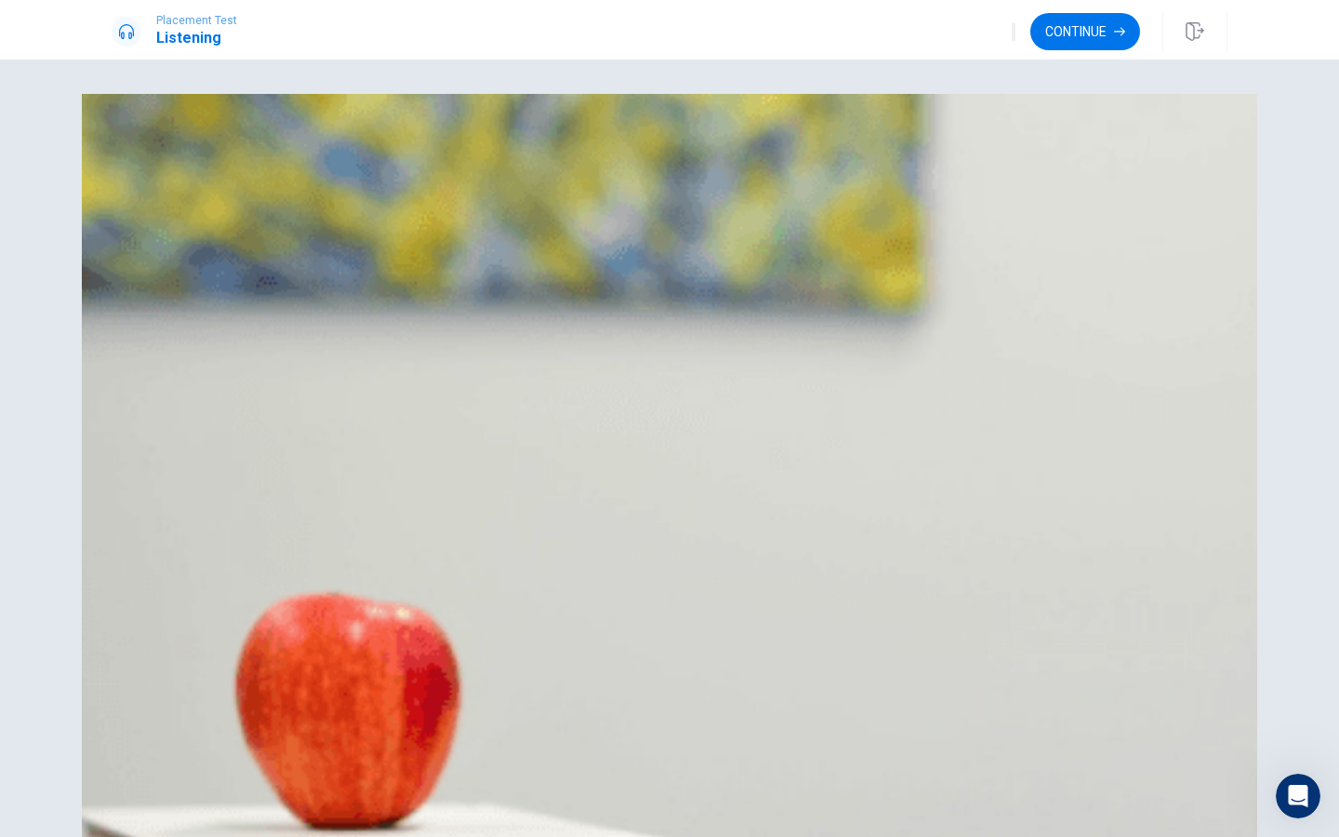
scroll to position [1306, 0]
click at [1099, 30] on button "Continue" at bounding box center [1085, 31] width 110 height 37
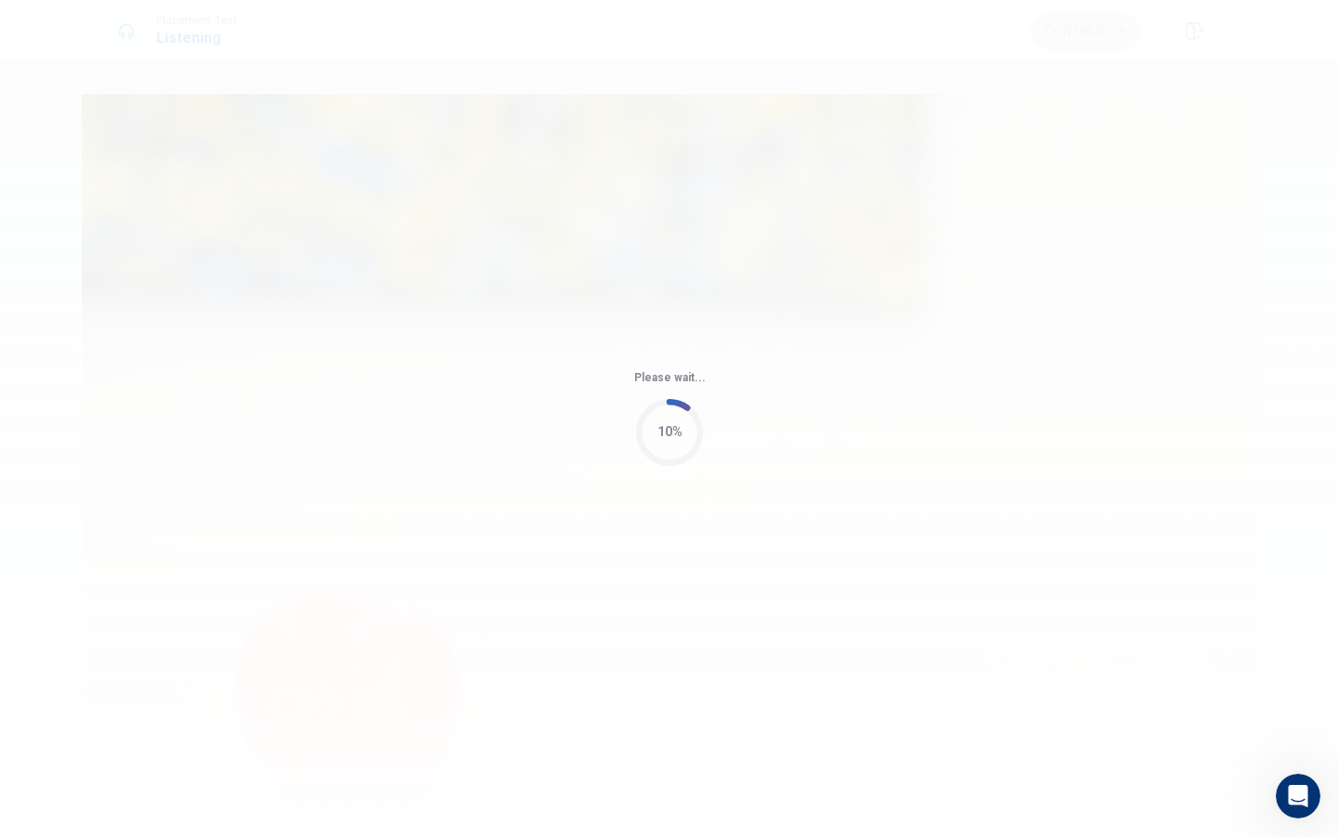
type input "76"
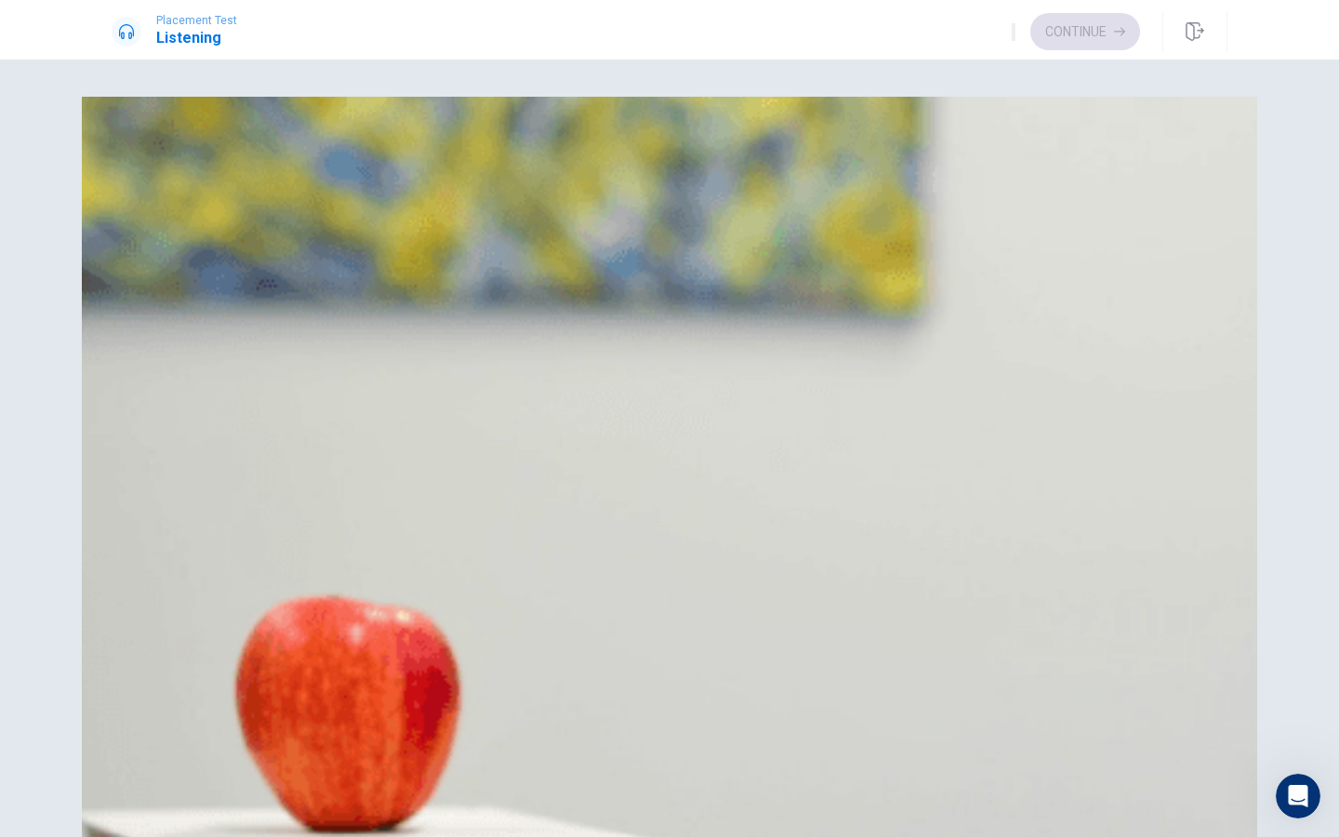
scroll to position [1307, 0]
click at [286, 291] on span "Three times a week" at bounding box center [221, 280] width 128 height 22
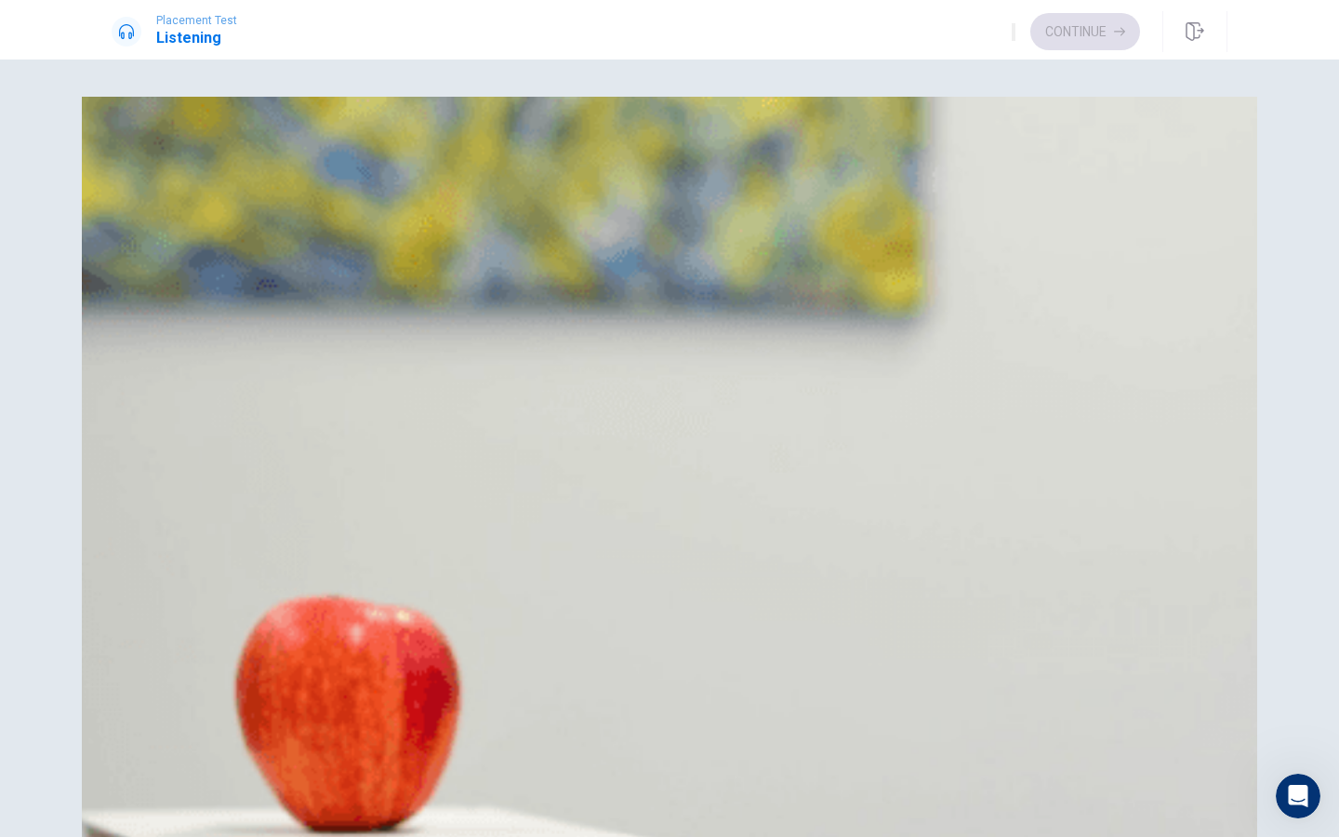
click at [767, 764] on button "D She pushes herself too hard" at bounding box center [670, 787] width 1116 height 47
click at [325, 406] on span "Taking a gradual approach" at bounding box center [240, 417] width 167 height 22
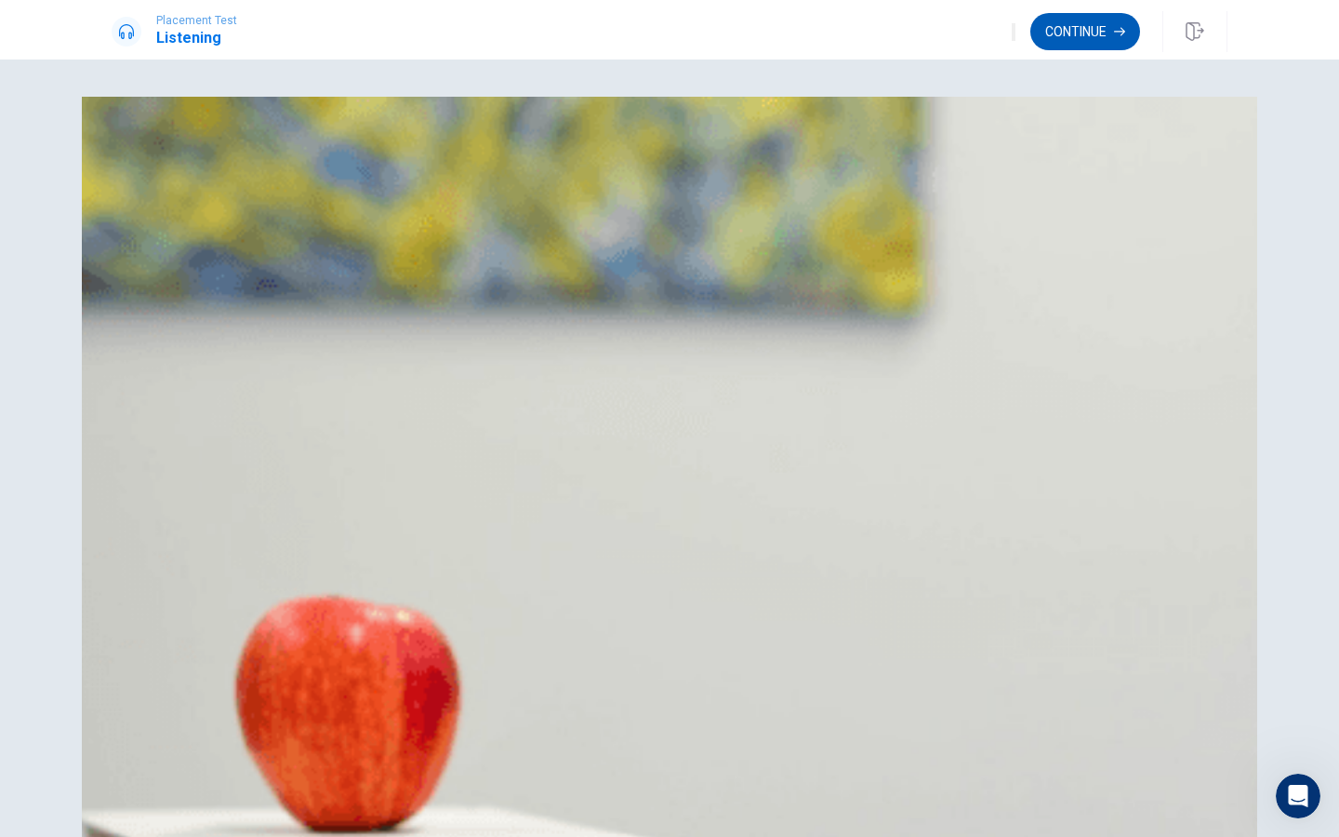
click at [1055, 40] on button "Continue" at bounding box center [1085, 31] width 110 height 37
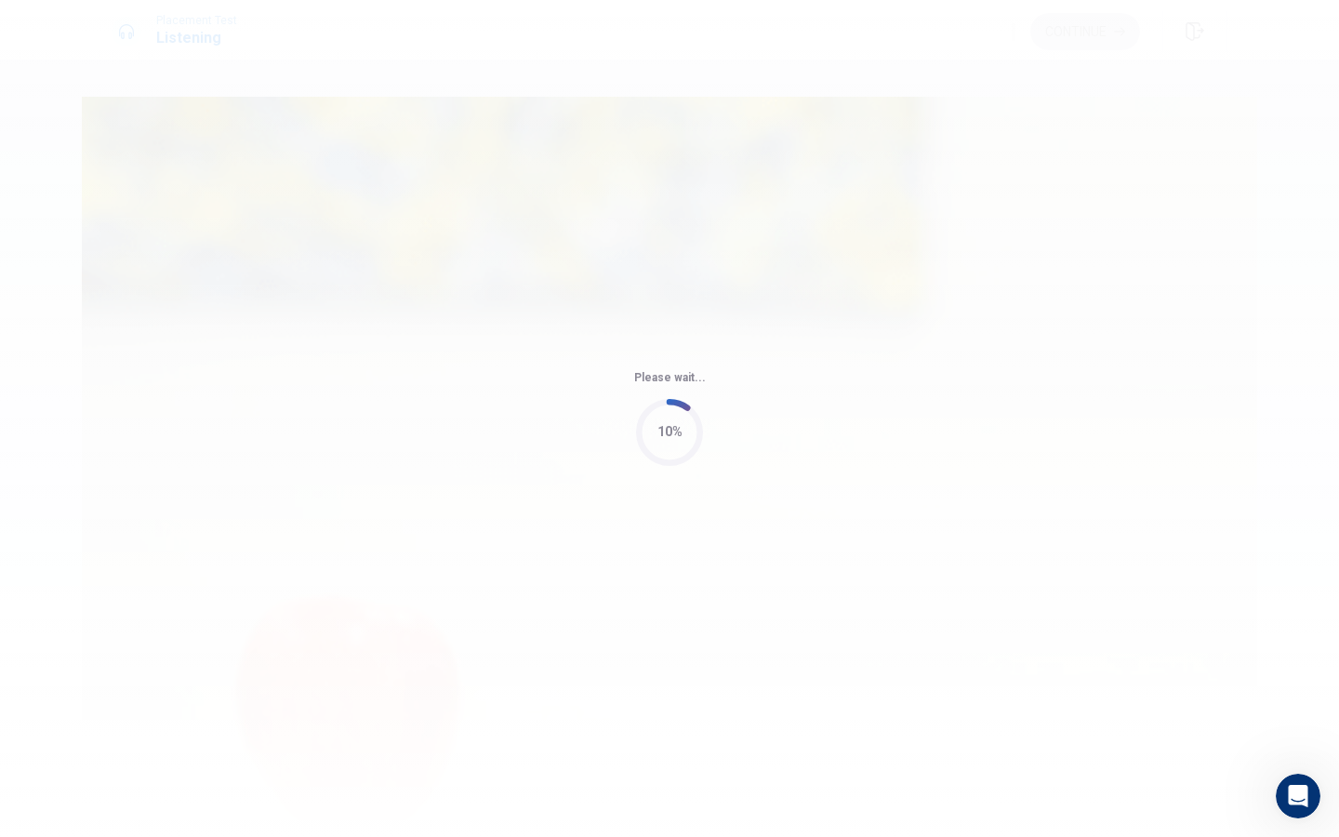
type input "83"
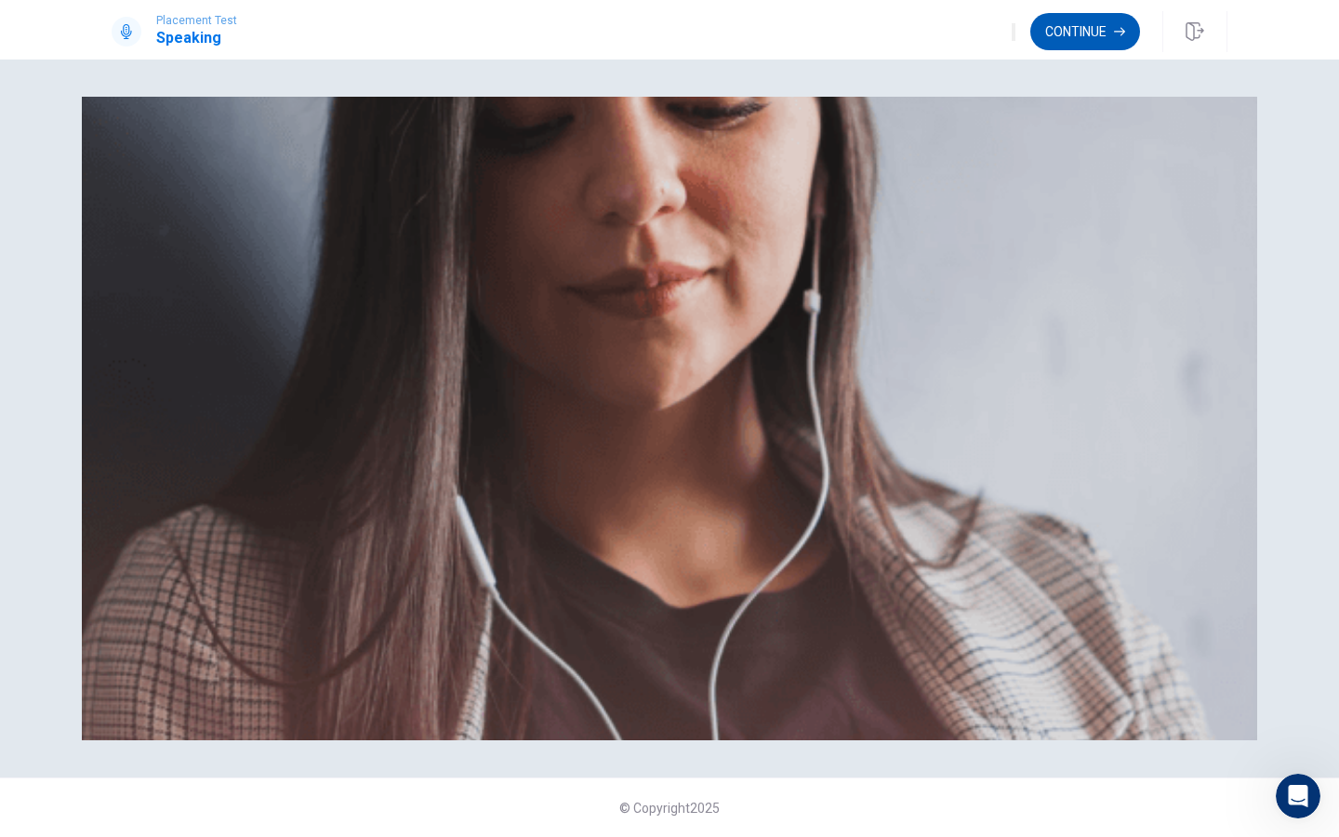
click at [1064, 22] on button "Continue" at bounding box center [1085, 31] width 110 height 37
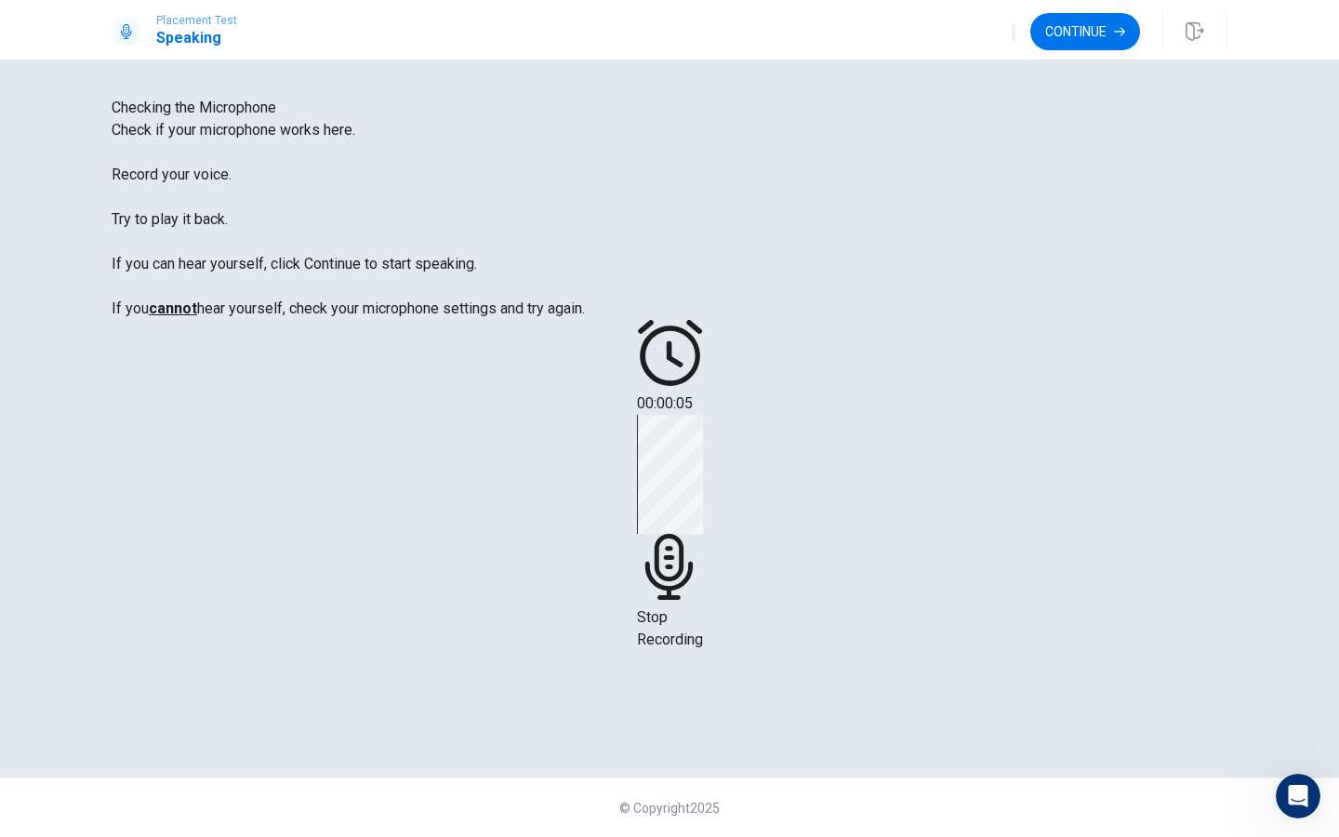
click at [703, 509] on div "Stop Recording" at bounding box center [670, 533] width 66 height 236
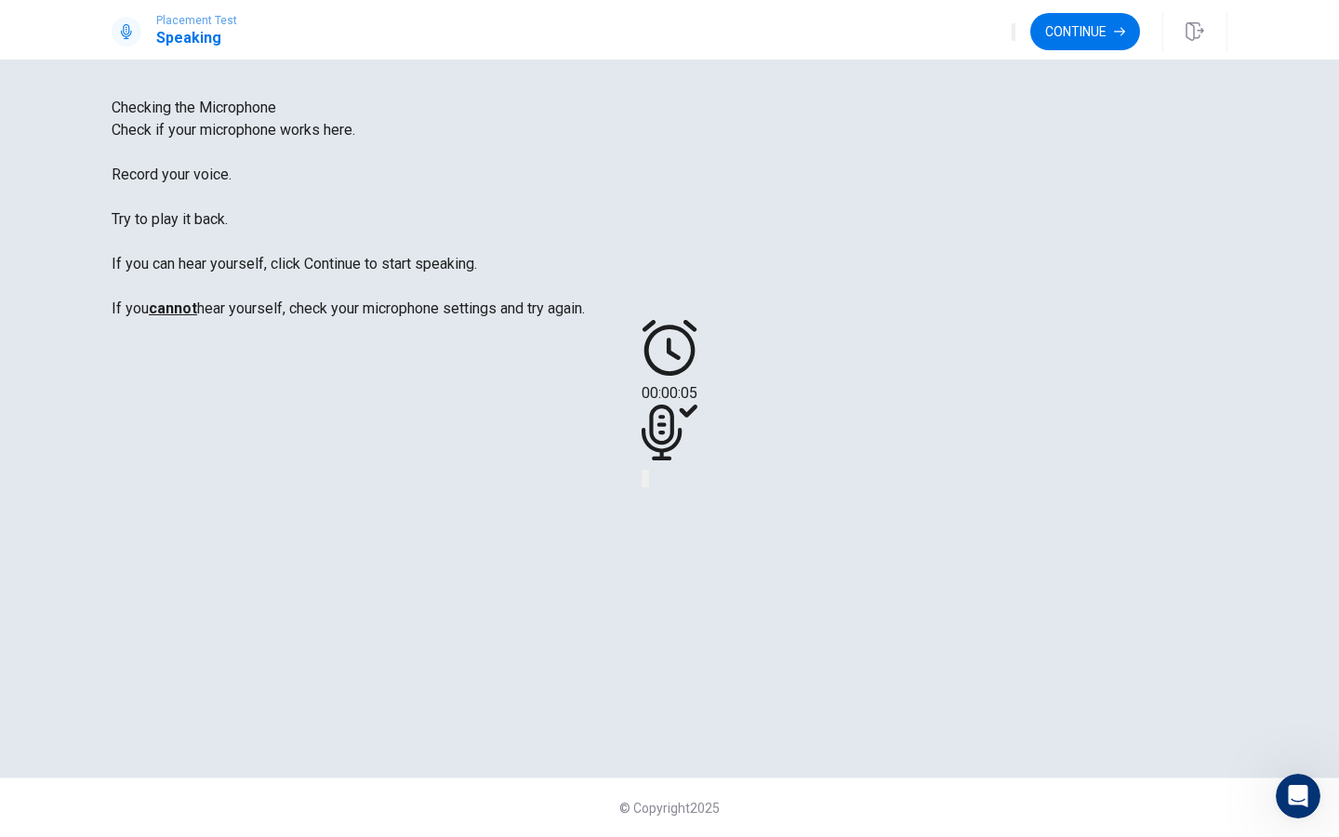
click at [645, 487] on button "Record Again" at bounding box center [644, 479] width 4 height 18
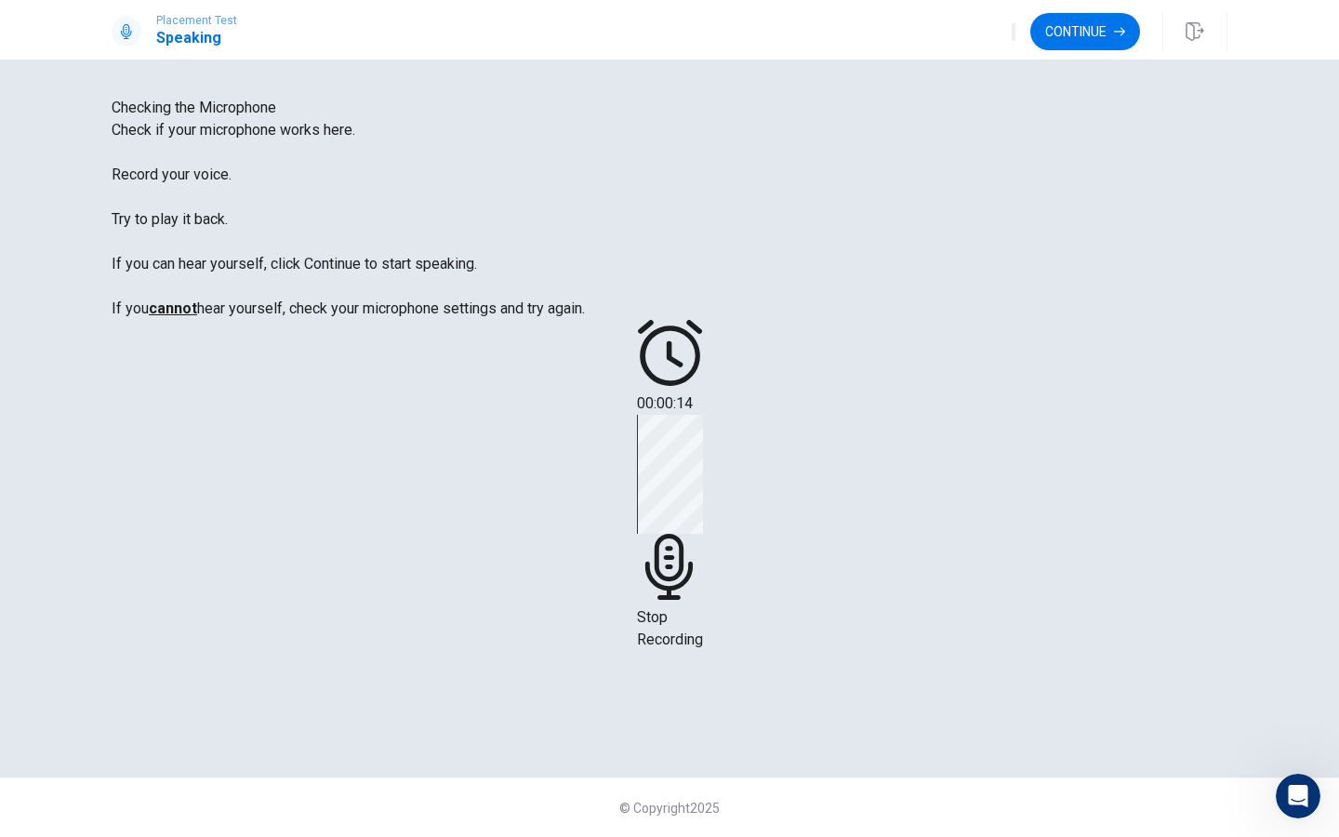
click at [703, 608] on span "Stop Recording" at bounding box center [670, 628] width 66 height 40
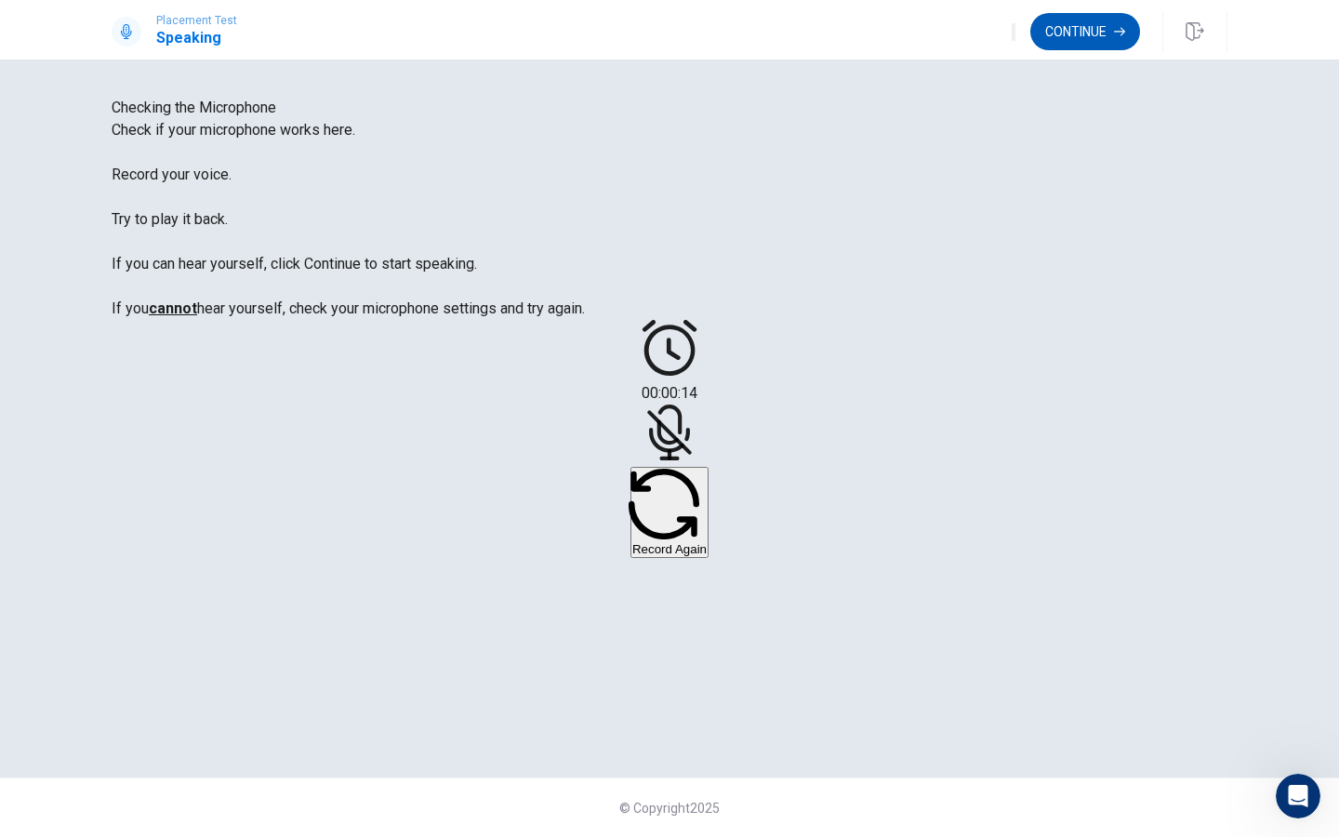
click at [1089, 37] on button "Continue" at bounding box center [1085, 31] width 110 height 37
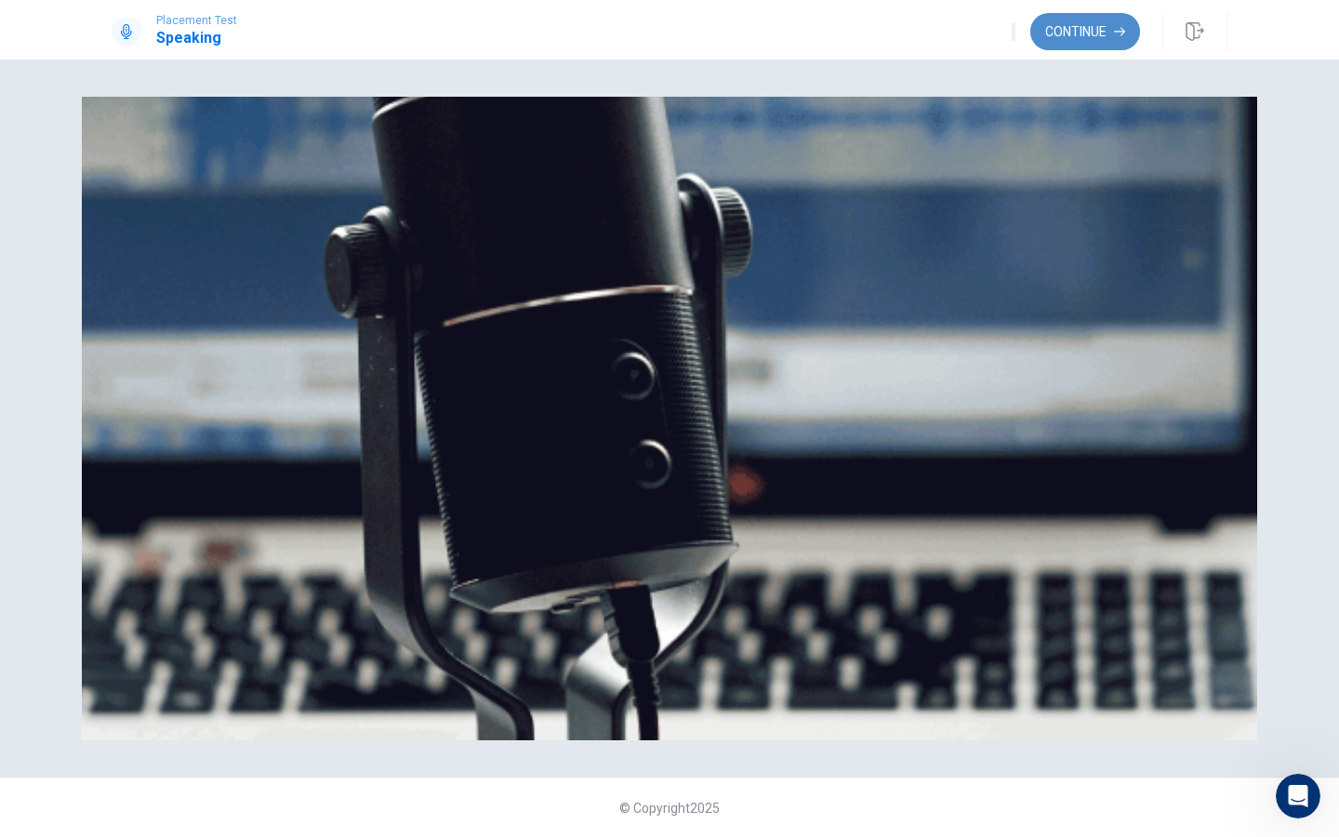
click at [1073, 38] on button "Continue" at bounding box center [1085, 31] width 110 height 37
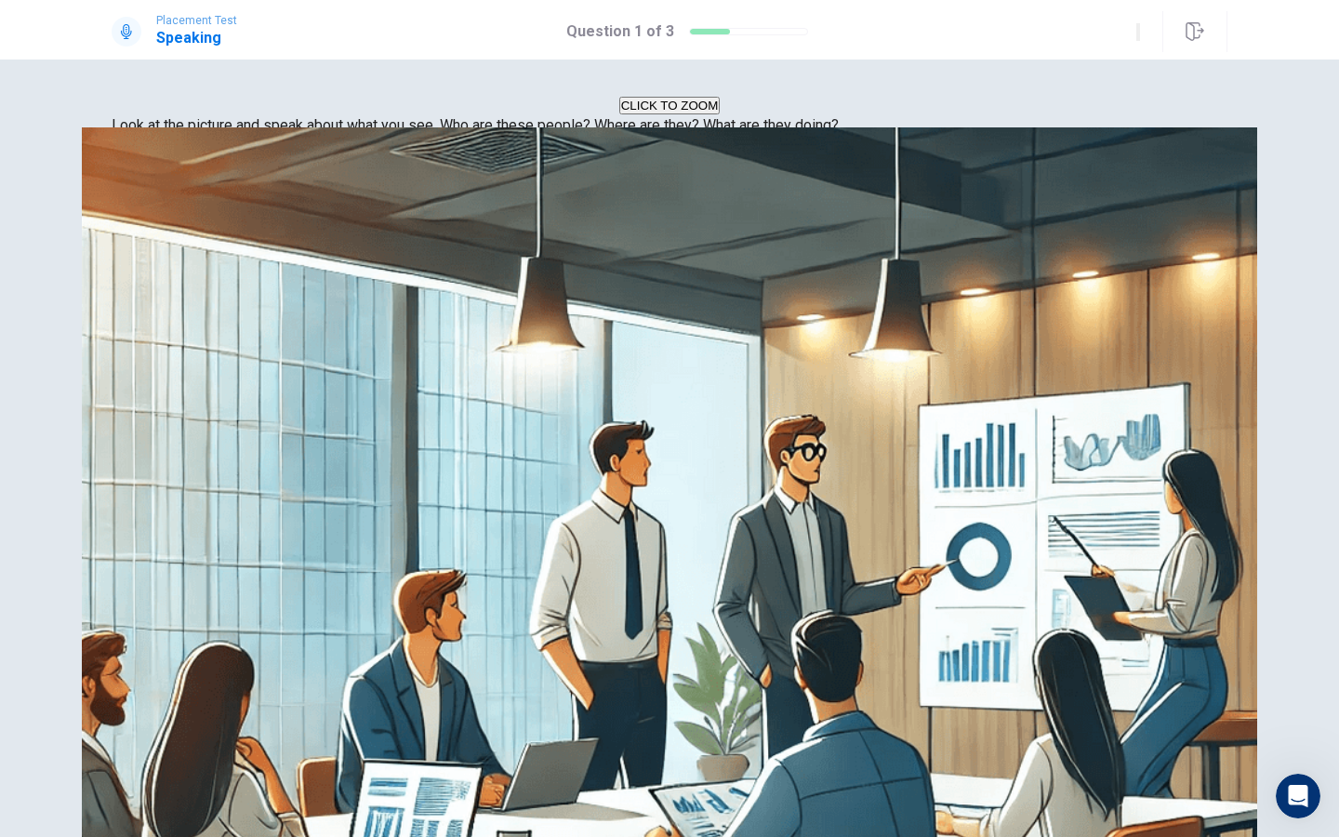
click at [392, 591] on img at bounding box center [670, 715] width 1176 height 1237
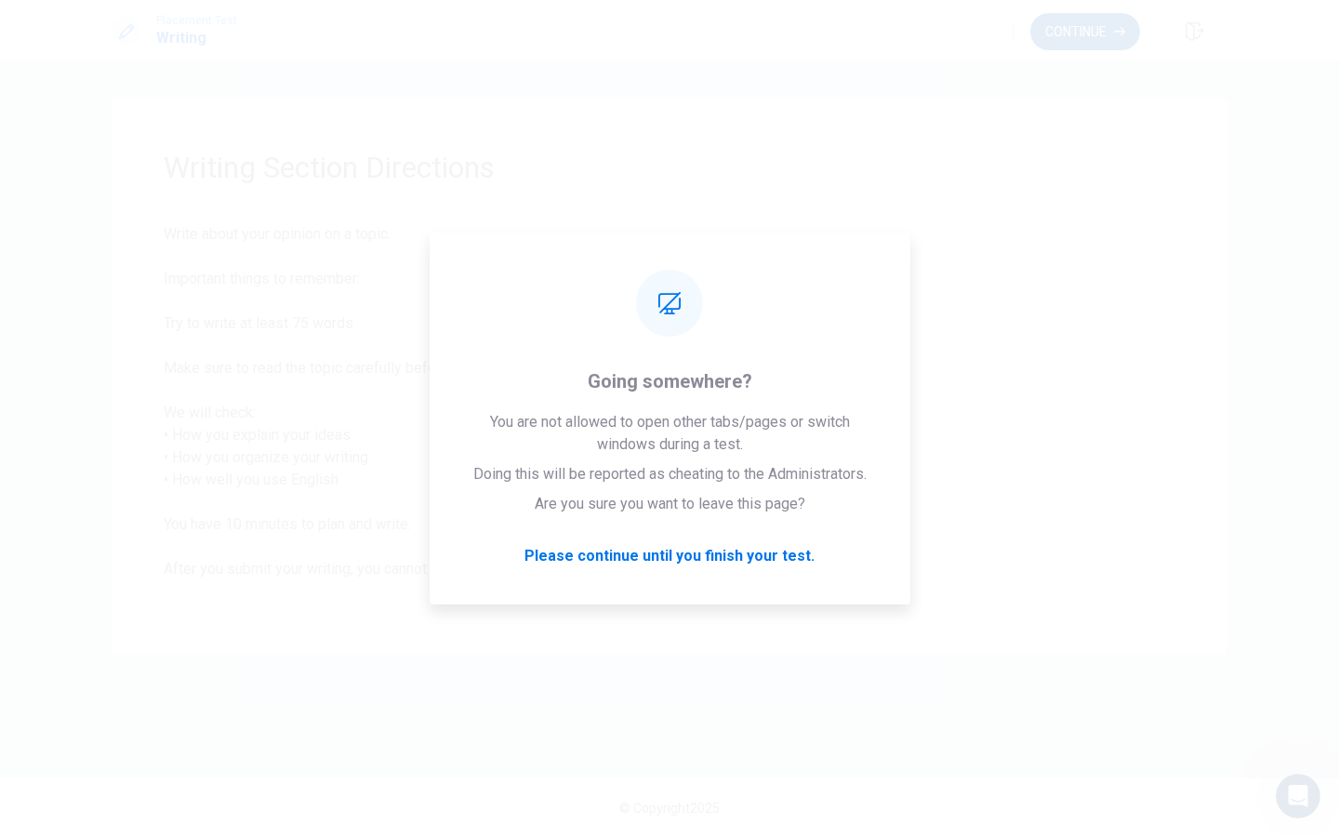
click at [1133, 33] on button "Continue" at bounding box center [1085, 31] width 110 height 37
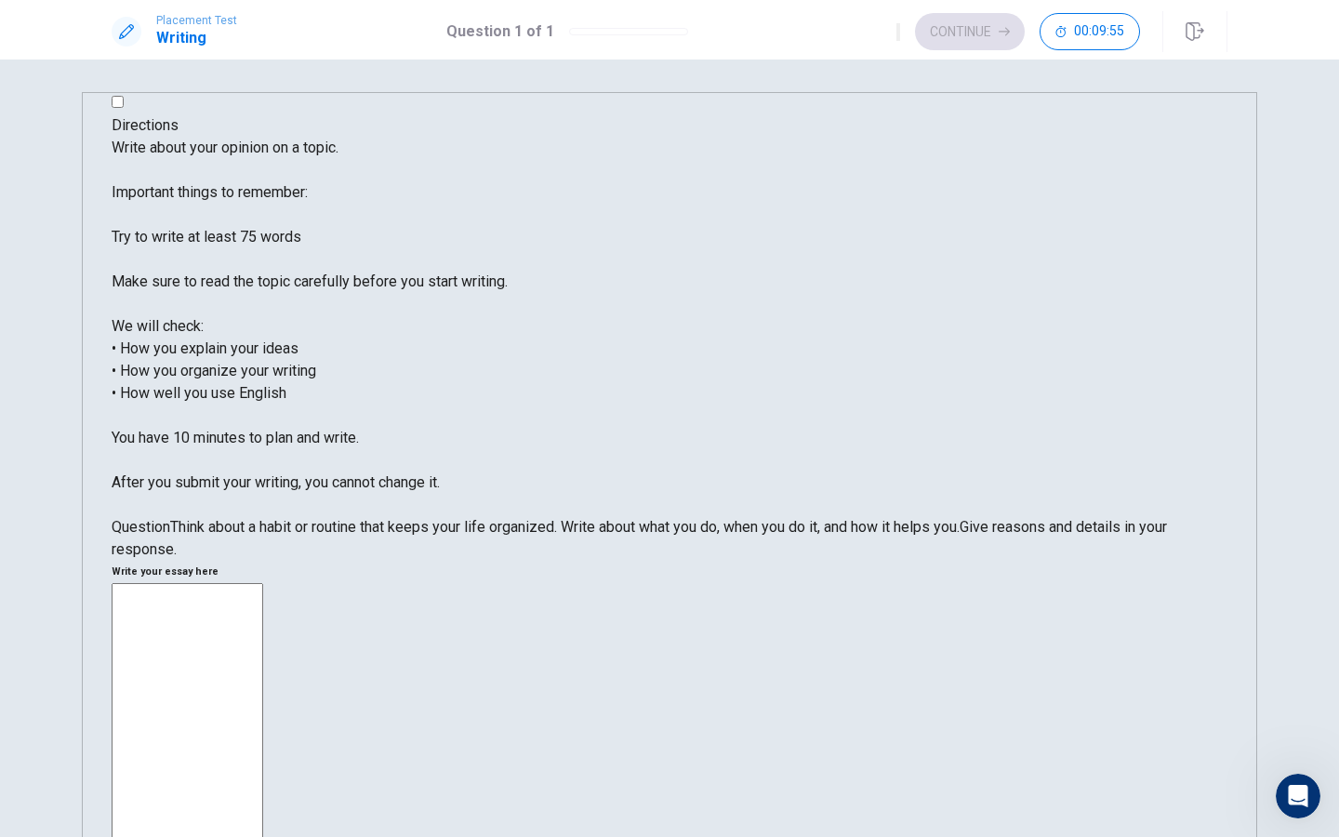
scroll to position [0, 0]
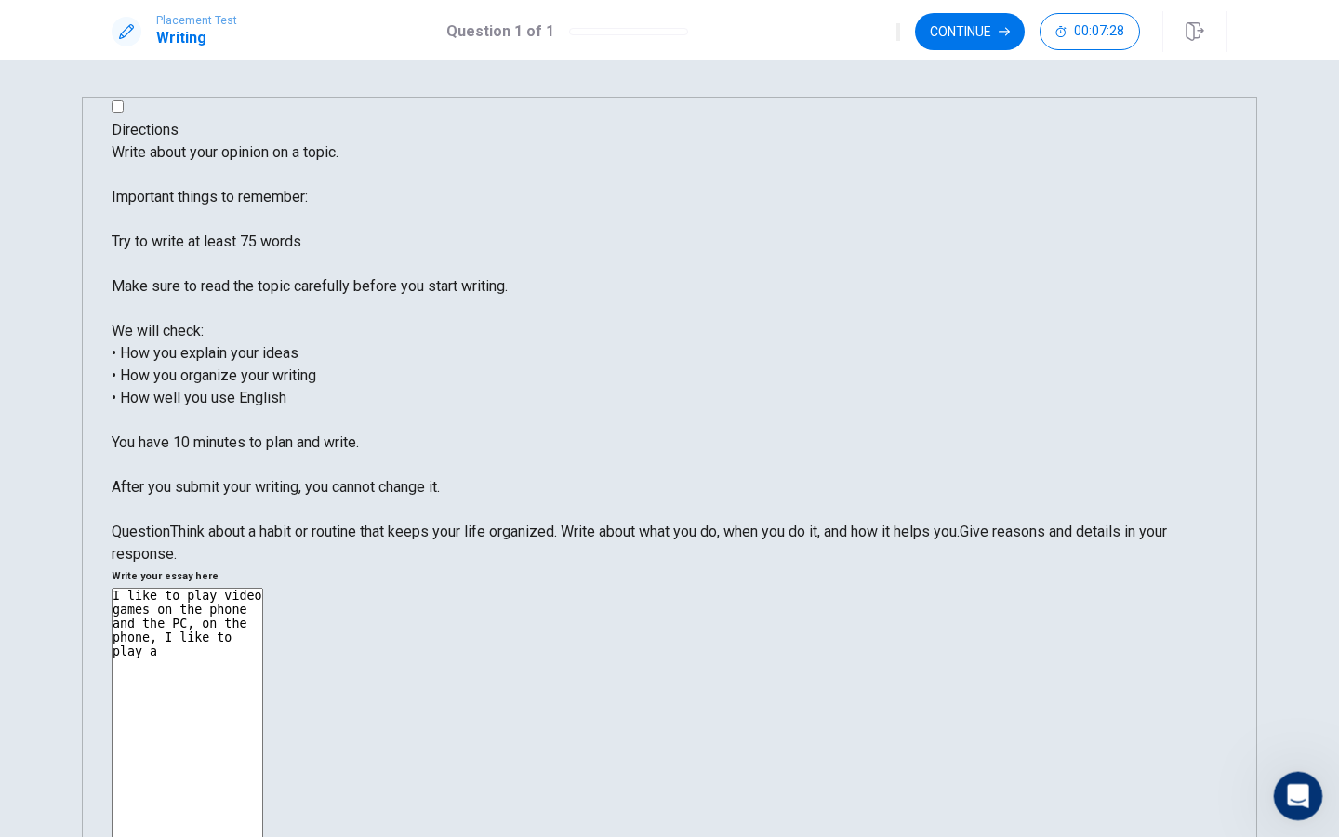
type textarea "I like to play video games on the phone and the PC, on the phone, I like to pla…"
click at [1299, 794] on icon "Open Intercom Messenger" at bounding box center [1296, 793] width 31 height 31
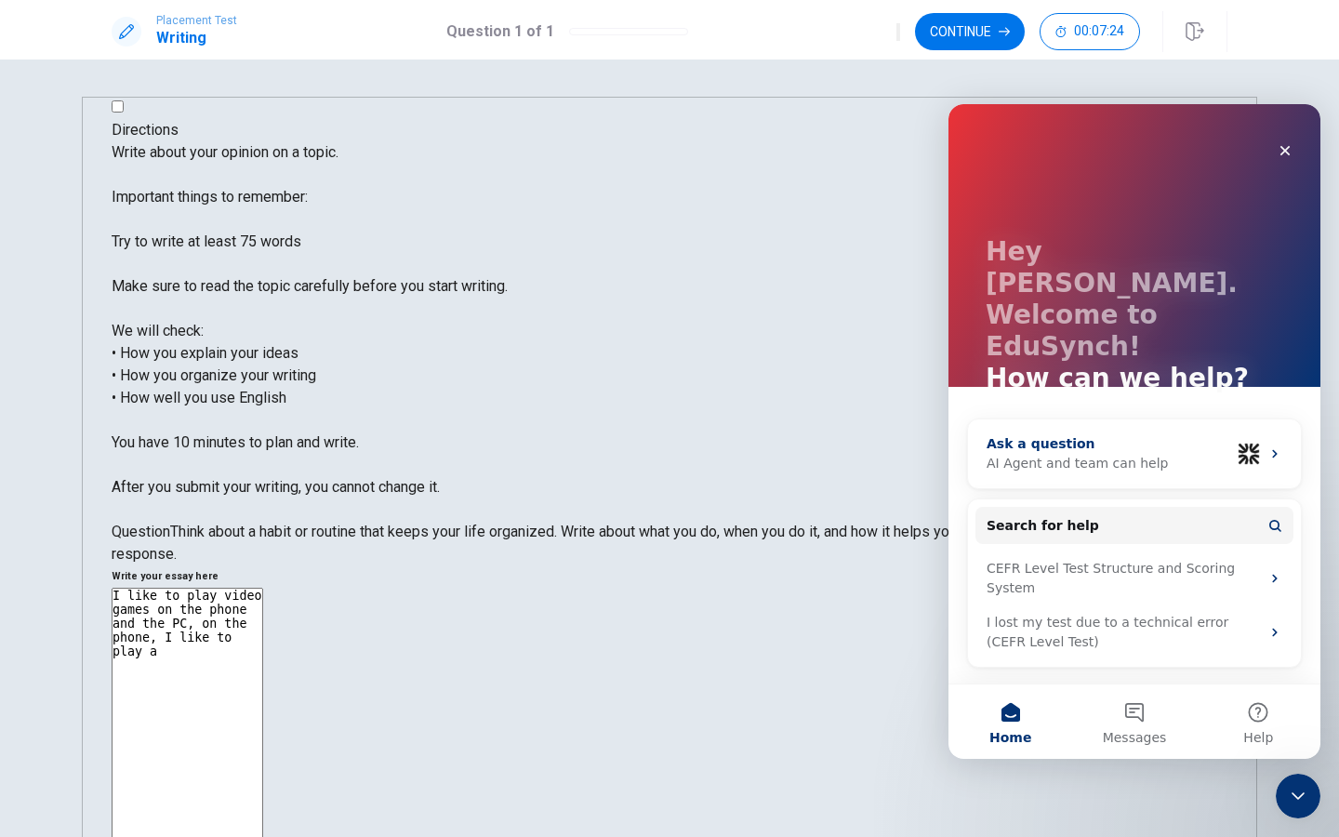
click at [1293, 419] on div "Ask a question AI Agent and team can help" at bounding box center [1134, 453] width 333 height 69
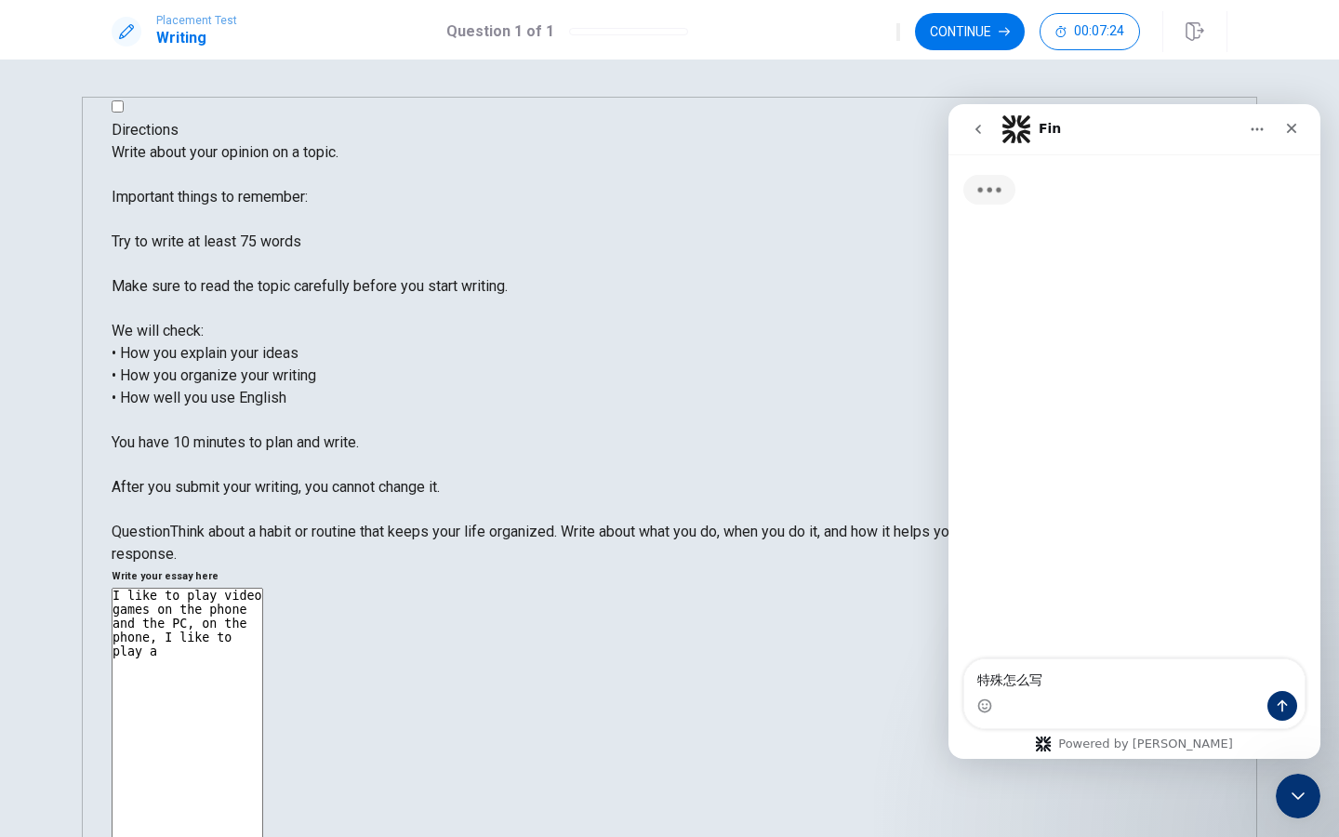
click at [1004, 684] on textarea "特殊怎么写" at bounding box center [1134, 675] width 340 height 32
type textarea "特殊用英文怎么写"
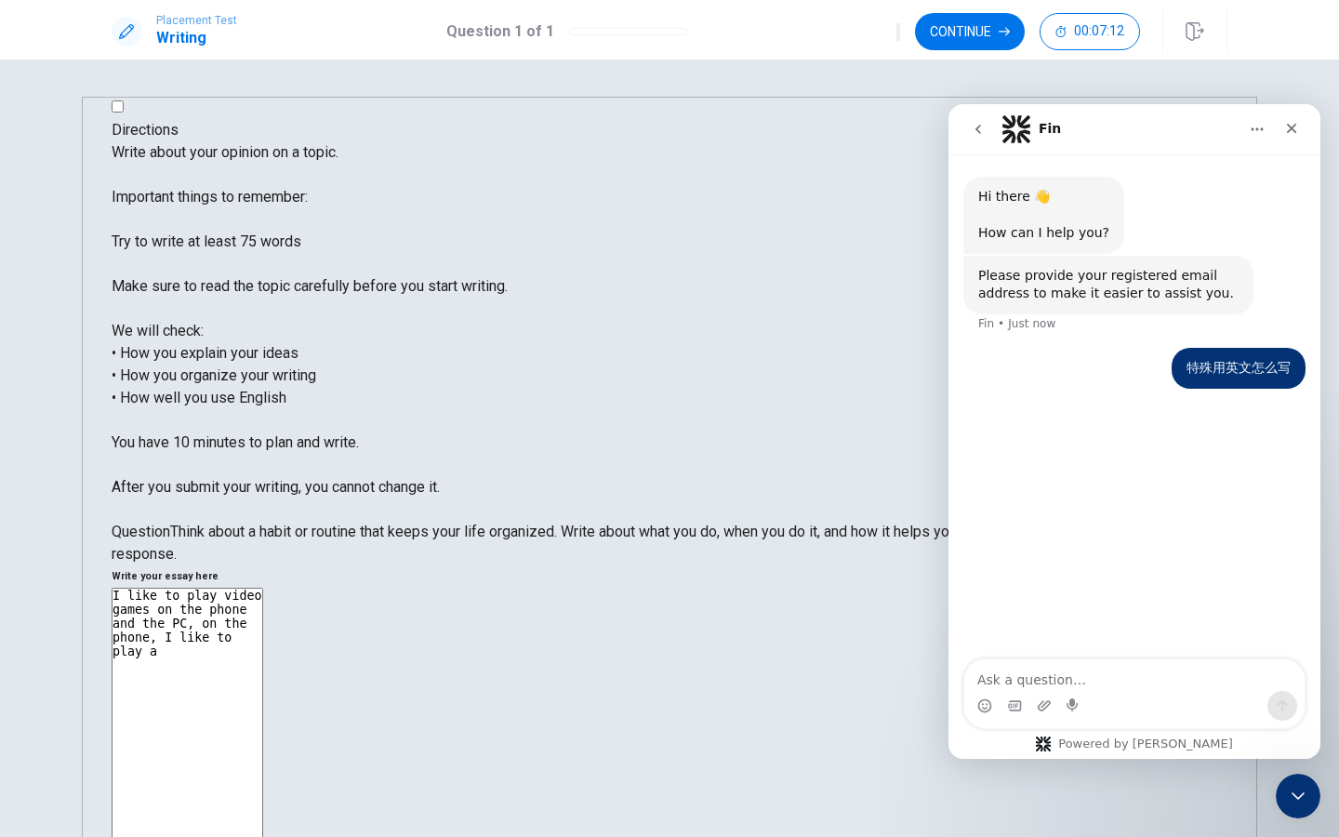
drag, startPoint x: 1170, startPoint y: 362, endPoint x: 1291, endPoint y: 396, distance: 125.7
click at [1305, 373] on div "特殊用英文怎么写 • Just now" at bounding box center [1135, 379] width 342 height 63
click at [1083, 680] on textarea "Ask a question…" at bounding box center [1134, 675] width 340 height 32
paste textarea "特殊用英文怎么写"
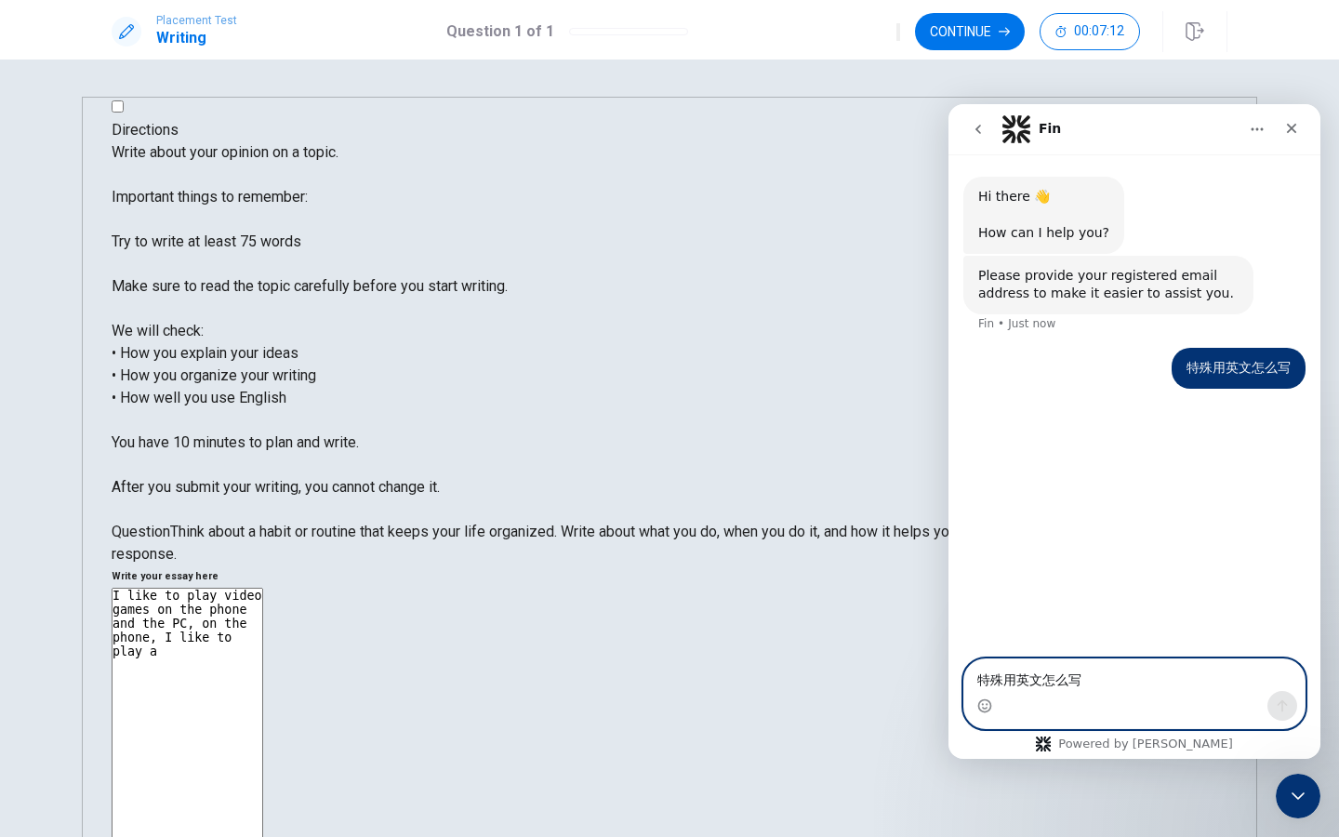
type textarea "特殊用英文怎么写"
drag, startPoint x: 928, startPoint y: 676, endPoint x: 902, endPoint y: 671, distance: 26.6
click at [949, 671] on html "Fin Hi there 👋 ​ How can I help you? Fin • AI Agent • Just now Please provide y…" at bounding box center [1135, 431] width 372 height 655
click at [1272, 122] on button "Home" at bounding box center [1257, 129] width 35 height 35
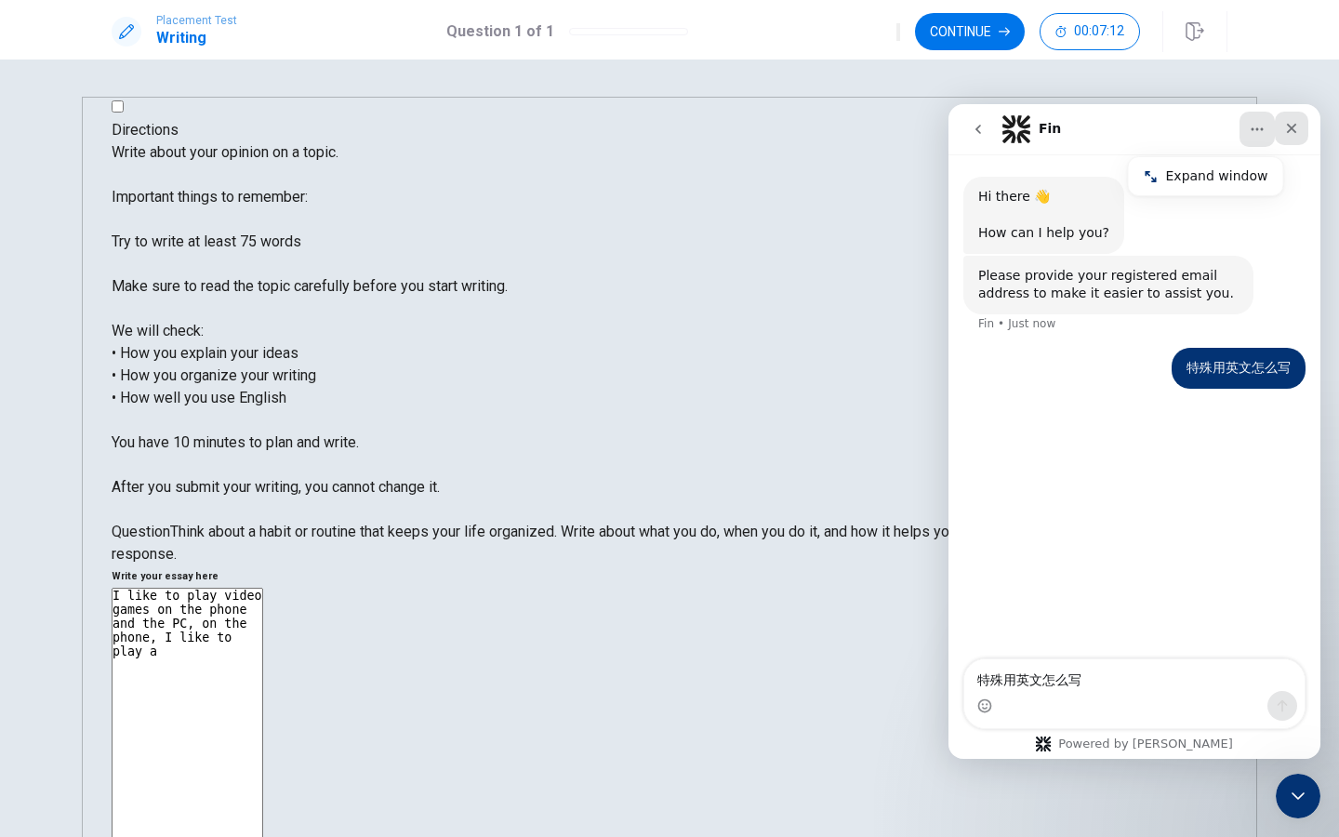
drag, startPoint x: 1296, startPoint y: 131, endPoint x: 1876, endPoint y: 446, distance: 660.4
click at [1296, 131] on icon "Close" at bounding box center [1292, 129] width 10 height 10
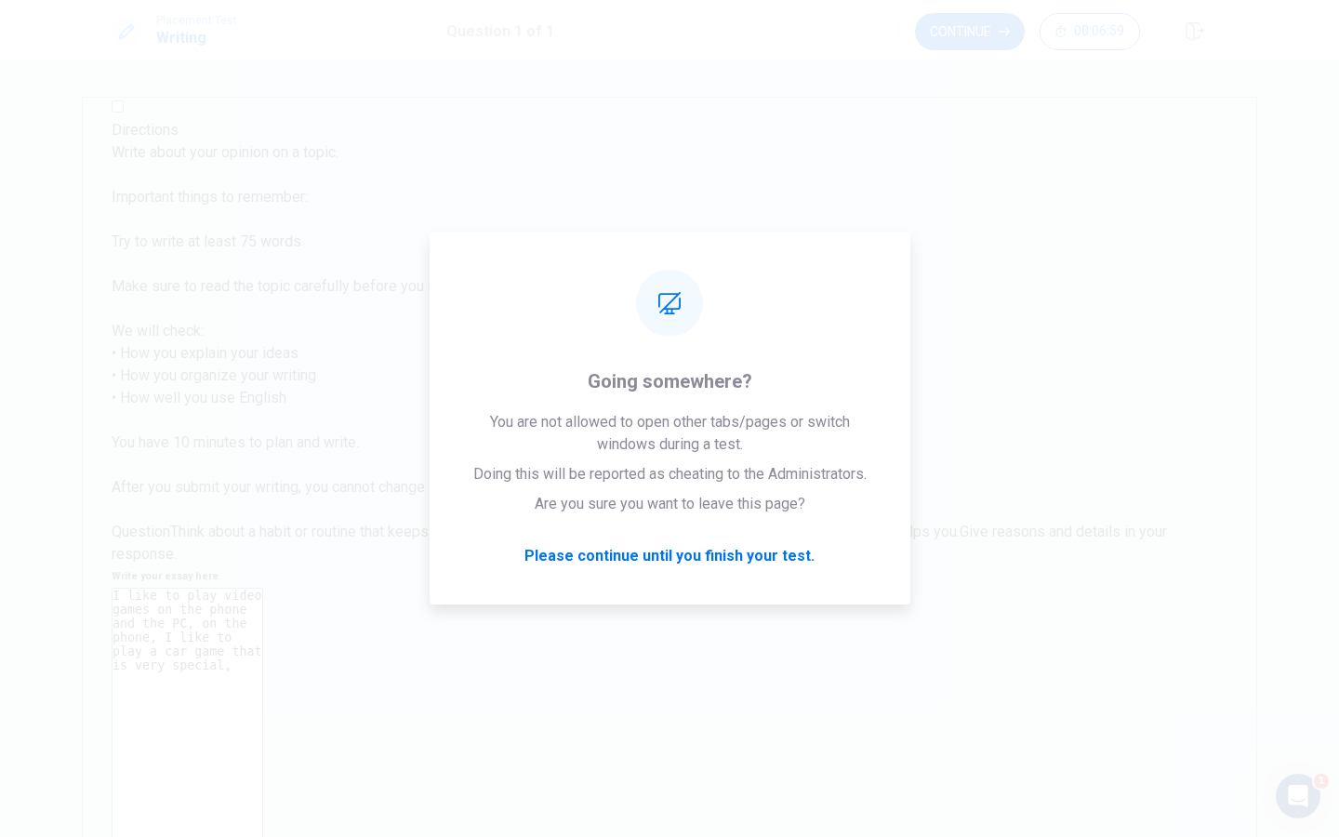
drag, startPoint x: 1012, startPoint y: 346, endPoint x: 990, endPoint y: 480, distance: 135.6
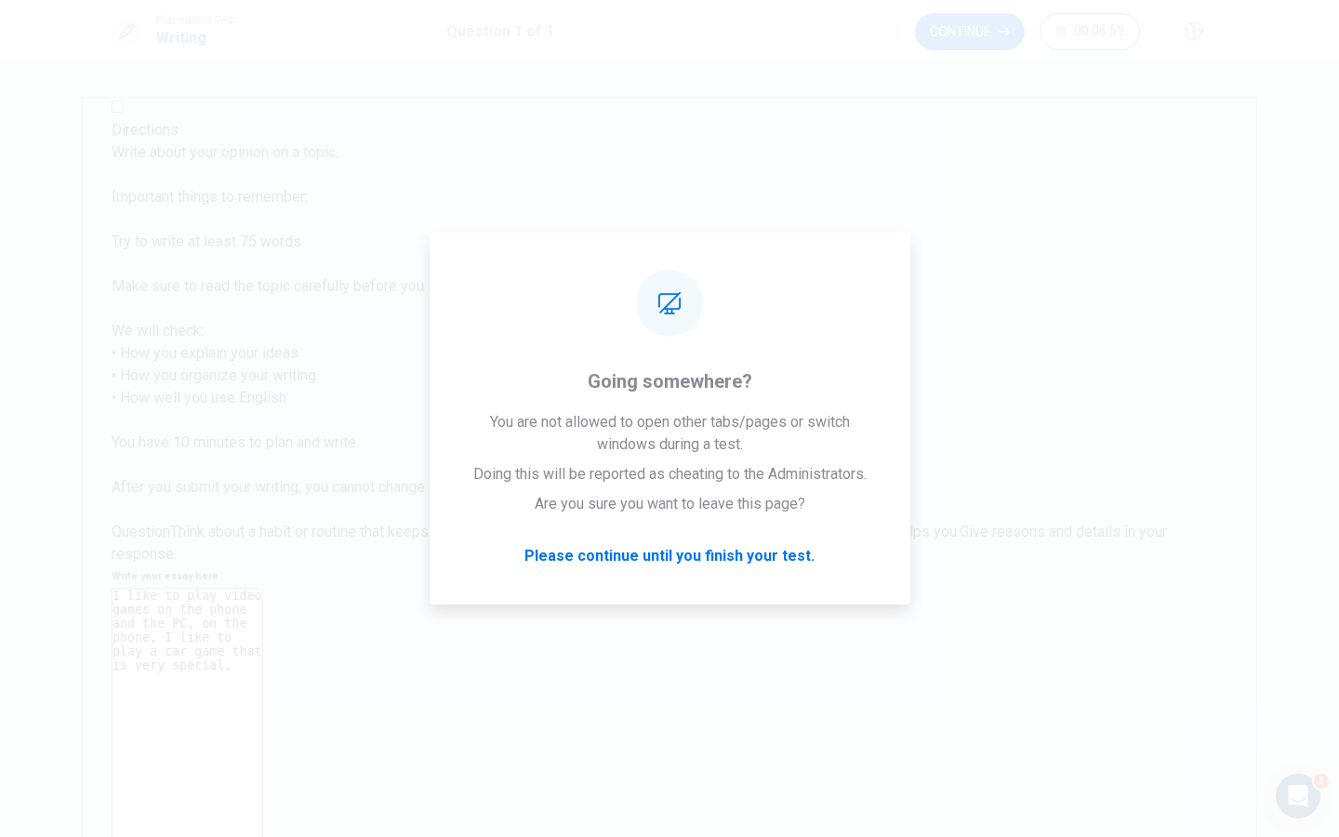
drag, startPoint x: 679, startPoint y: 525, endPoint x: 1096, endPoint y: 525, distance: 416.7
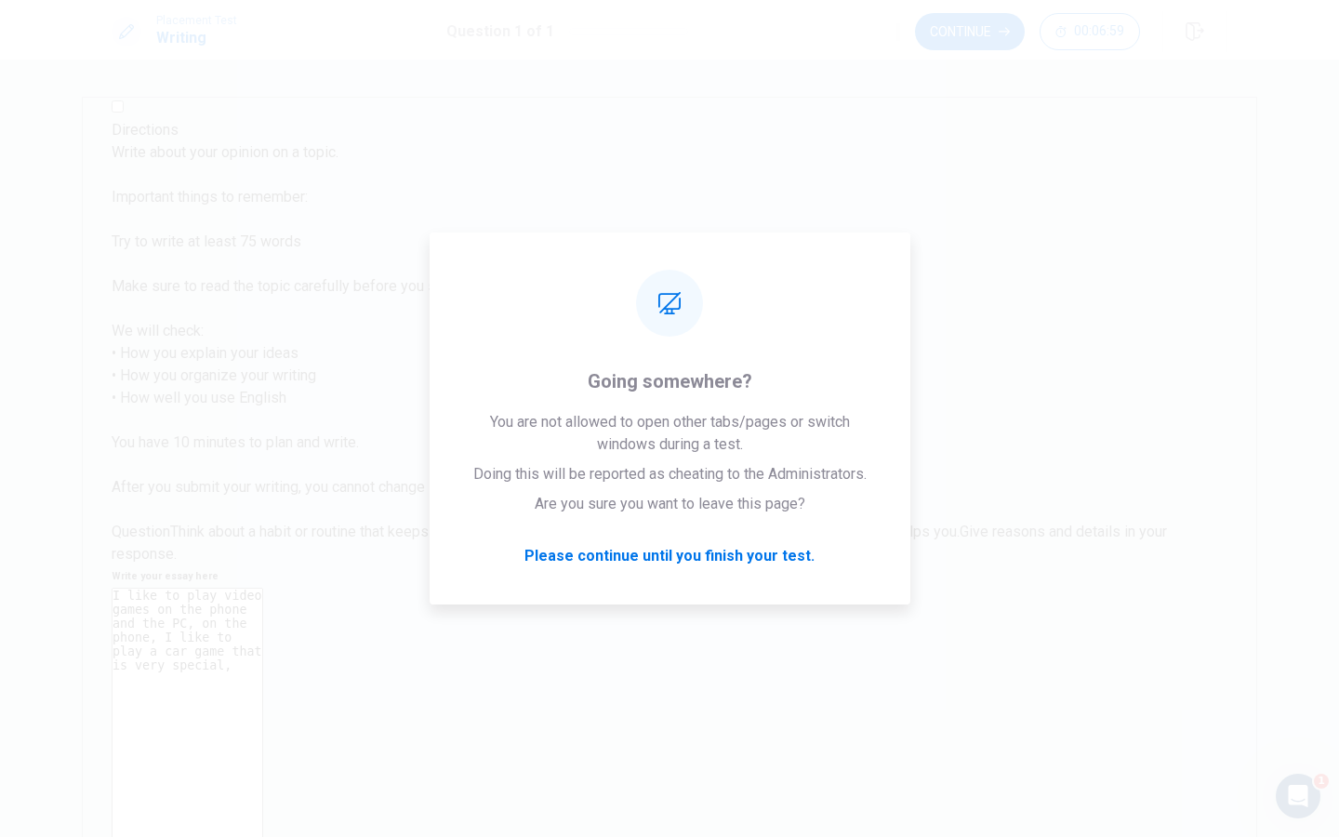
drag, startPoint x: 1082, startPoint y: 517, endPoint x: 1043, endPoint y: 546, distance: 48.5
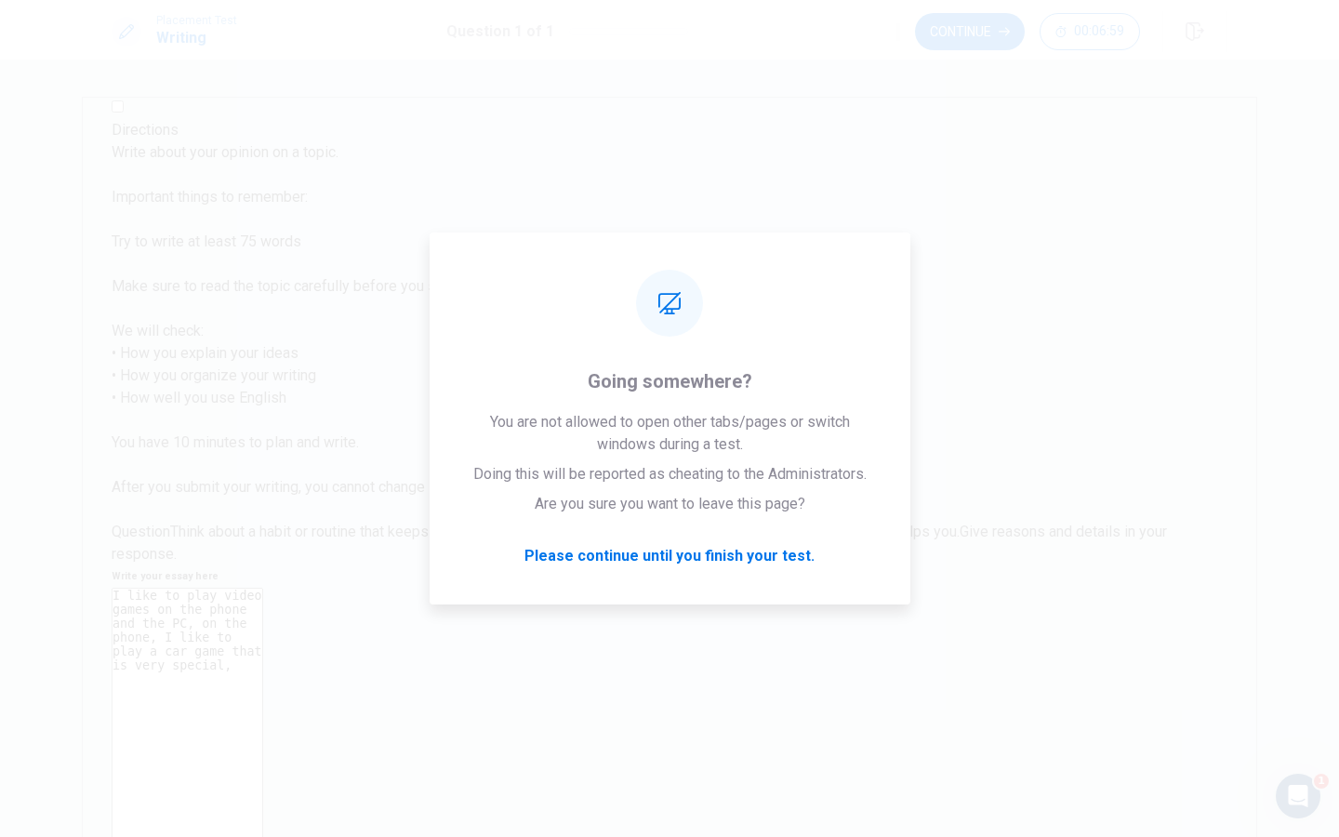
drag, startPoint x: 680, startPoint y: 556, endPoint x: 694, endPoint y: 589, distance: 35.4
drag, startPoint x: 642, startPoint y: 556, endPoint x: 0, endPoint y: 836, distance: 700.1
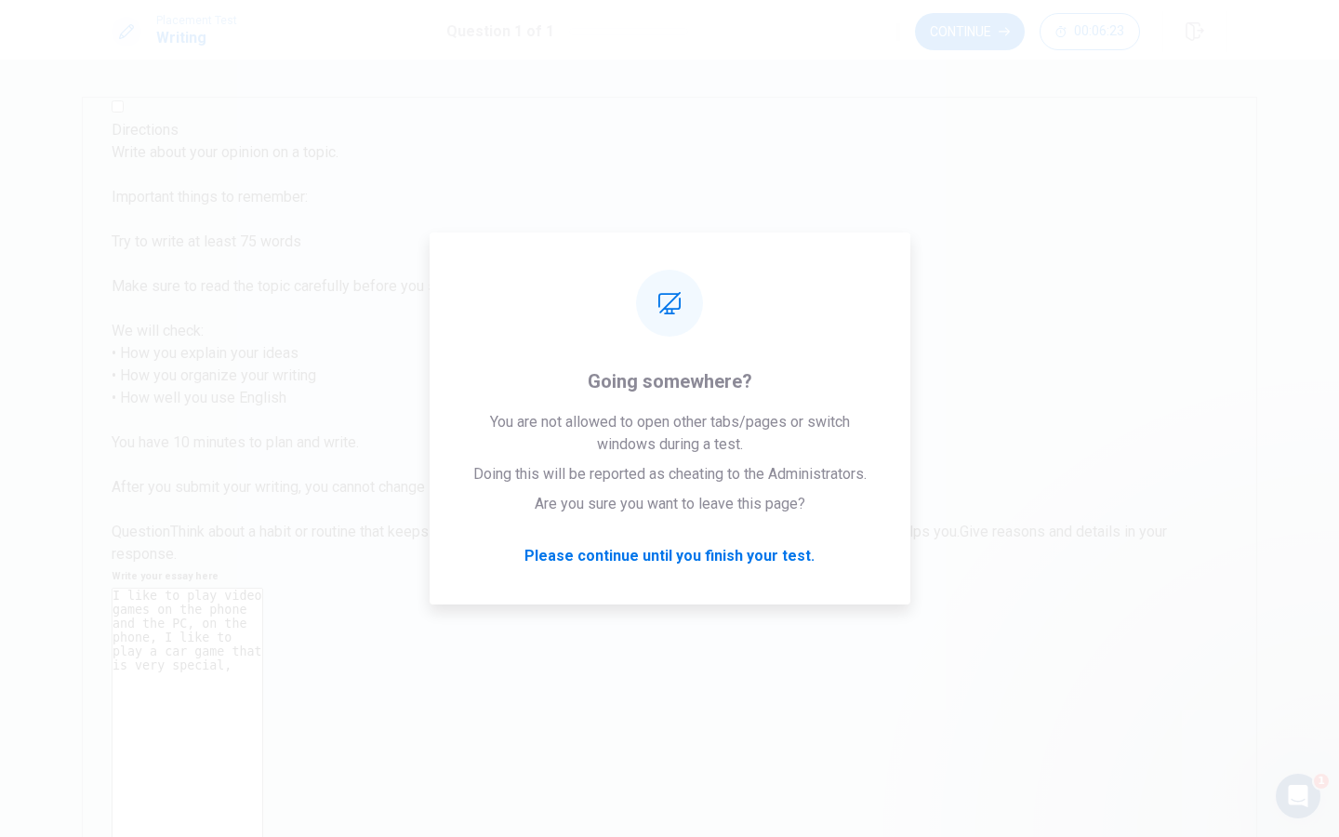
click at [0, 836] on div "Directions Write about your opinion on a topic. Important things to remember: T…" at bounding box center [669, 448] width 1339 height 777
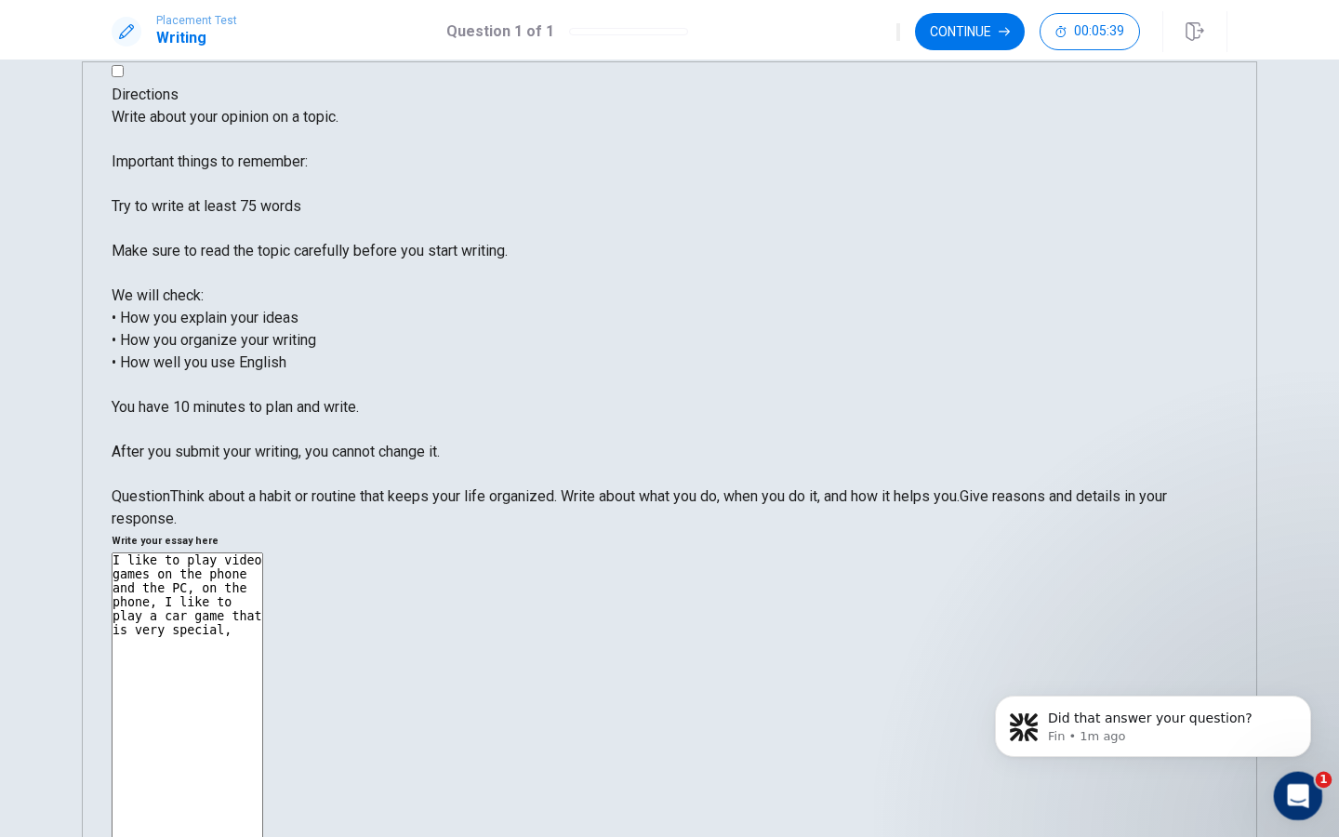
click at [1279, 781] on div "Open Intercom Messenger" at bounding box center [1295, 793] width 61 height 61
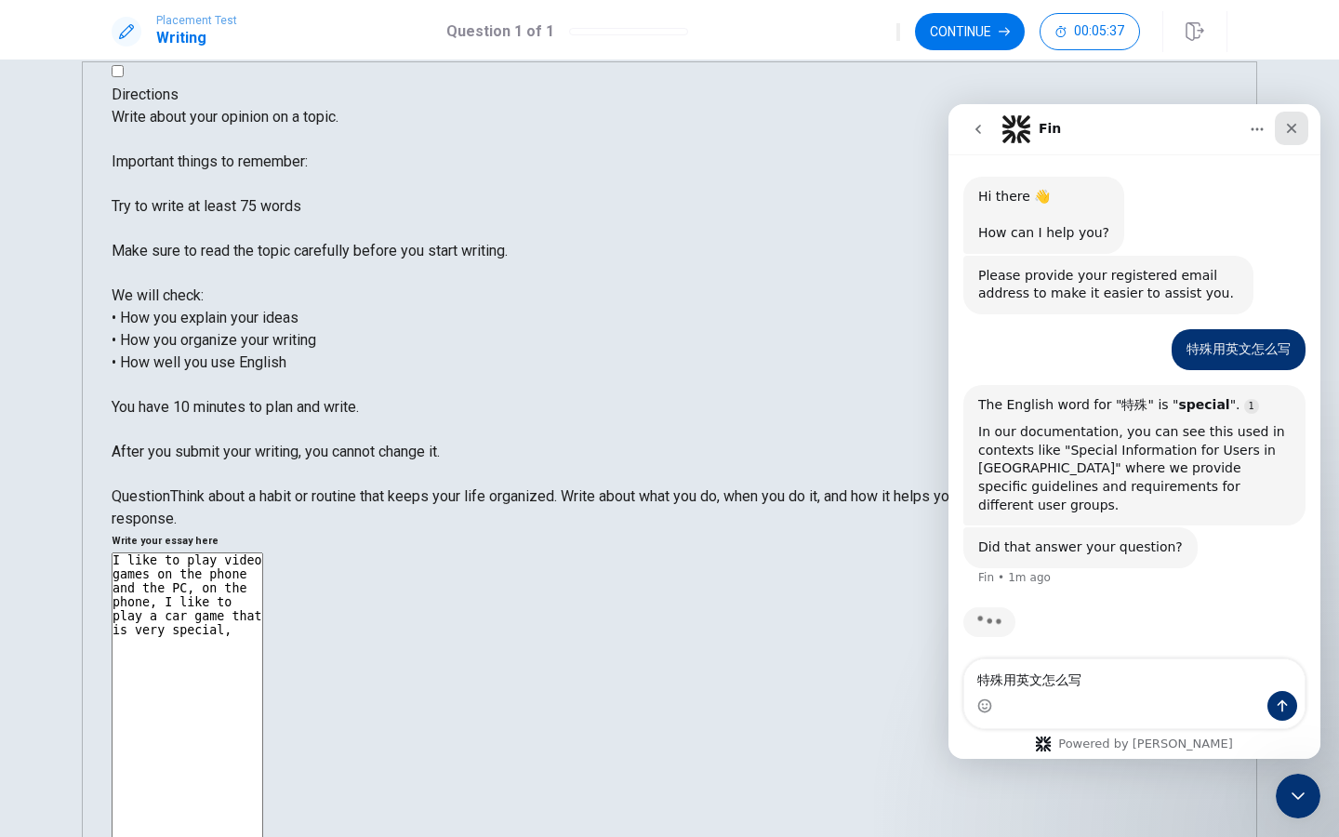
drag, startPoint x: 1292, startPoint y: 126, endPoint x: 2240, endPoint y: 231, distance: 954.3
click at [1292, 126] on icon "Close" at bounding box center [1292, 129] width 10 height 10
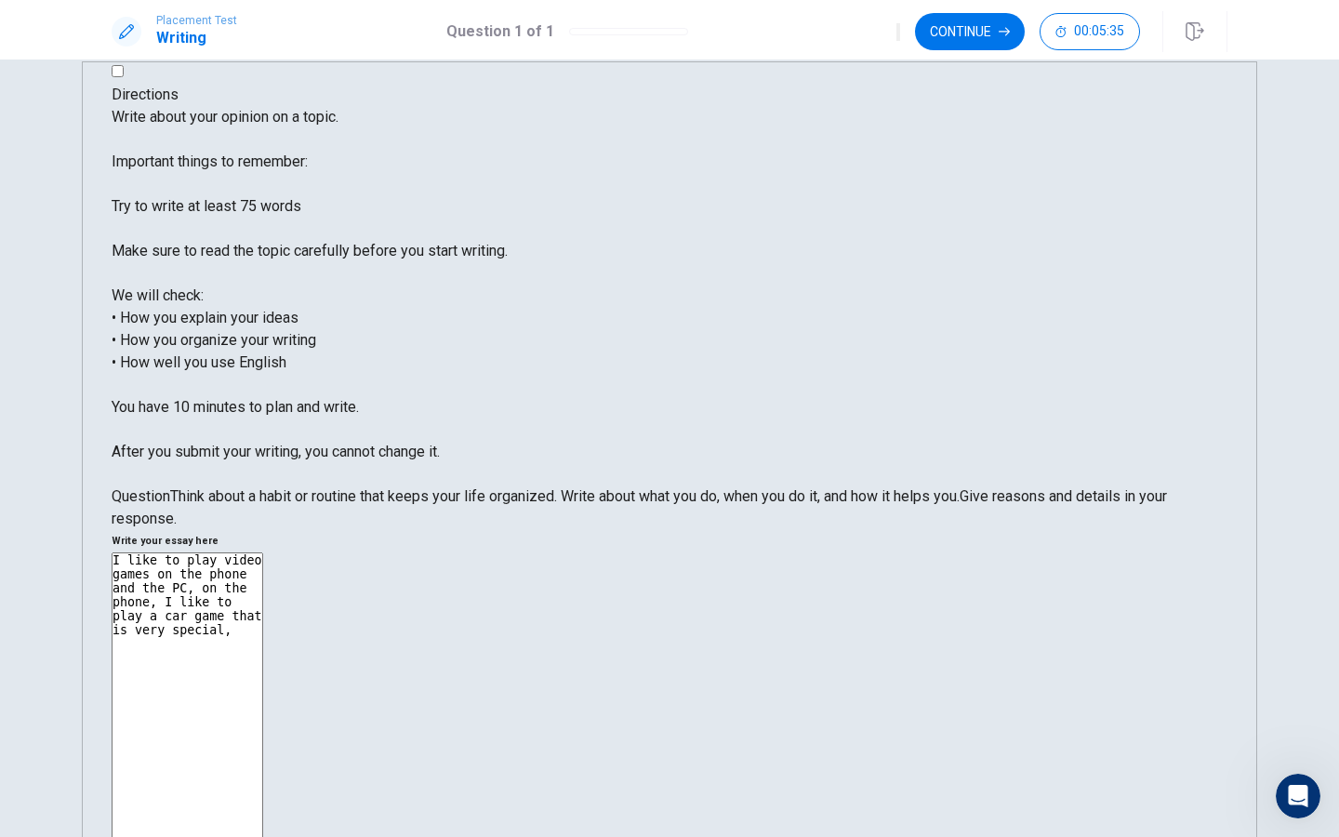
click at [263, 552] on textarea "I like to play video games on the phone and the PC, on the phone, I like to pla…" at bounding box center [188, 825] width 152 height 547
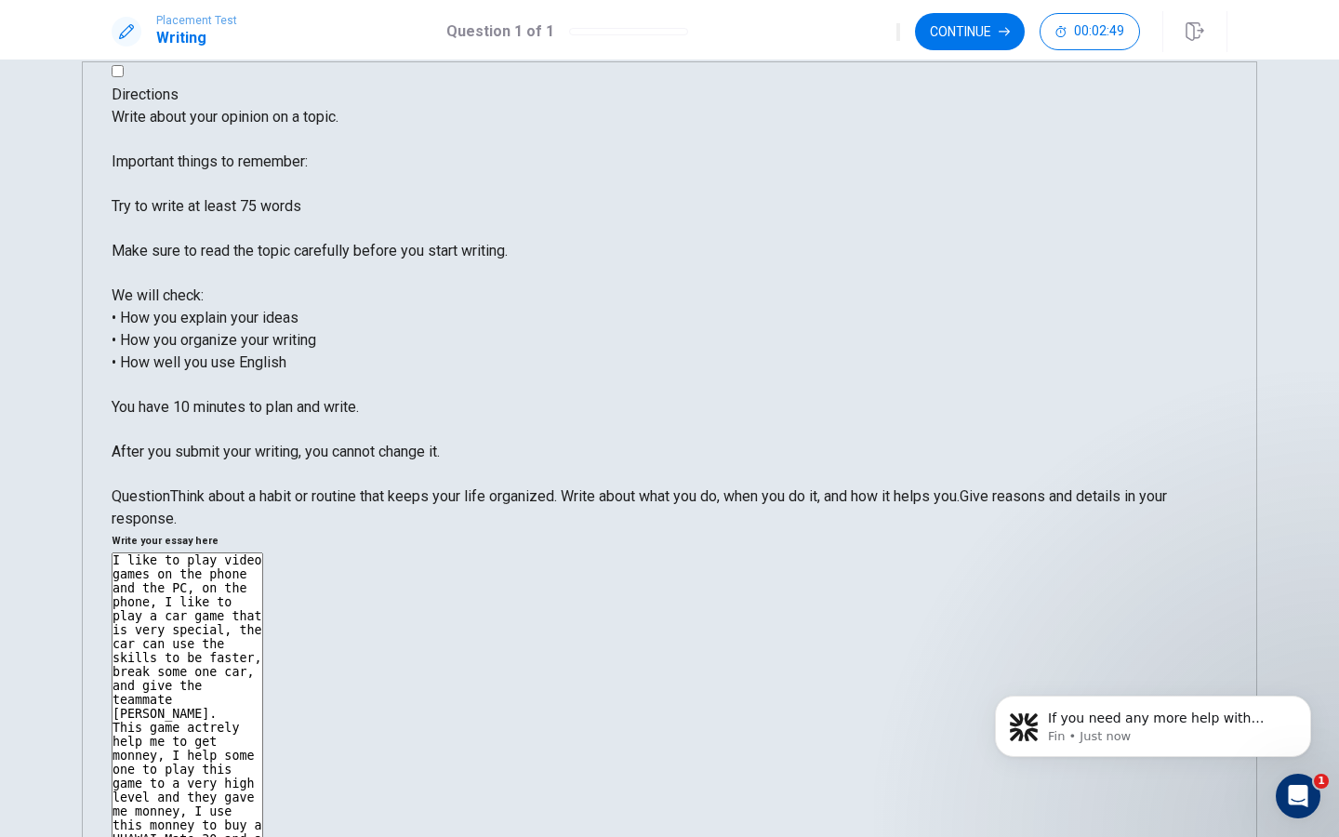
scroll to position [26, 0]
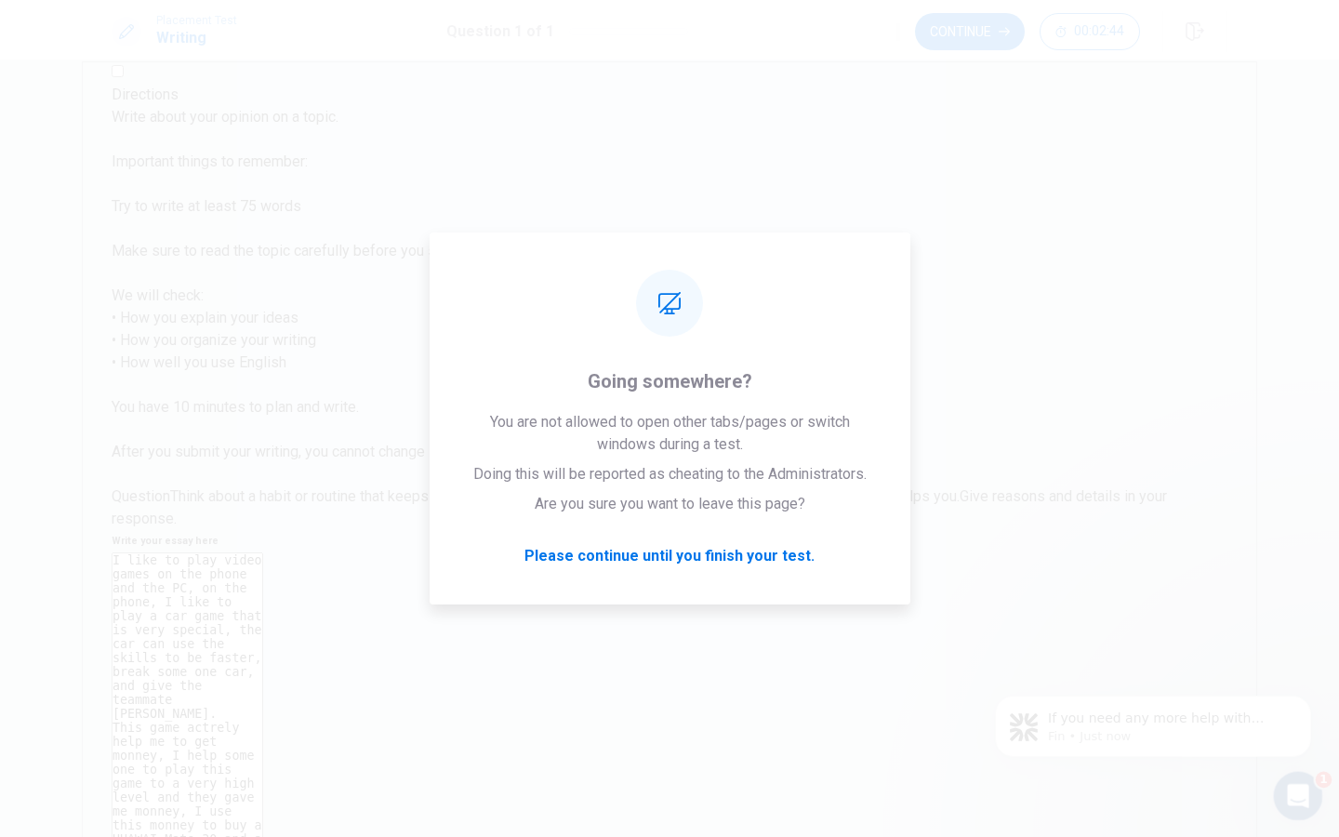
click at [1281, 804] on div "Open Intercom Messenger" at bounding box center [1295, 793] width 61 height 61
click at [698, 570] on div "Write your essay here I like to play video games on the phone and the PC, on th…" at bounding box center [670, 829] width 1116 height 598
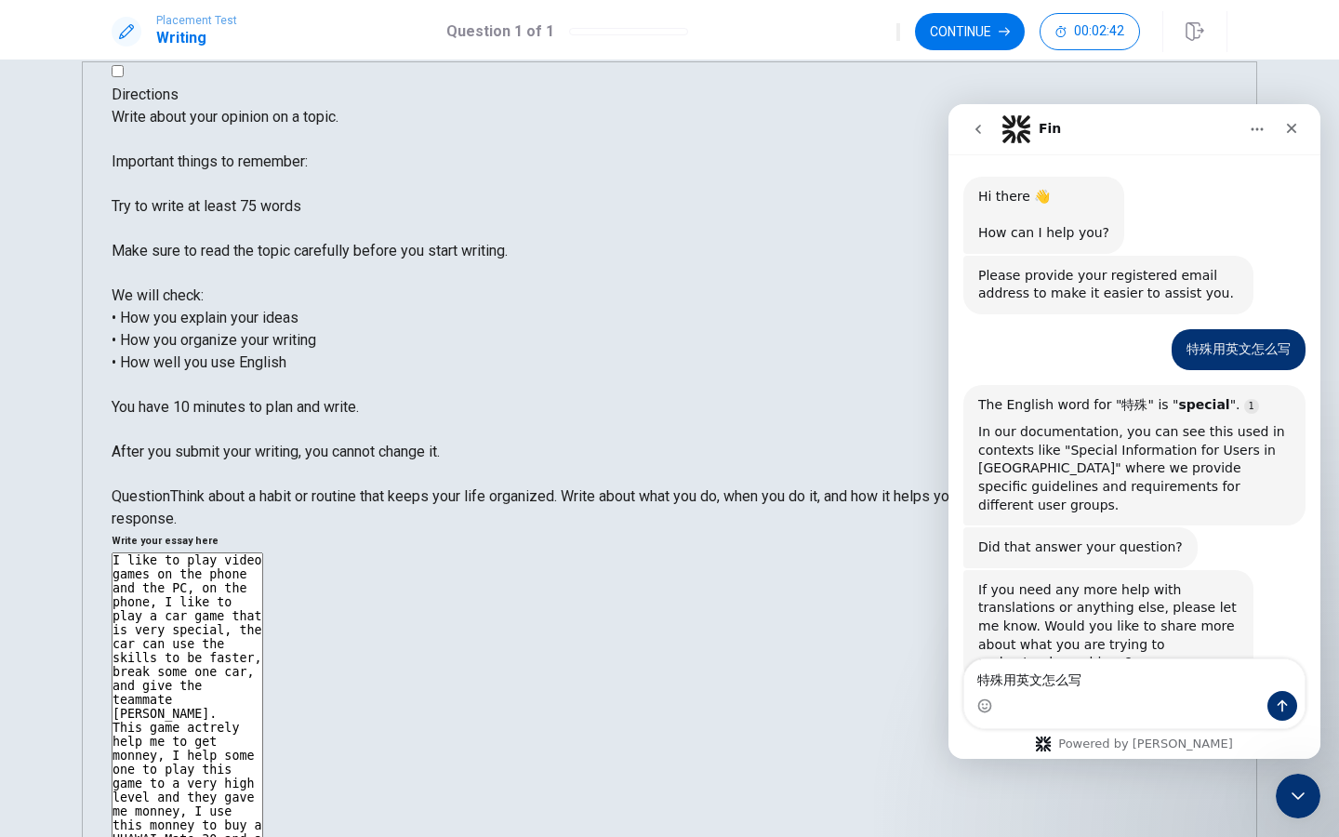
click at [693, 568] on div "Write your essay here I like to play video games on the phone and the PC, on th…" at bounding box center [670, 829] width 1116 height 598
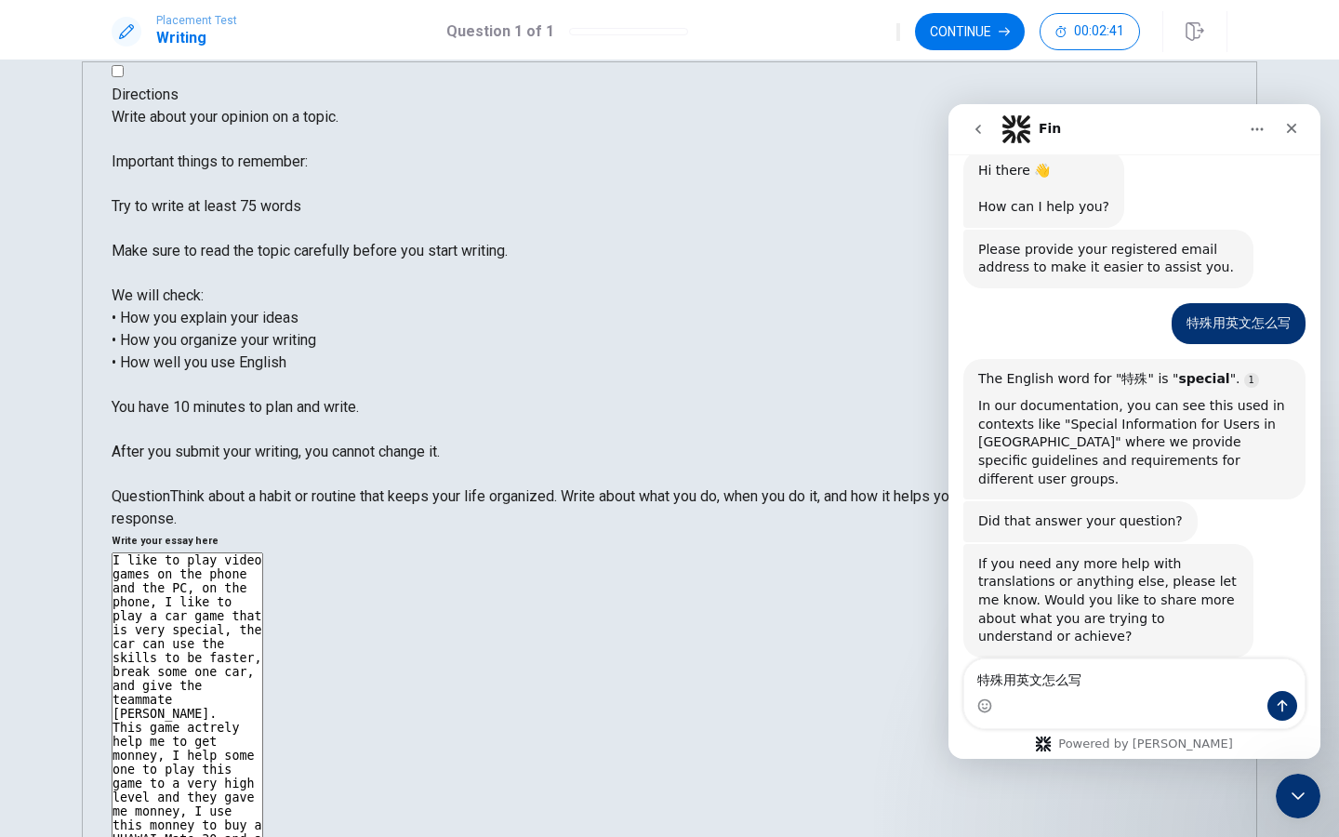
click at [693, 565] on div "Write your essay here I like to play video games on the phone and the PC, on th…" at bounding box center [670, 829] width 1116 height 598
click at [1300, 124] on div "Close" at bounding box center [1291, 128] width 33 height 33
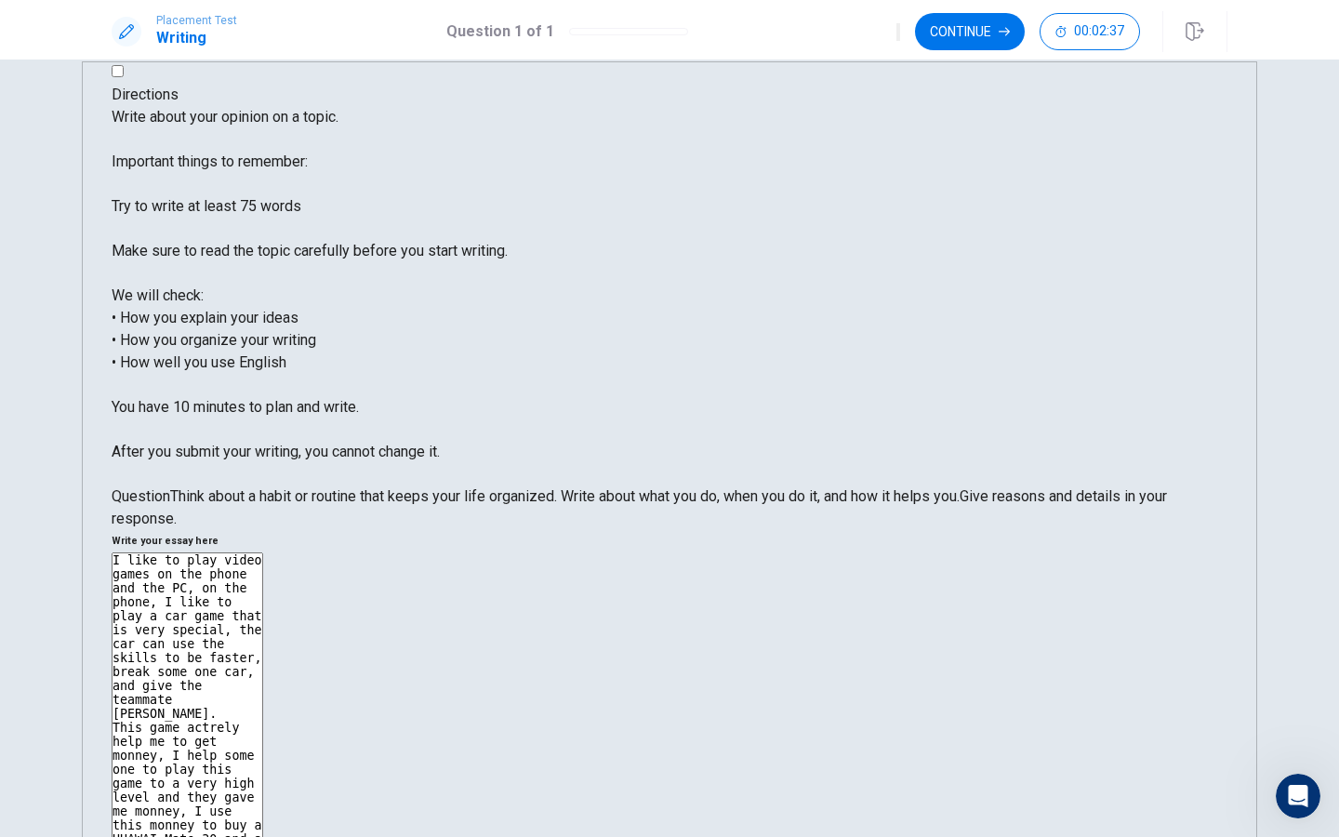
click at [263, 552] on textarea "I like to play video games on the phone and the PC, on the phone, I like to pla…" at bounding box center [188, 825] width 152 height 547
type textarea "I like to play video games on the phone and the PC, on the phone, I like to pla…"
click at [991, 36] on button "Continue" at bounding box center [970, 31] width 110 height 37
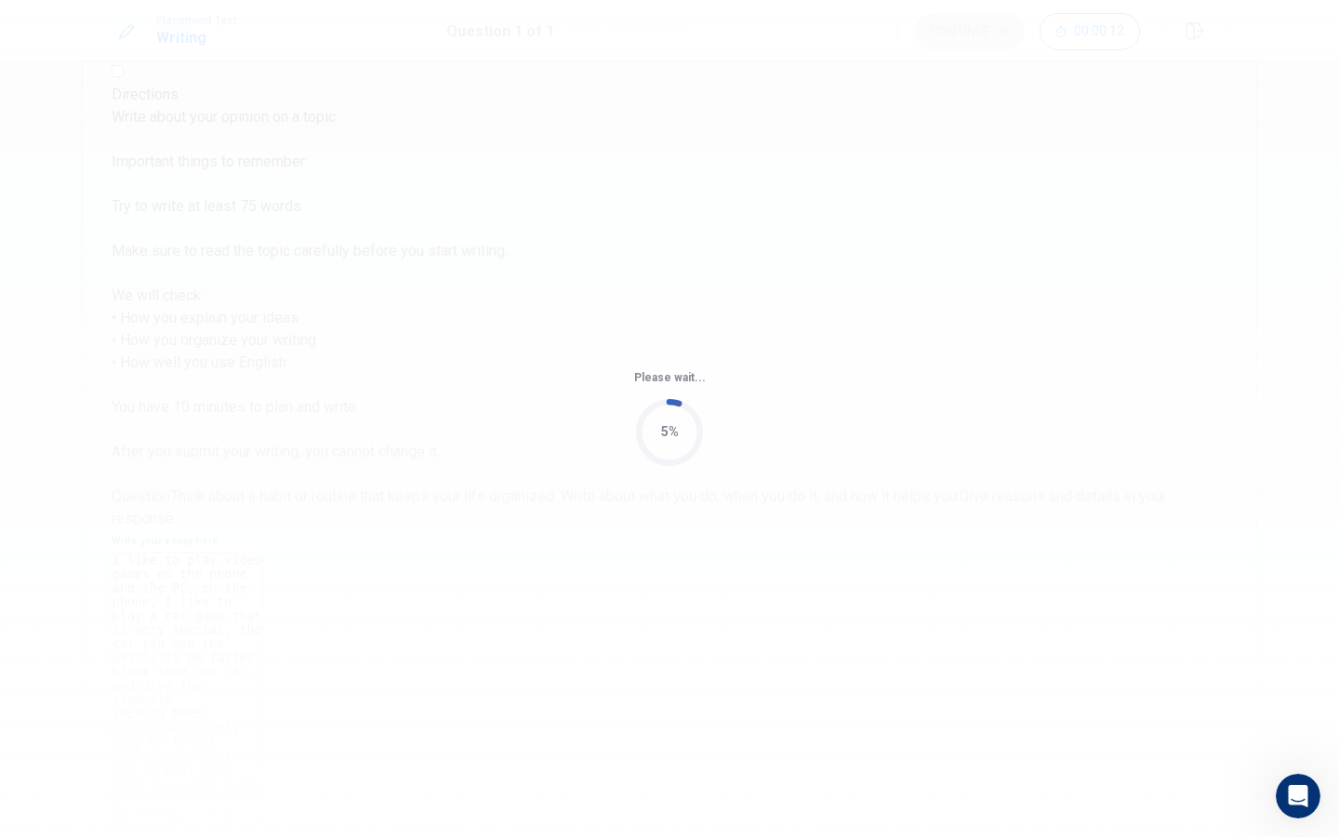
scroll to position [0, 0]
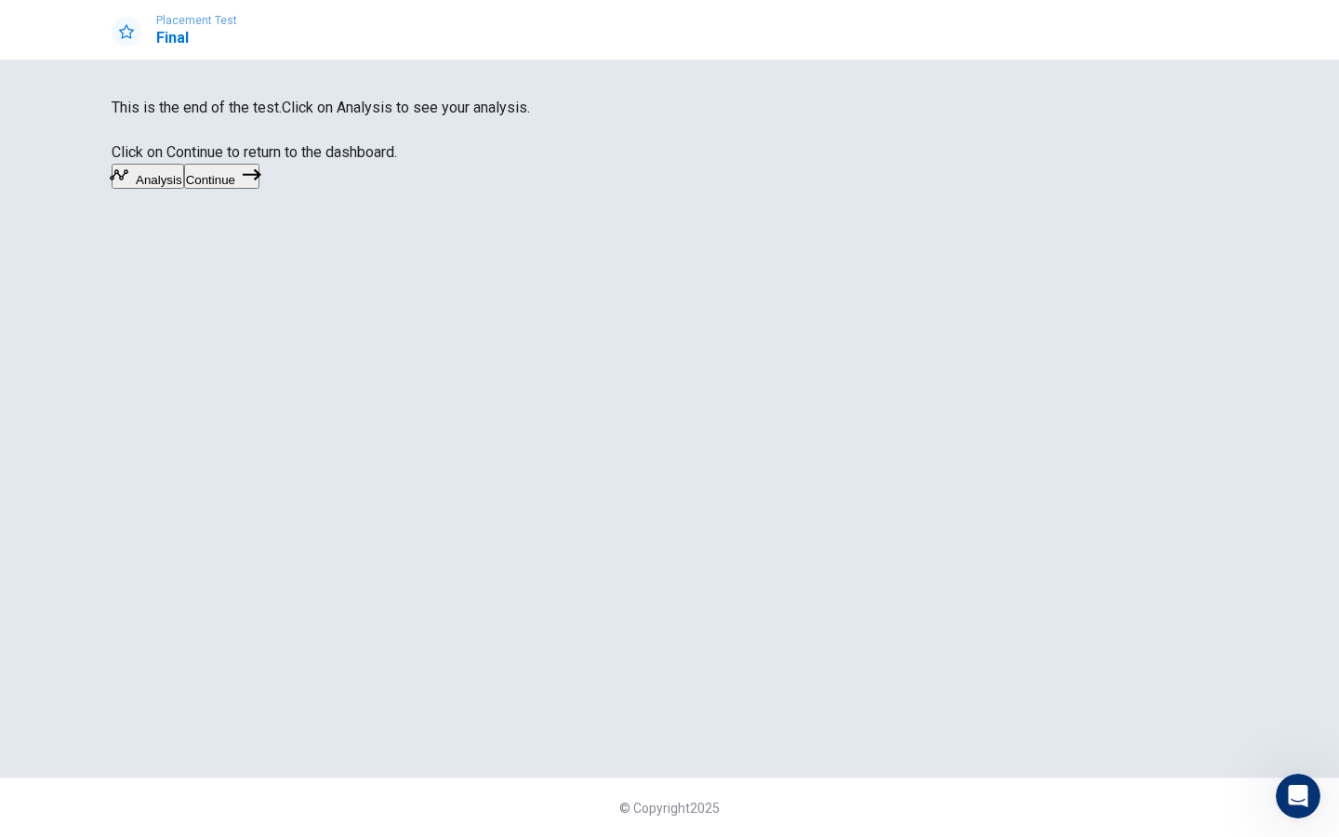
click at [261, 184] on icon "button" at bounding box center [252, 175] width 19 height 19
